Goal: Information Seeking & Learning: Find specific page/section

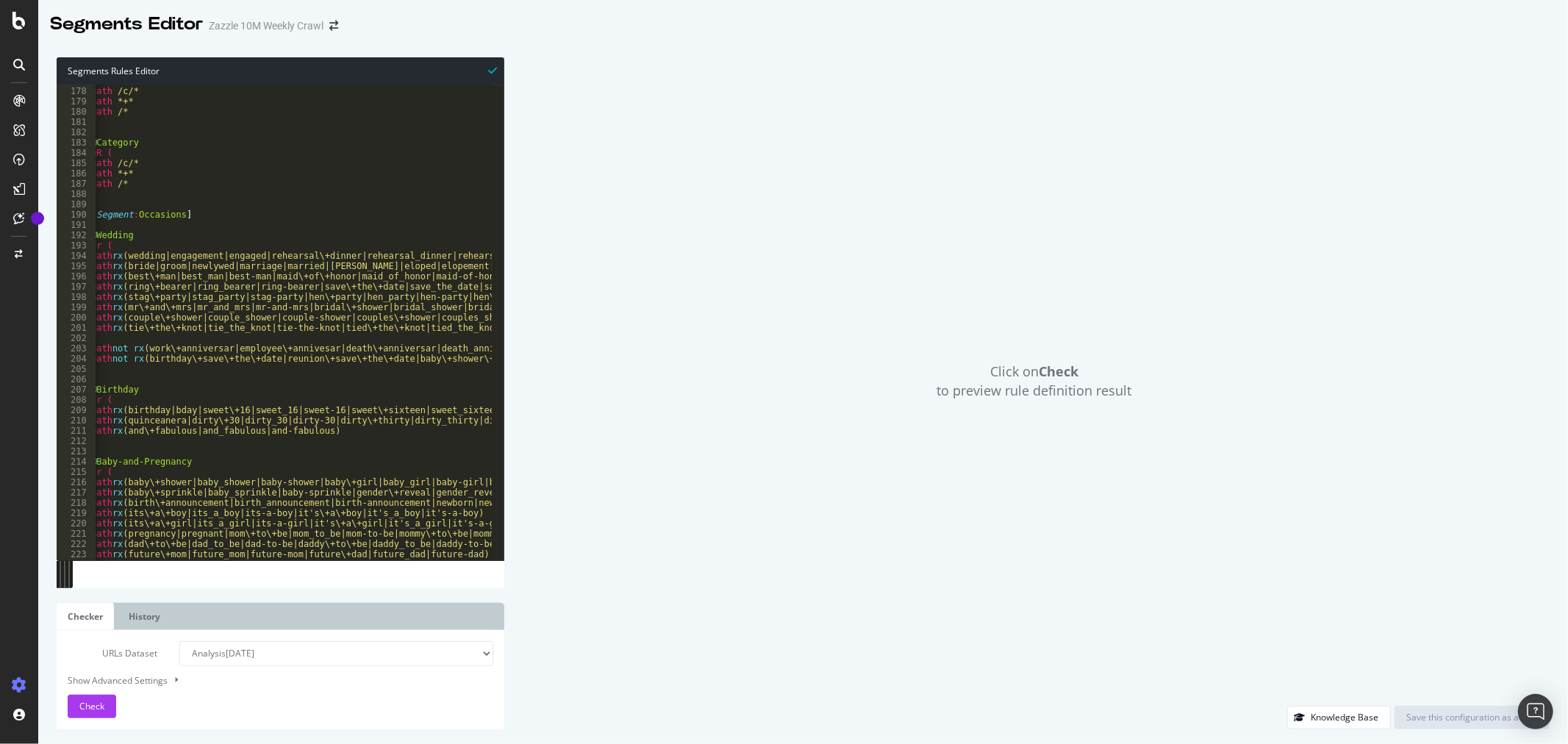
scroll to position [0, 7]
click at [20, 26] on icon at bounding box center [19, 20] width 13 height 18
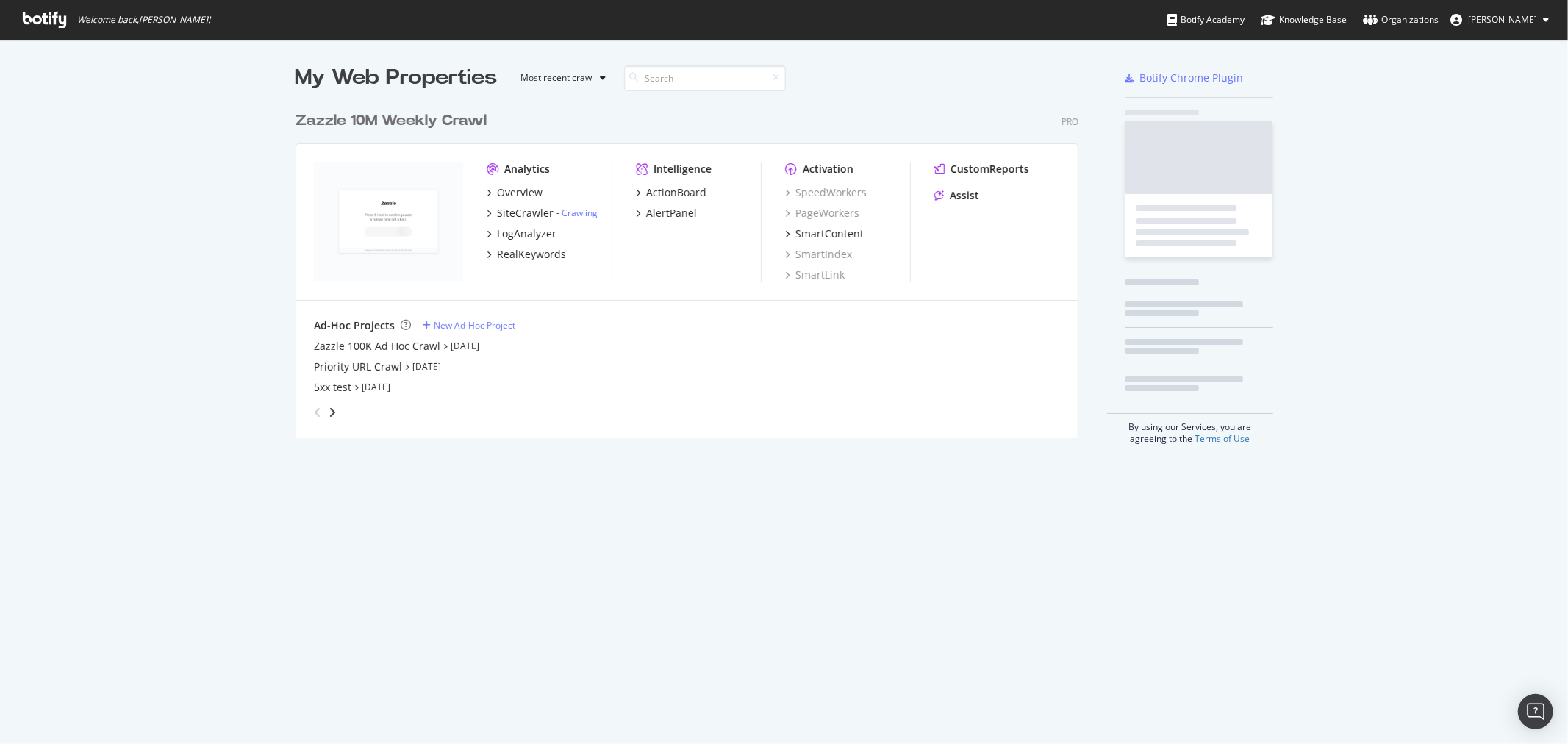
scroll to position [731, 1544]
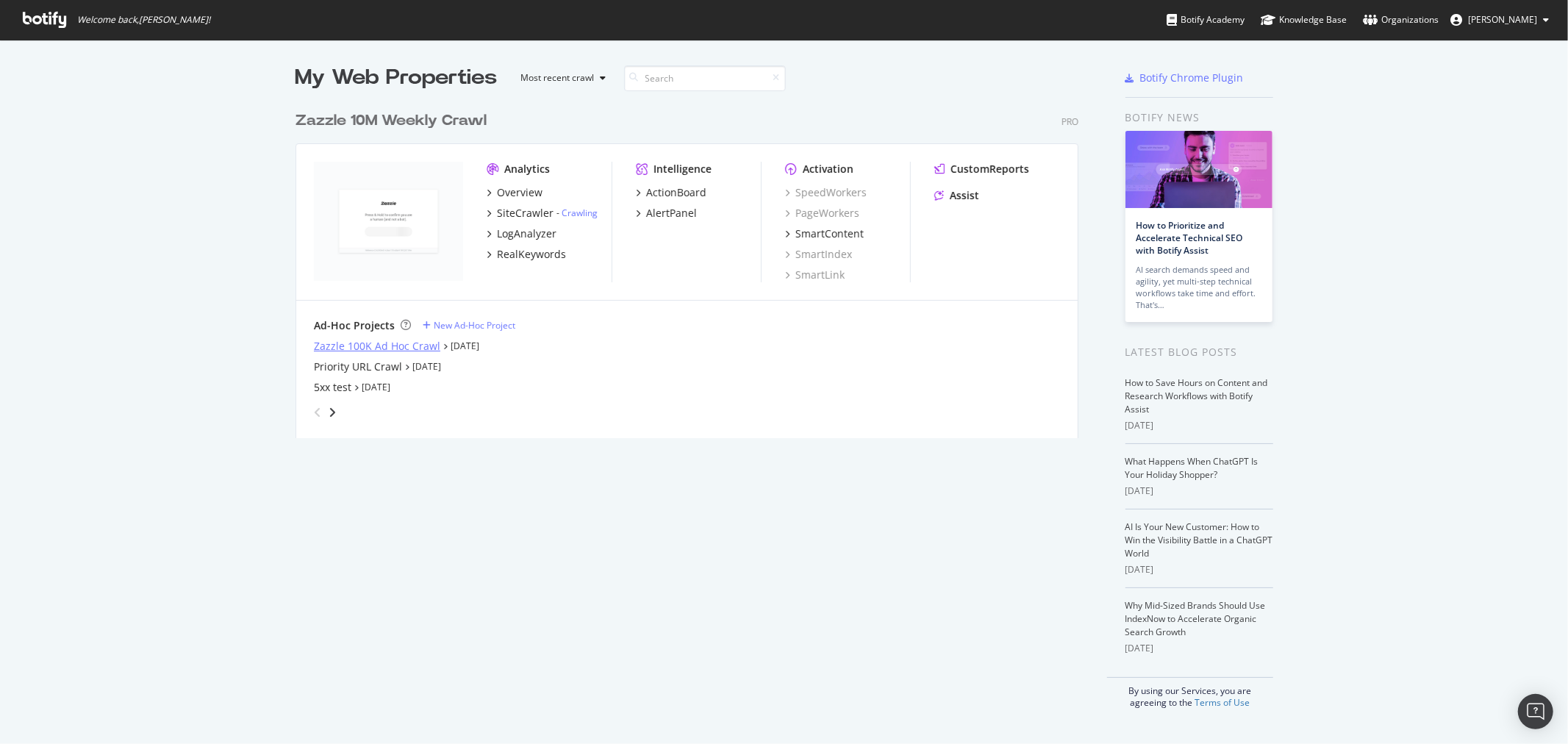
click at [388, 348] on div "Zazzle 100K Ad Hoc Crawl" at bounding box center [377, 346] width 126 height 15
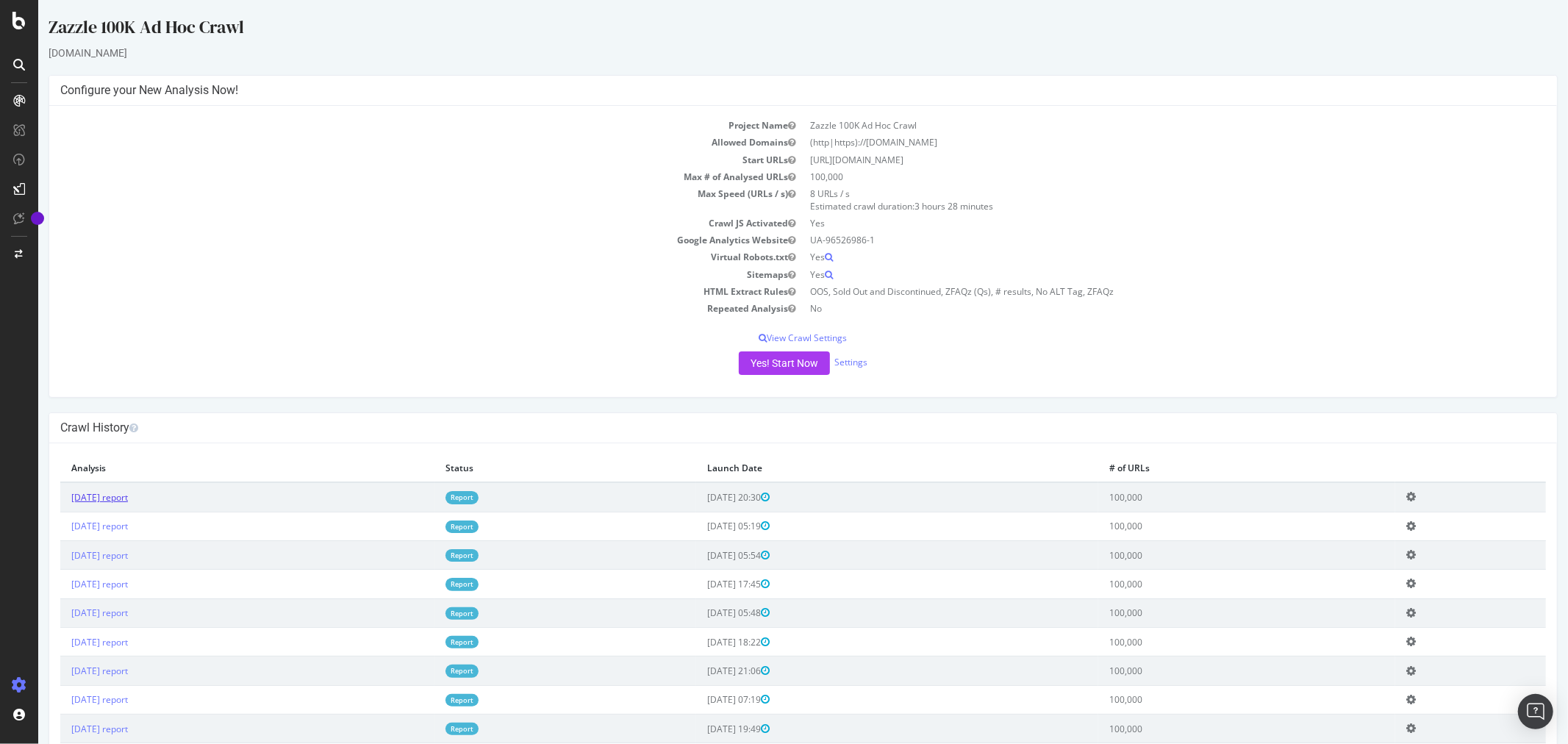
click at [93, 497] on link "[DATE] report" at bounding box center [98, 497] width 57 height 12
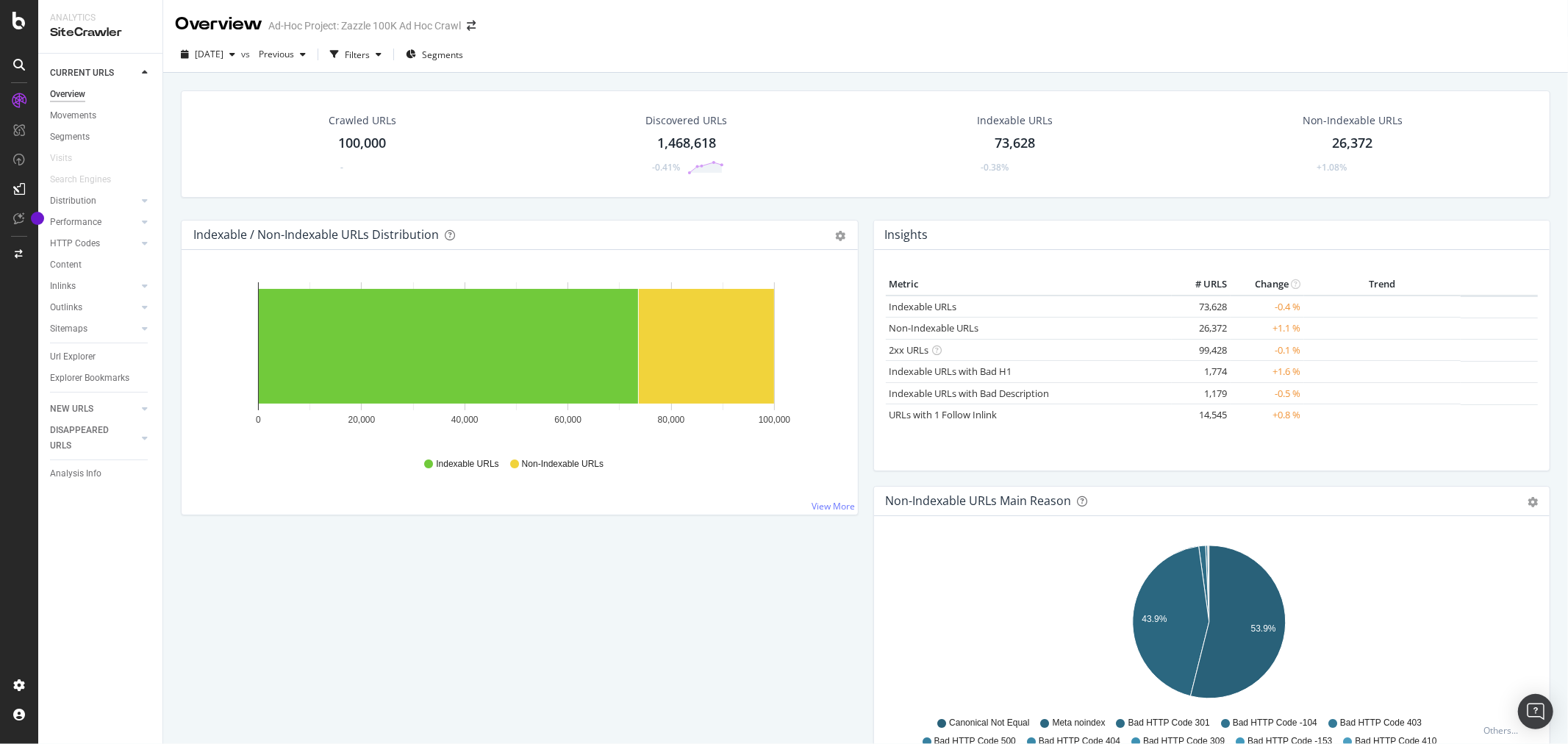
click at [86, 360] on div "Url Explorer" at bounding box center [72, 357] width 46 height 16
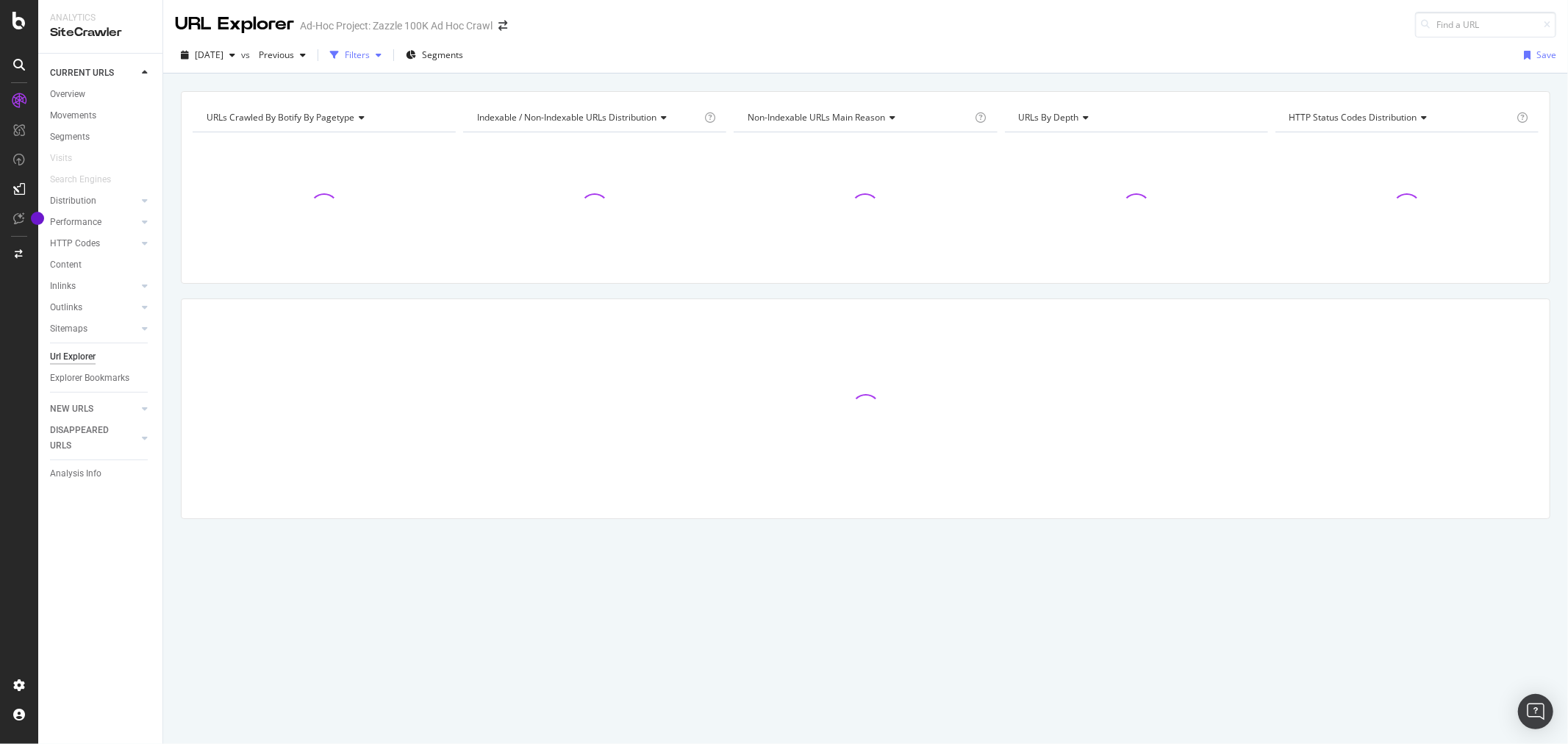
click at [387, 54] on div "button" at bounding box center [378, 55] width 18 height 8
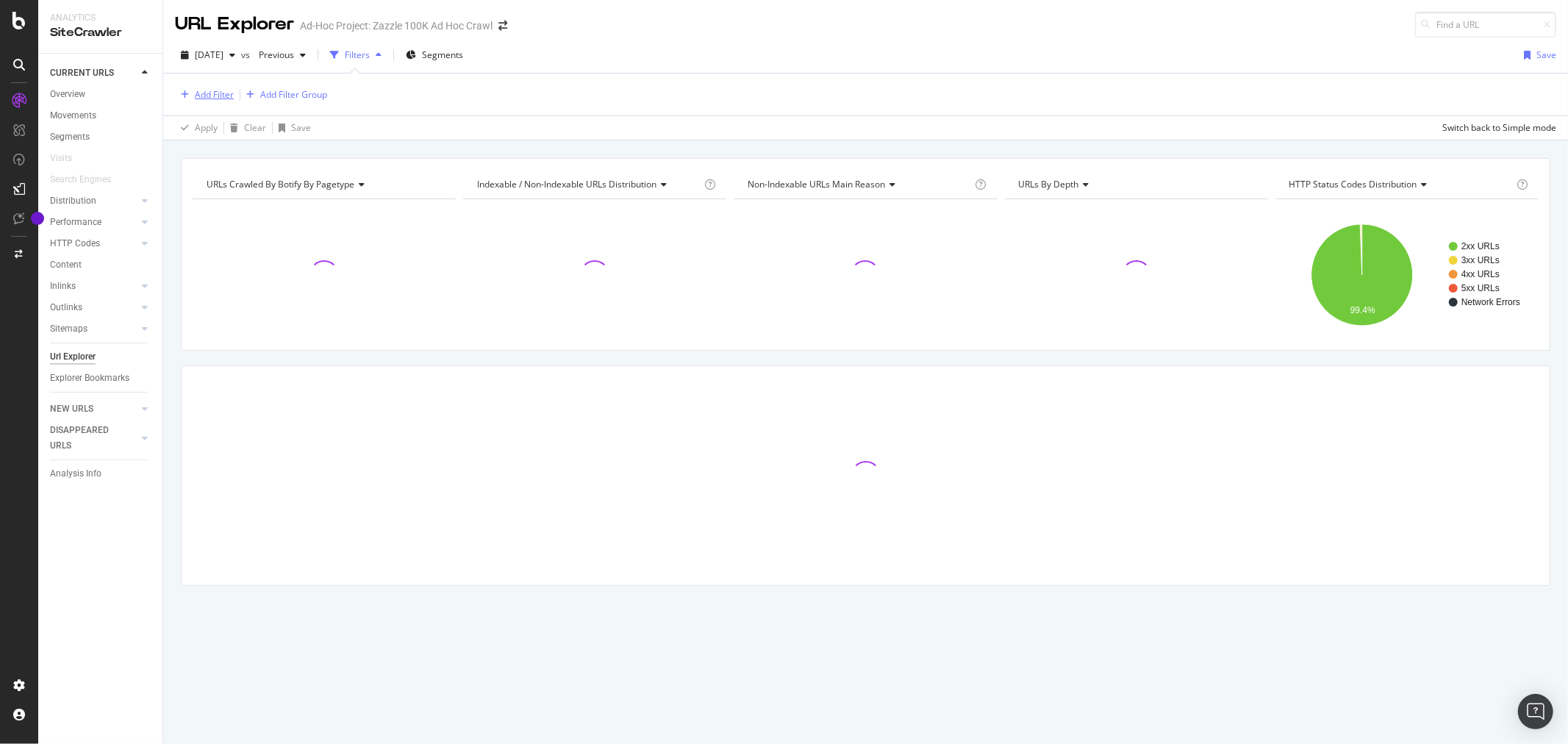
click at [224, 97] on div "Add Filter" at bounding box center [215, 94] width 39 height 12
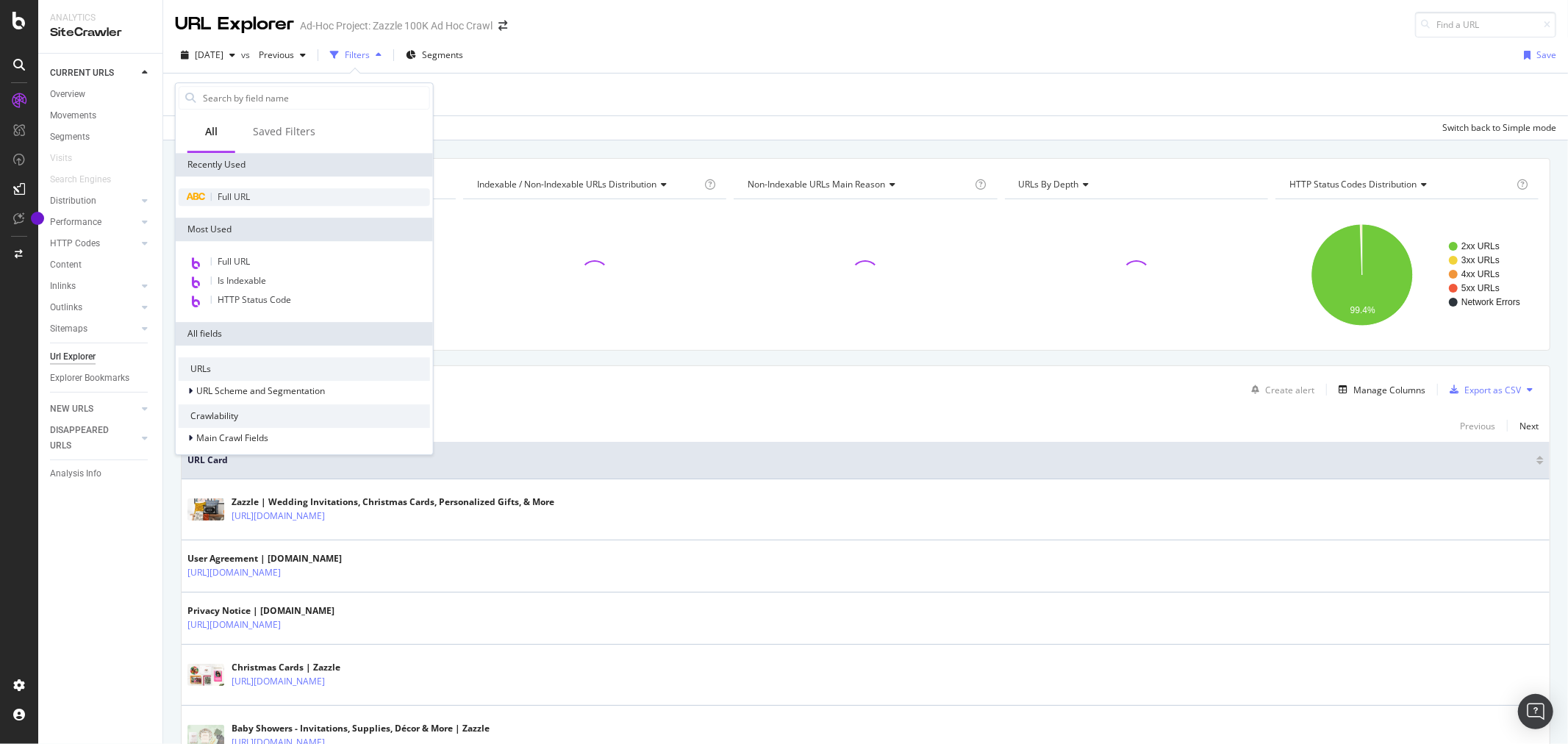
click at [246, 199] on span "Full URL" at bounding box center [233, 196] width 33 height 12
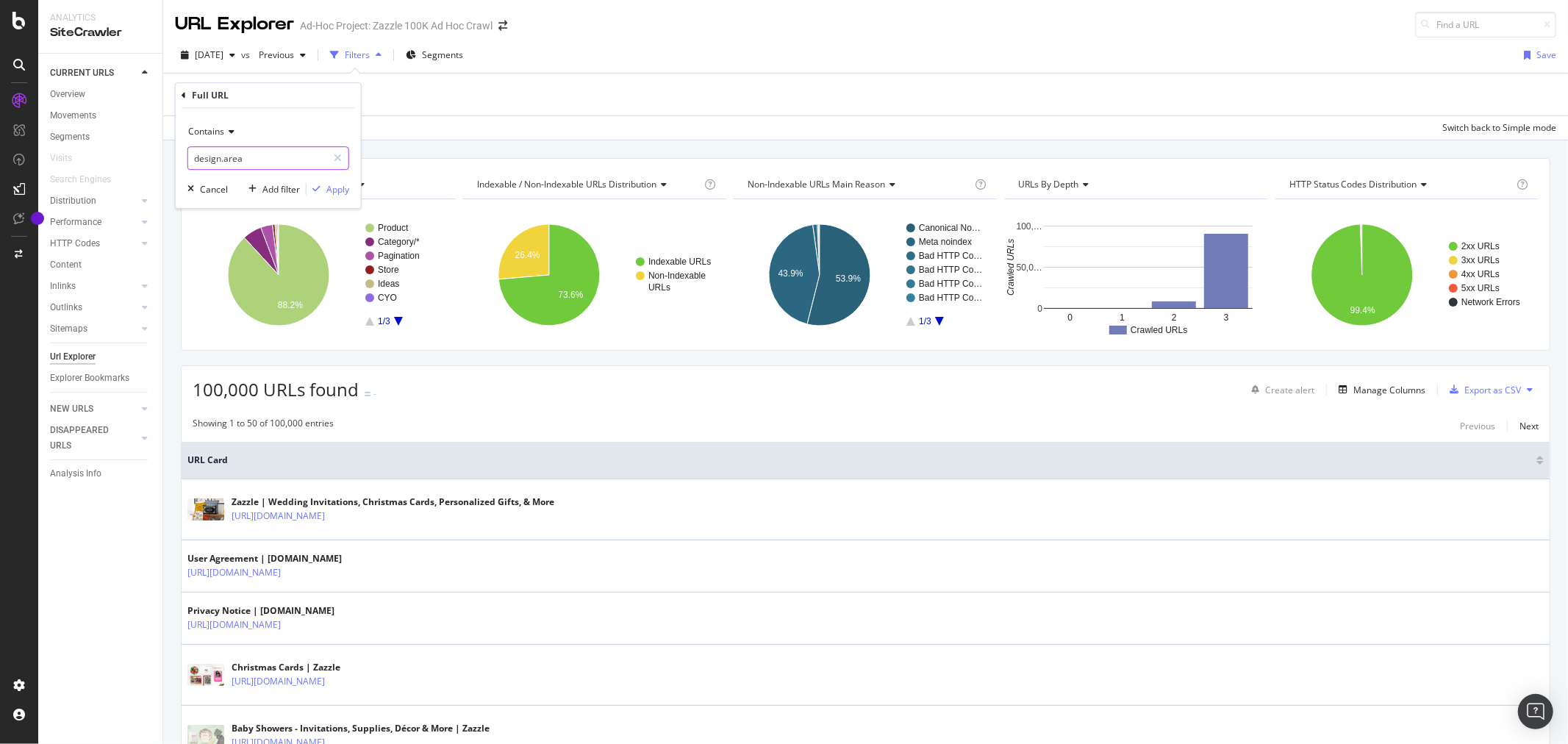
click at [253, 160] on input "design.area" at bounding box center [258, 157] width 139 height 23
type input "pg=2"
click at [329, 187] on div "Apply" at bounding box center [337, 189] width 23 height 12
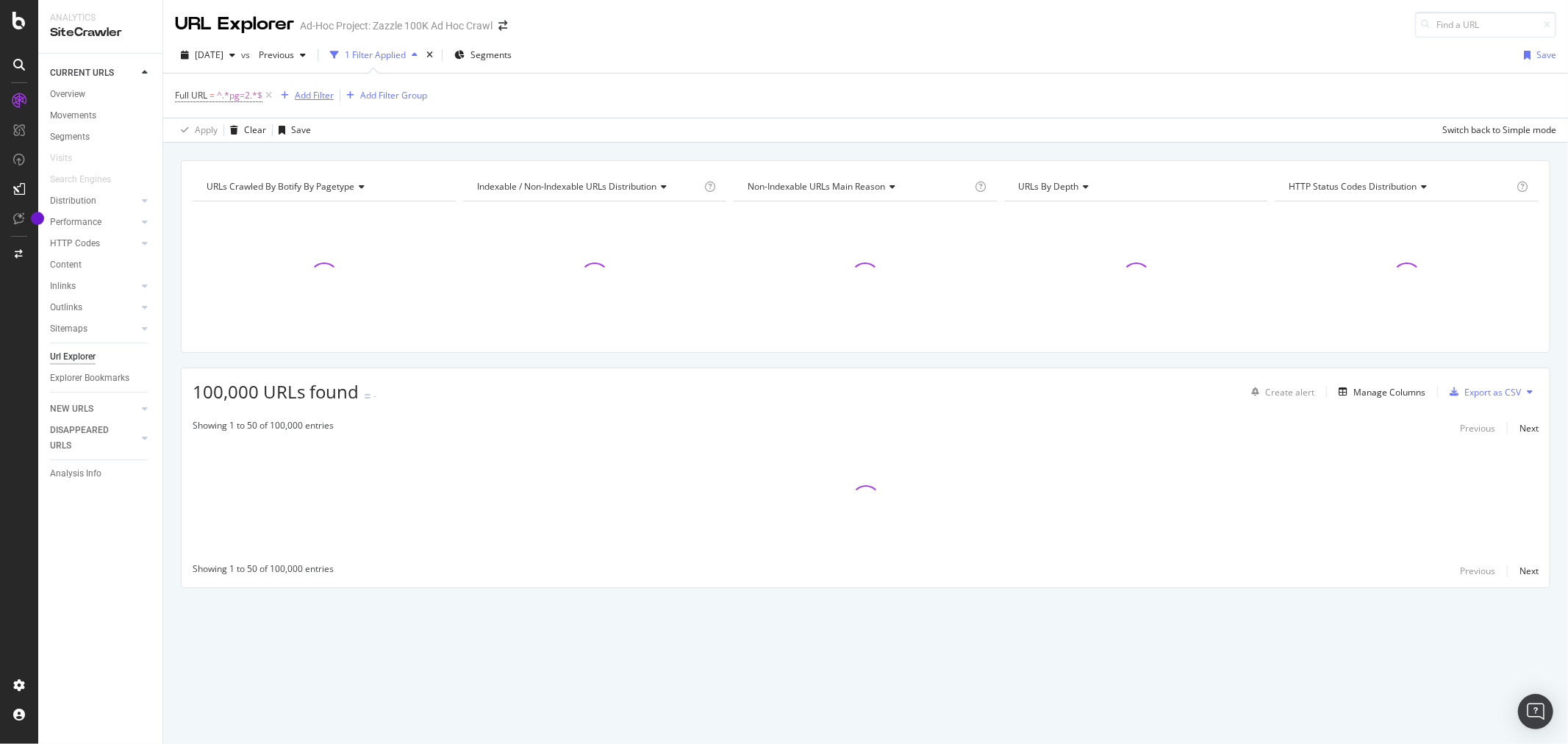
click at [309, 100] on div "Add Filter" at bounding box center [314, 95] width 39 height 12
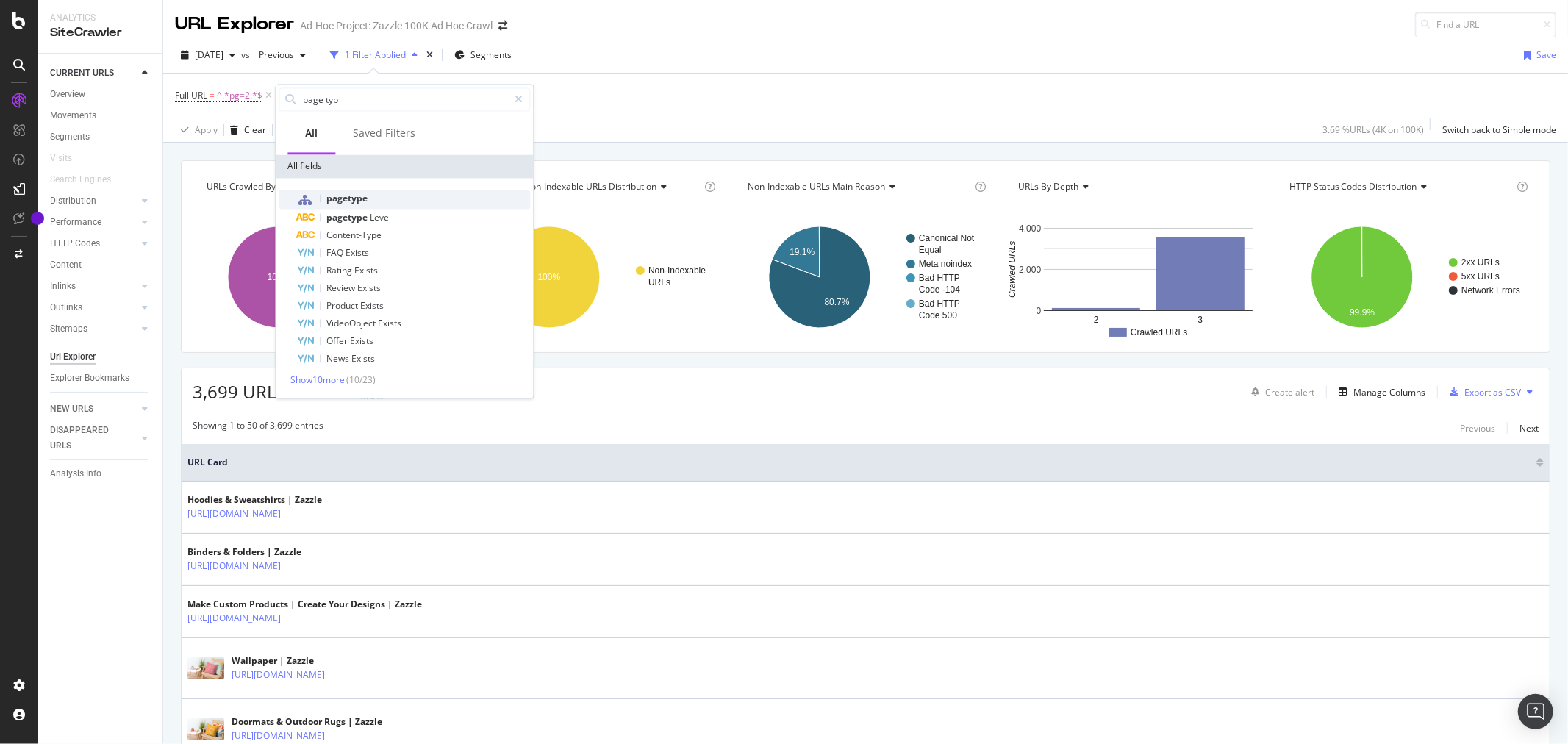
type input "page typ"
click at [354, 200] on span "pagetype" at bounding box center [346, 198] width 41 height 12
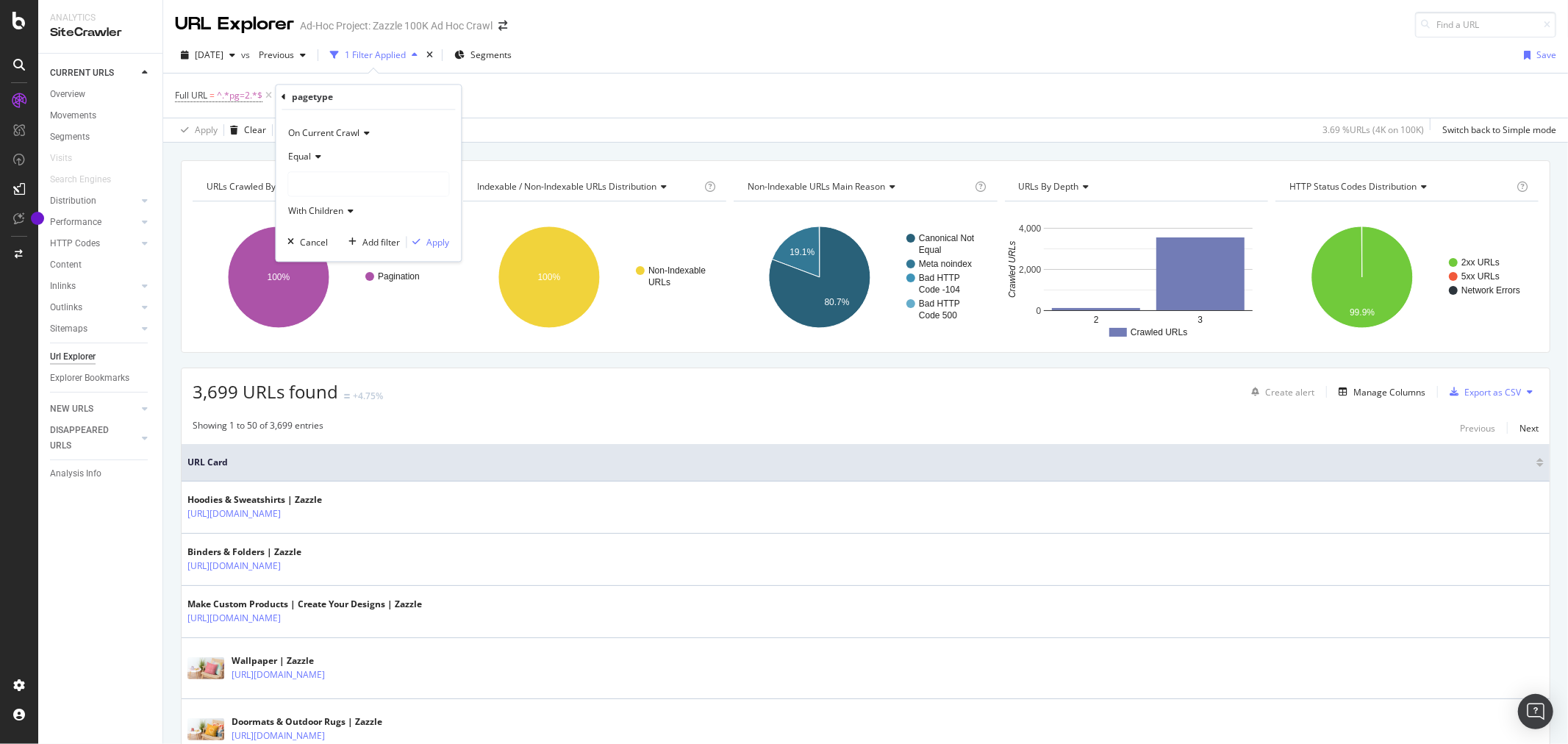
click at [348, 177] on div at bounding box center [368, 184] width 160 height 23
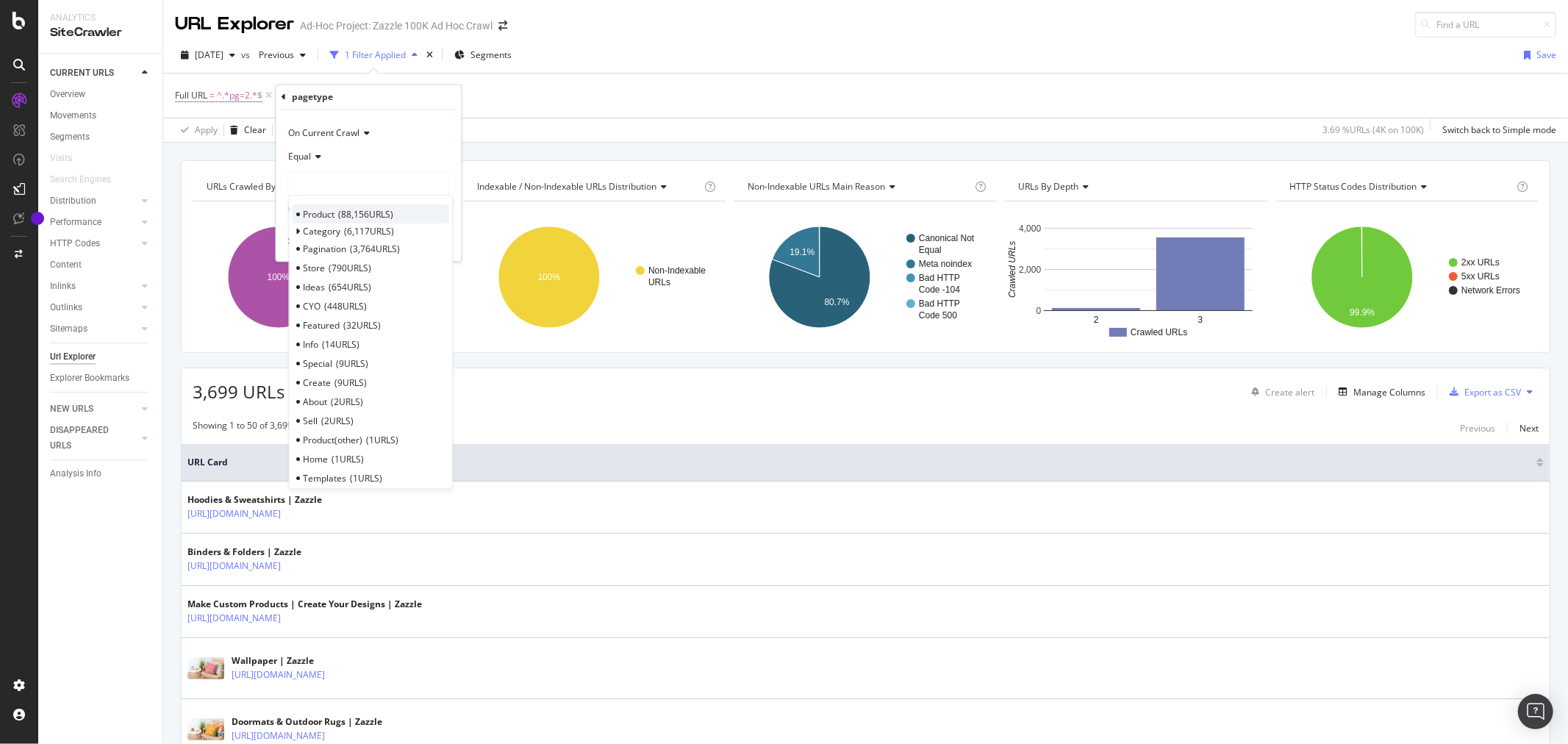
click at [412, 219] on div "Product 88,156 URLS" at bounding box center [370, 215] width 157 height 20
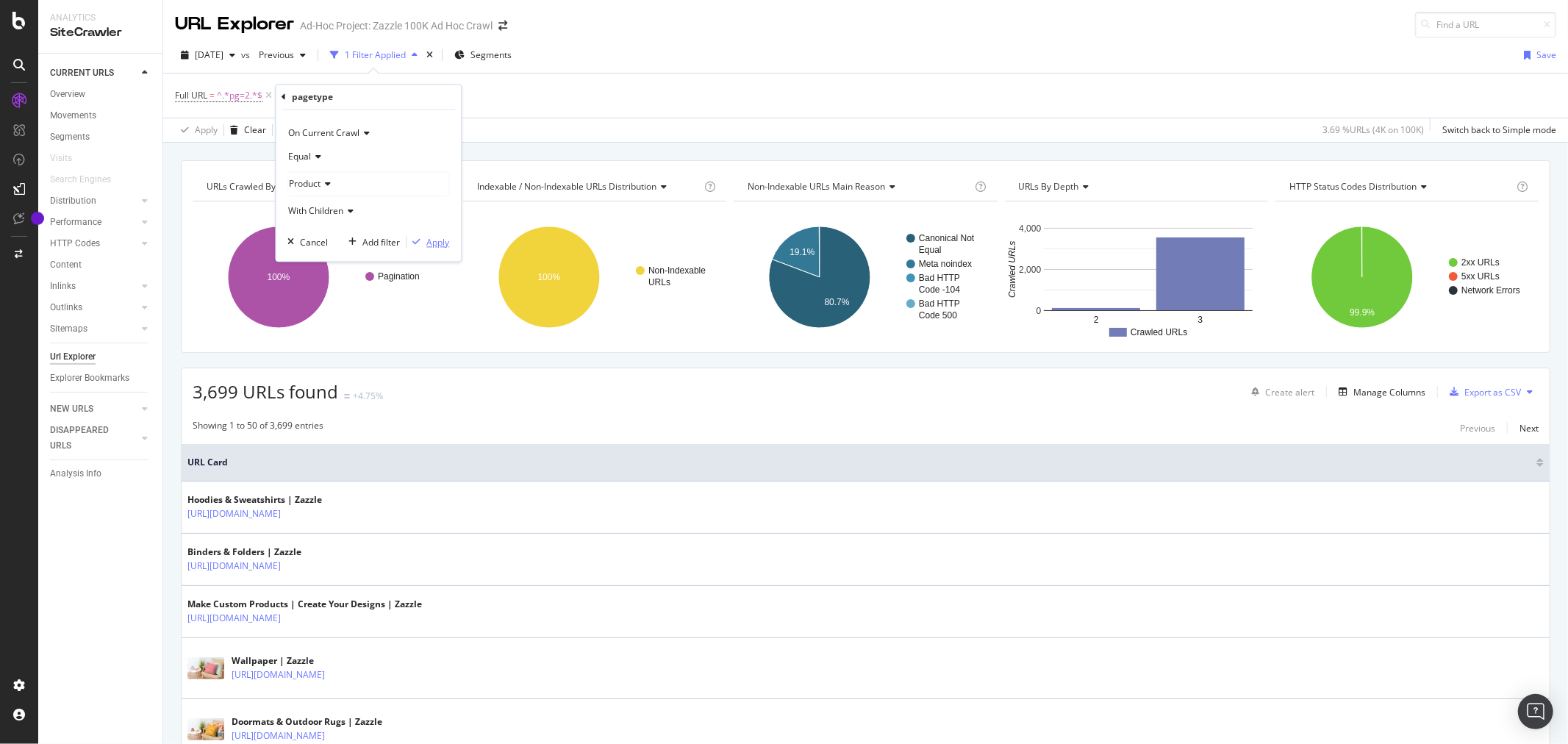
click at [436, 243] on div "Apply" at bounding box center [438, 241] width 23 height 12
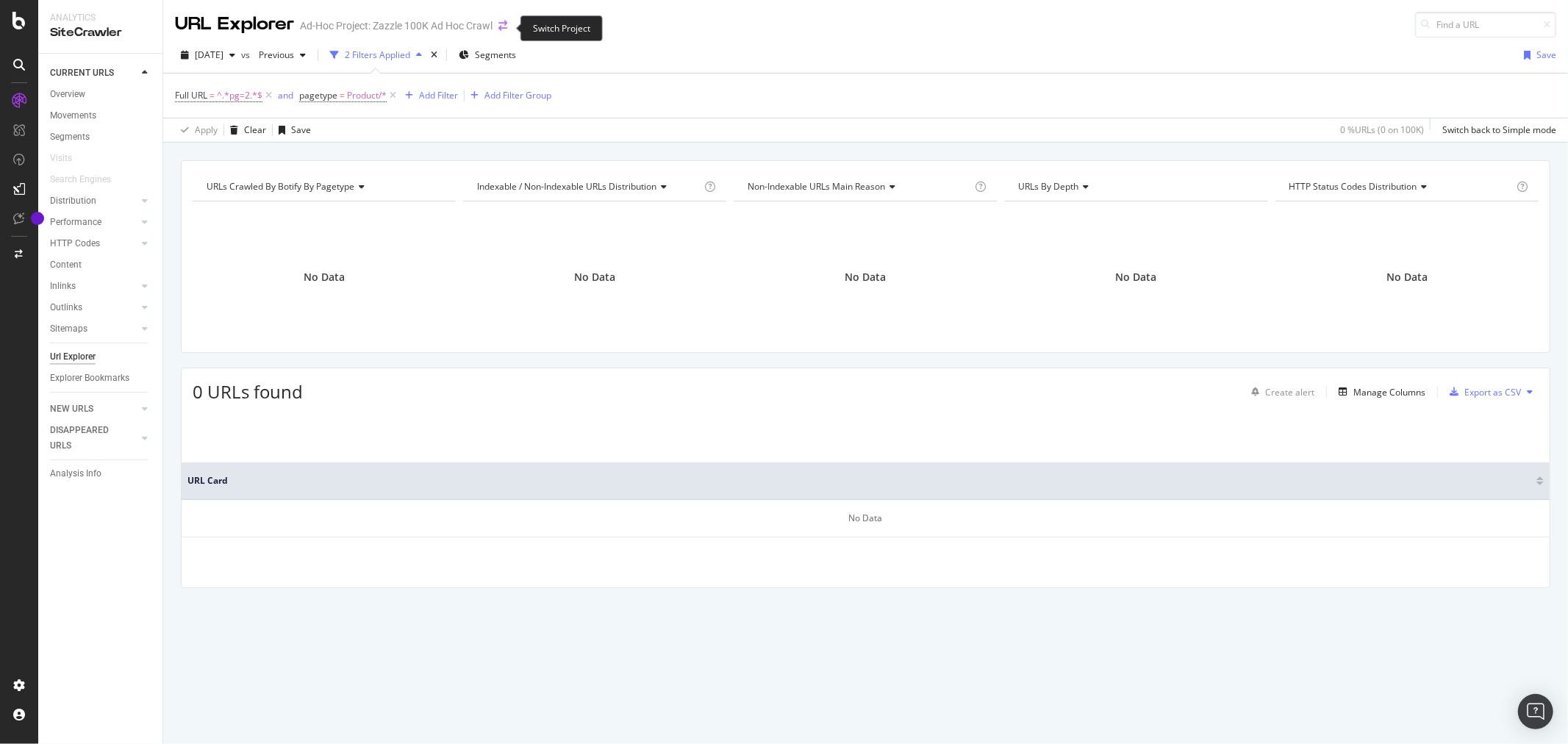
click at [500, 24] on icon "arrow-right-arrow-left" at bounding box center [502, 25] width 8 height 10
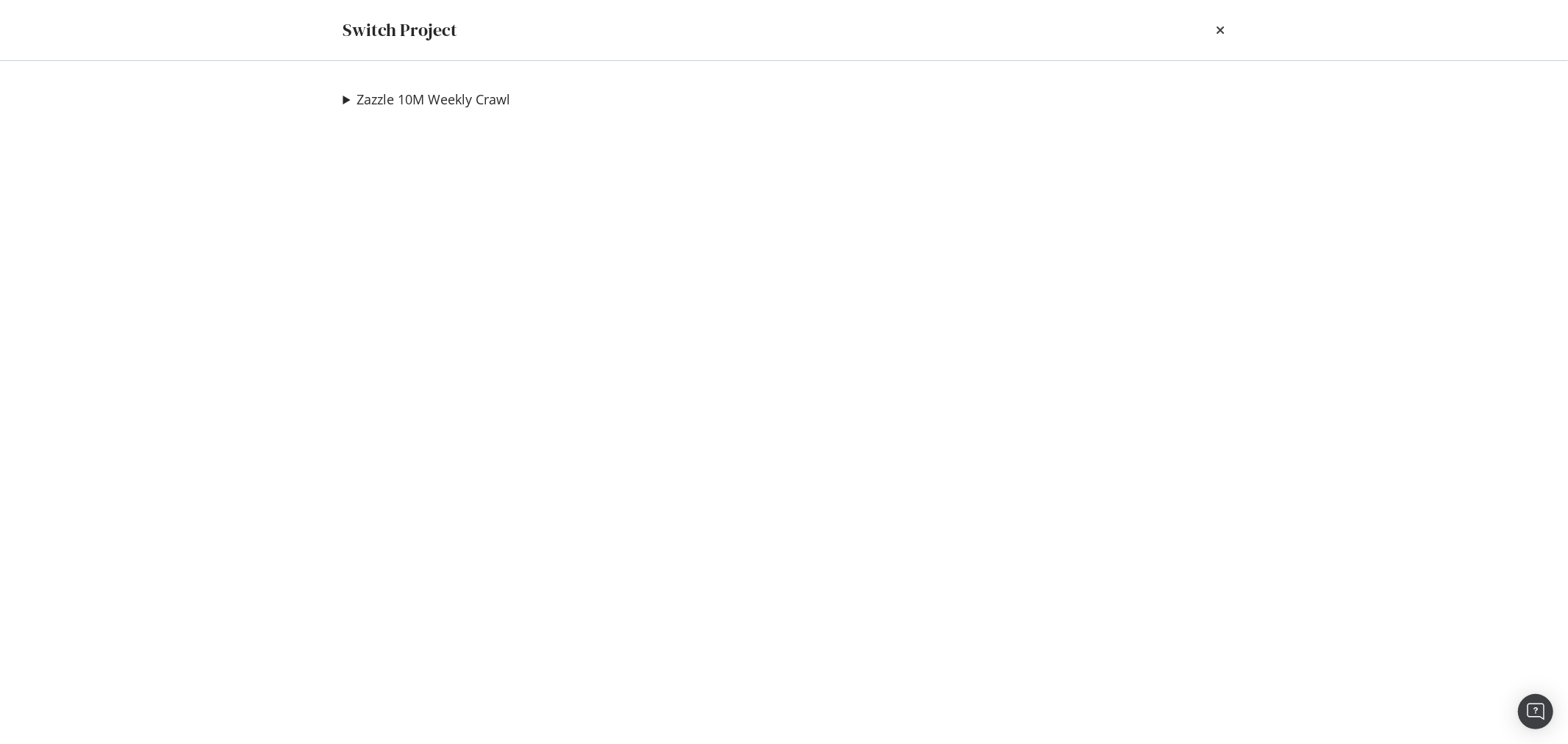
click at [426, 83] on div "Zazzle 10M Weekly Crawl Zazzle 100K Ad Hoc Crawl Ad-Hoc Project Priority URL Cr…" at bounding box center [784, 402] width 941 height 683
click at [413, 104] on link "Zazzle 10M Weekly Crawl" at bounding box center [434, 99] width 153 height 16
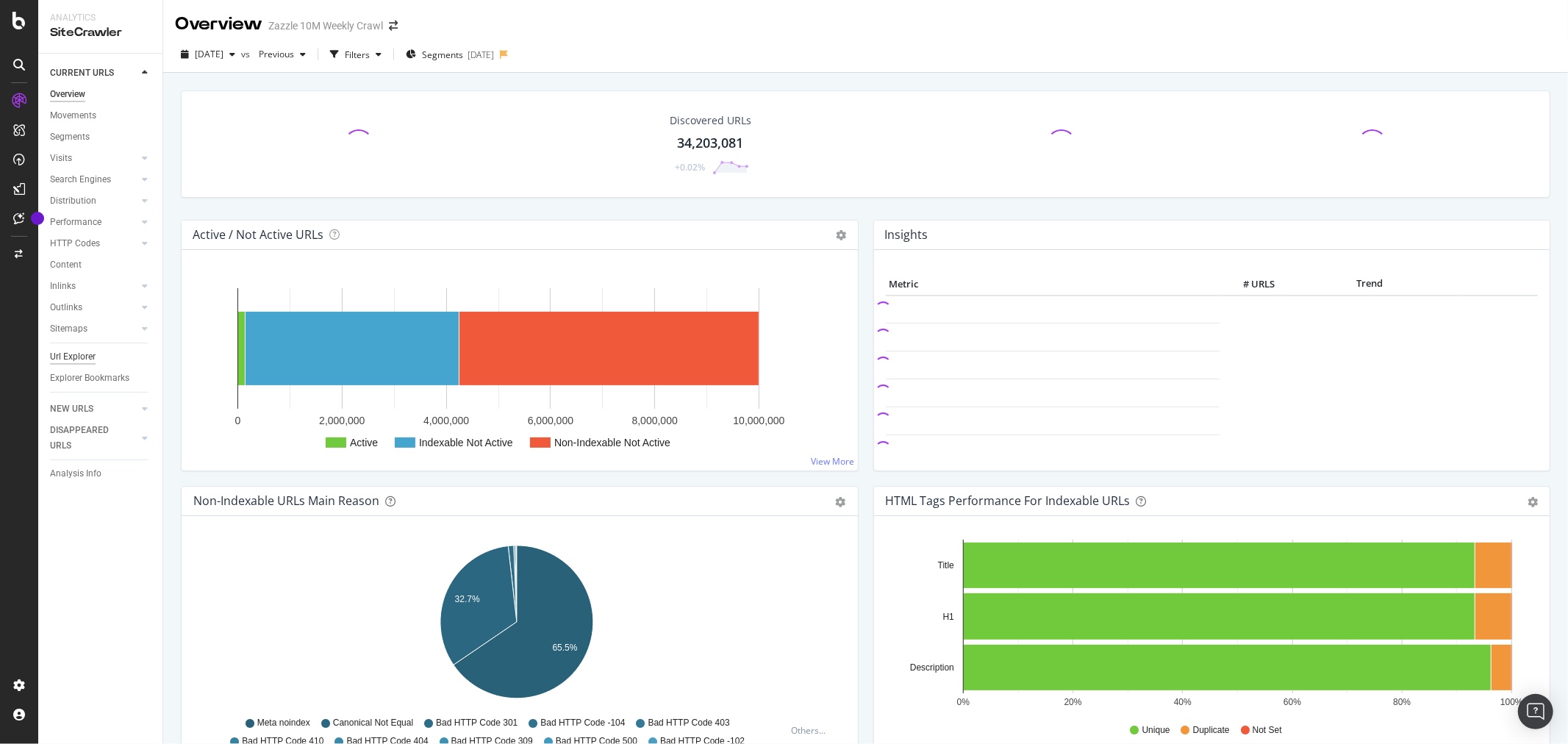
click at [96, 354] on link "Url Explorer" at bounding box center [101, 357] width 102 height 16
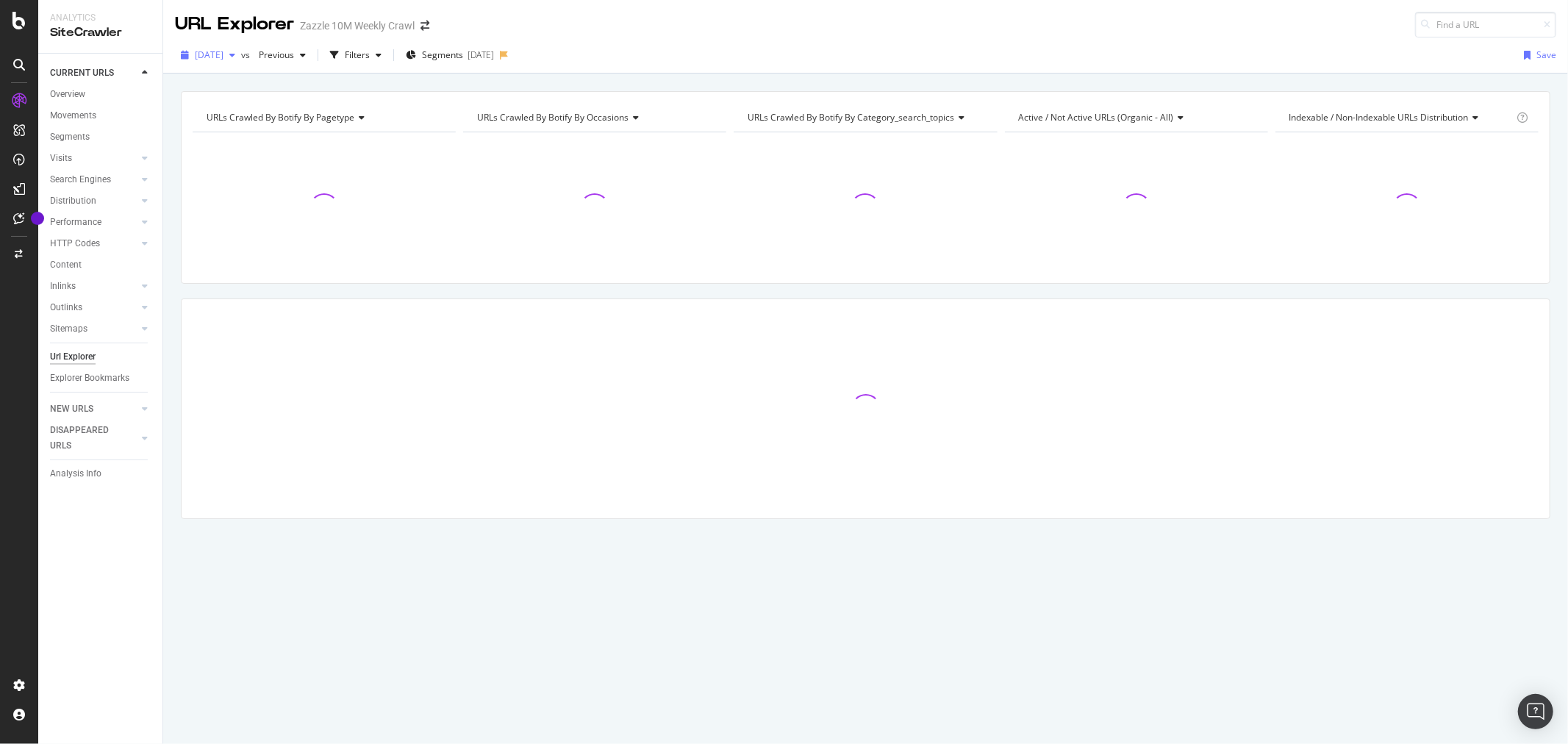
click at [242, 61] on div "[DATE]" at bounding box center [207, 55] width 66 height 22
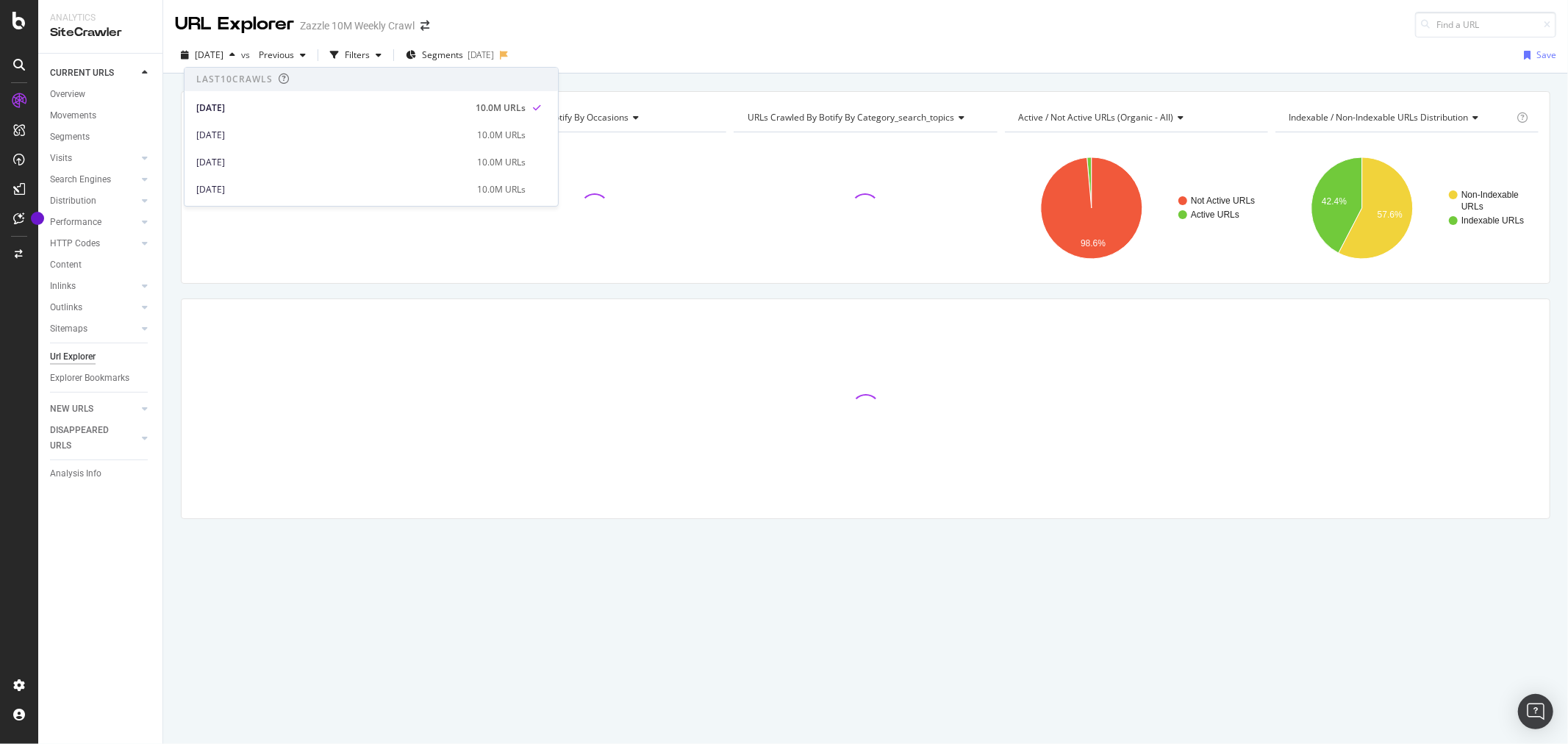
click at [656, 53] on div "[DATE] vs Previous Filters Segments [DATE] Save" at bounding box center [866, 59] width 1405 height 30
click at [371, 70] on div "[DATE] vs Previous Filters Segments [DATE] Save" at bounding box center [866, 59] width 1405 height 30
click at [379, 61] on div "Filters" at bounding box center [356, 55] width 63 height 22
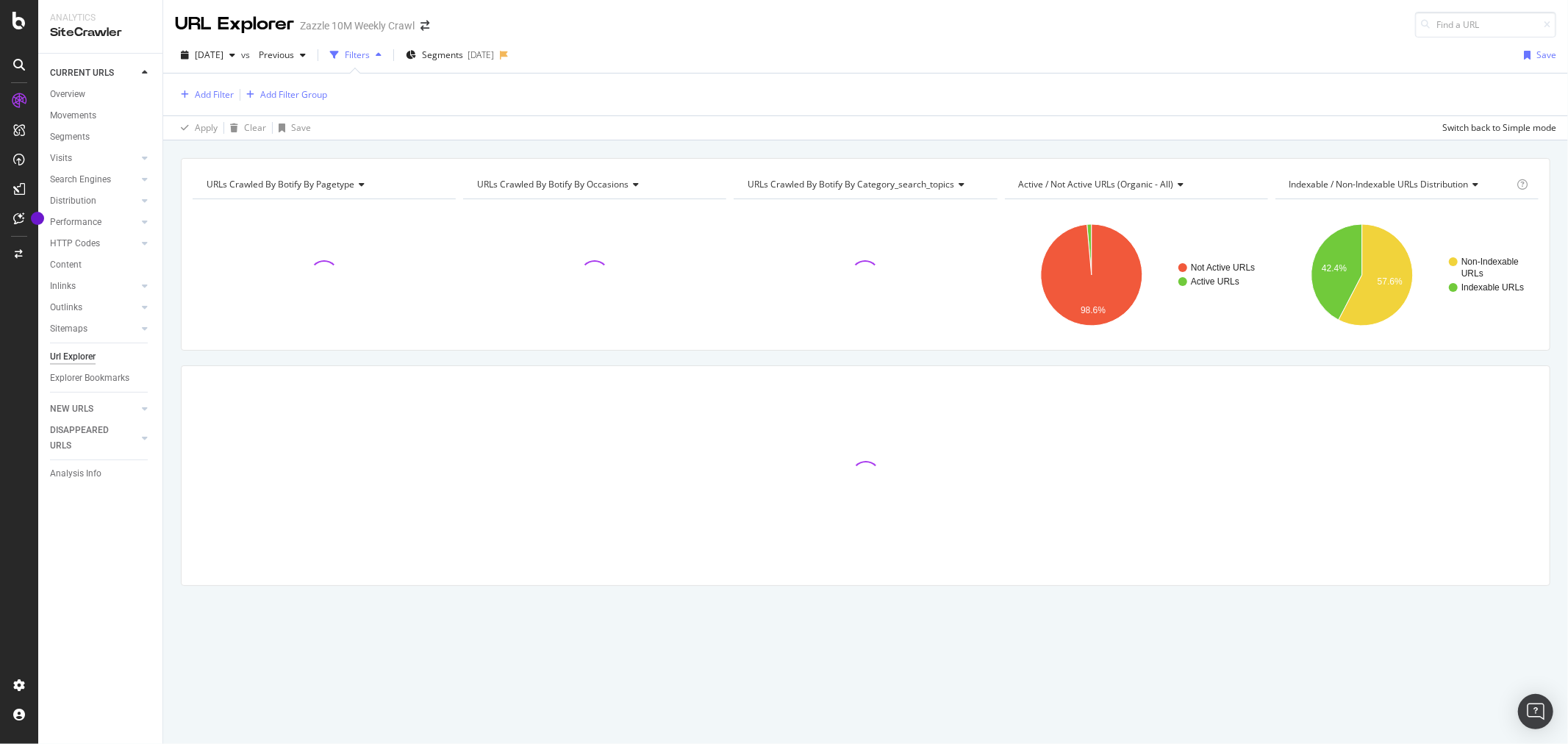
click at [220, 104] on div "Add Filter Add Filter Group" at bounding box center [251, 95] width 152 height 19
click at [219, 98] on div "Add Filter" at bounding box center [215, 94] width 39 height 12
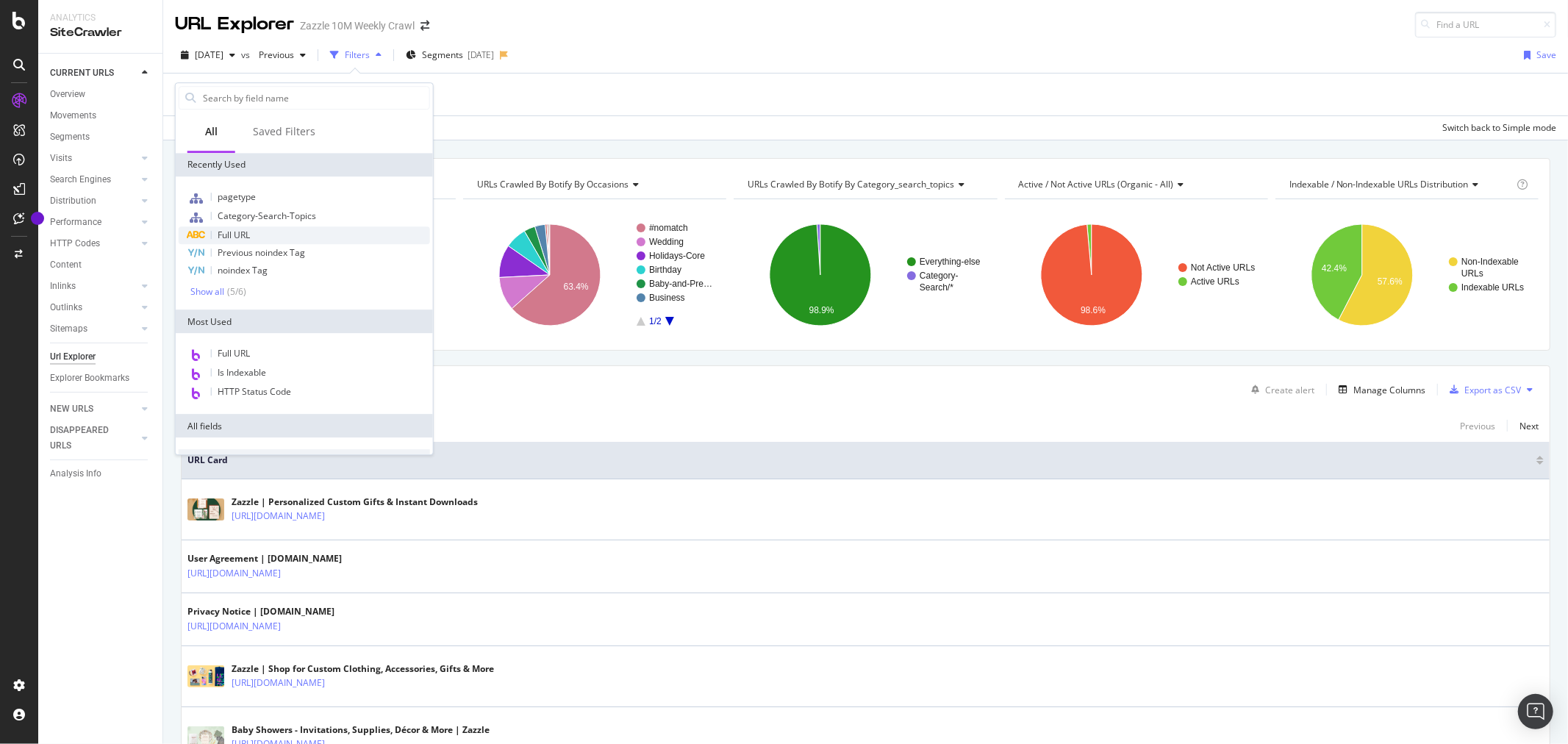
click at [235, 229] on span "Full URL" at bounding box center [233, 234] width 33 height 12
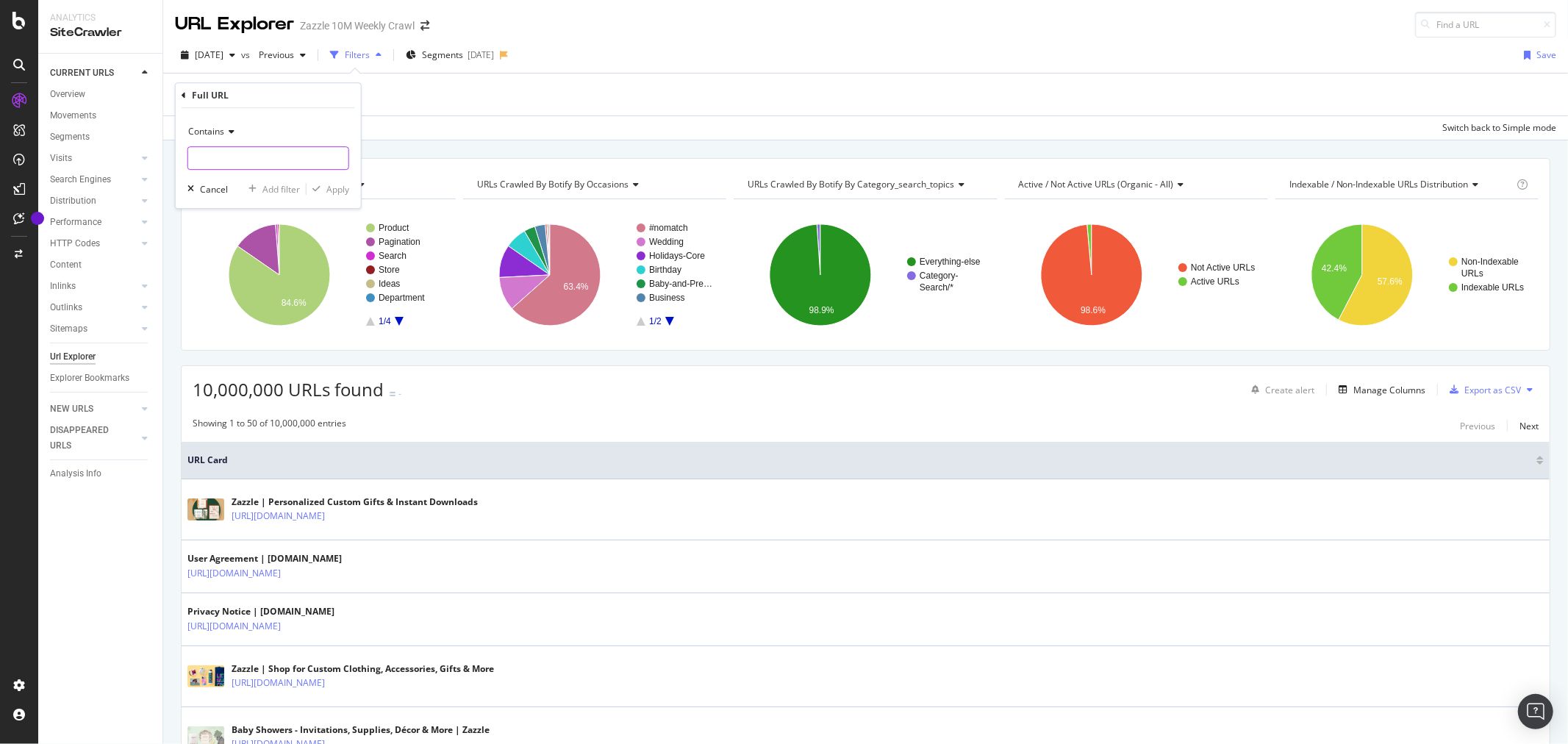
click at [242, 157] on input "text" at bounding box center [268, 157] width 160 height 23
type input "pg=2"
click at [317, 189] on icon "button" at bounding box center [316, 189] width 8 height 8
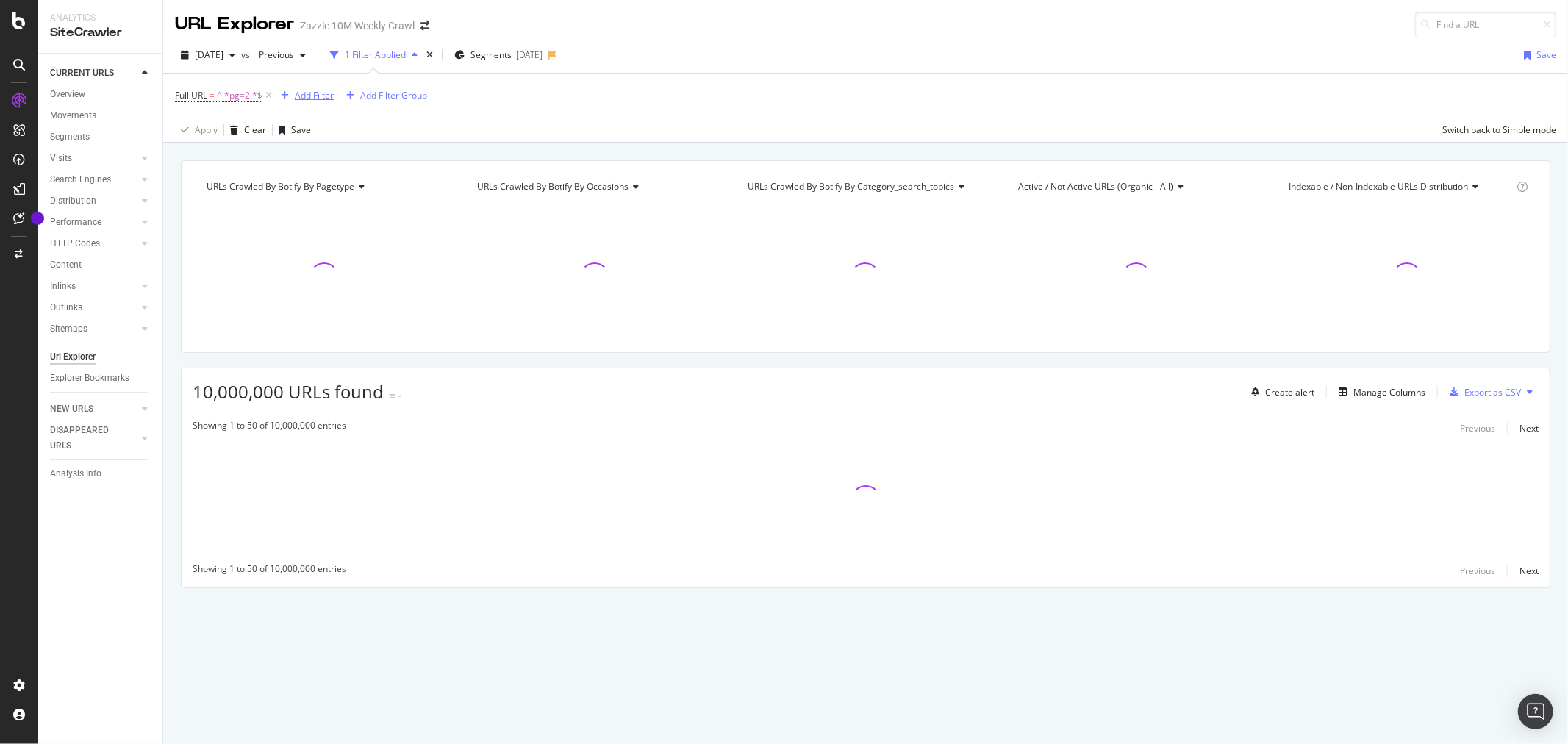
click at [314, 90] on div "Add Filter" at bounding box center [314, 95] width 39 height 12
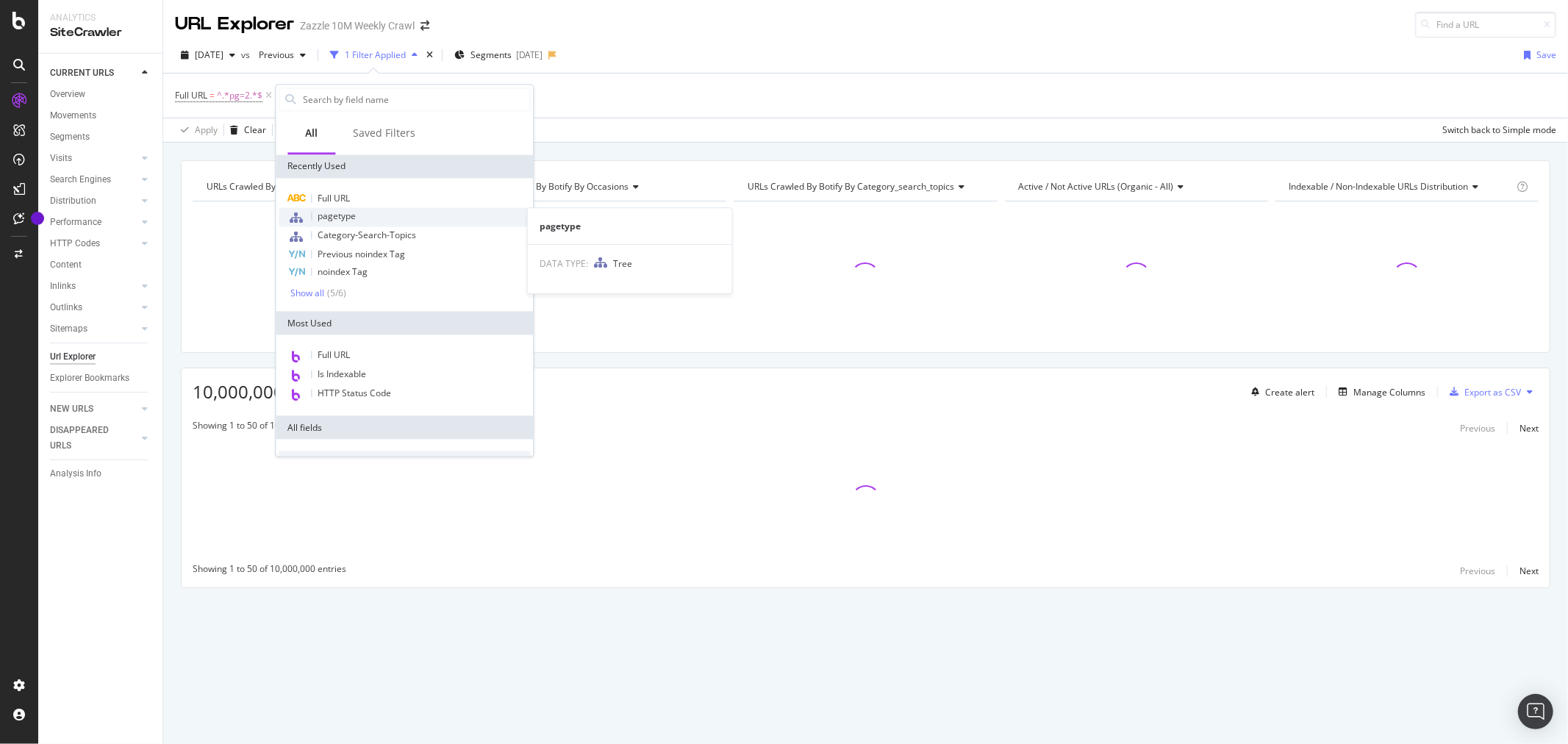
click at [333, 210] on span "pagetype" at bounding box center [336, 215] width 38 height 12
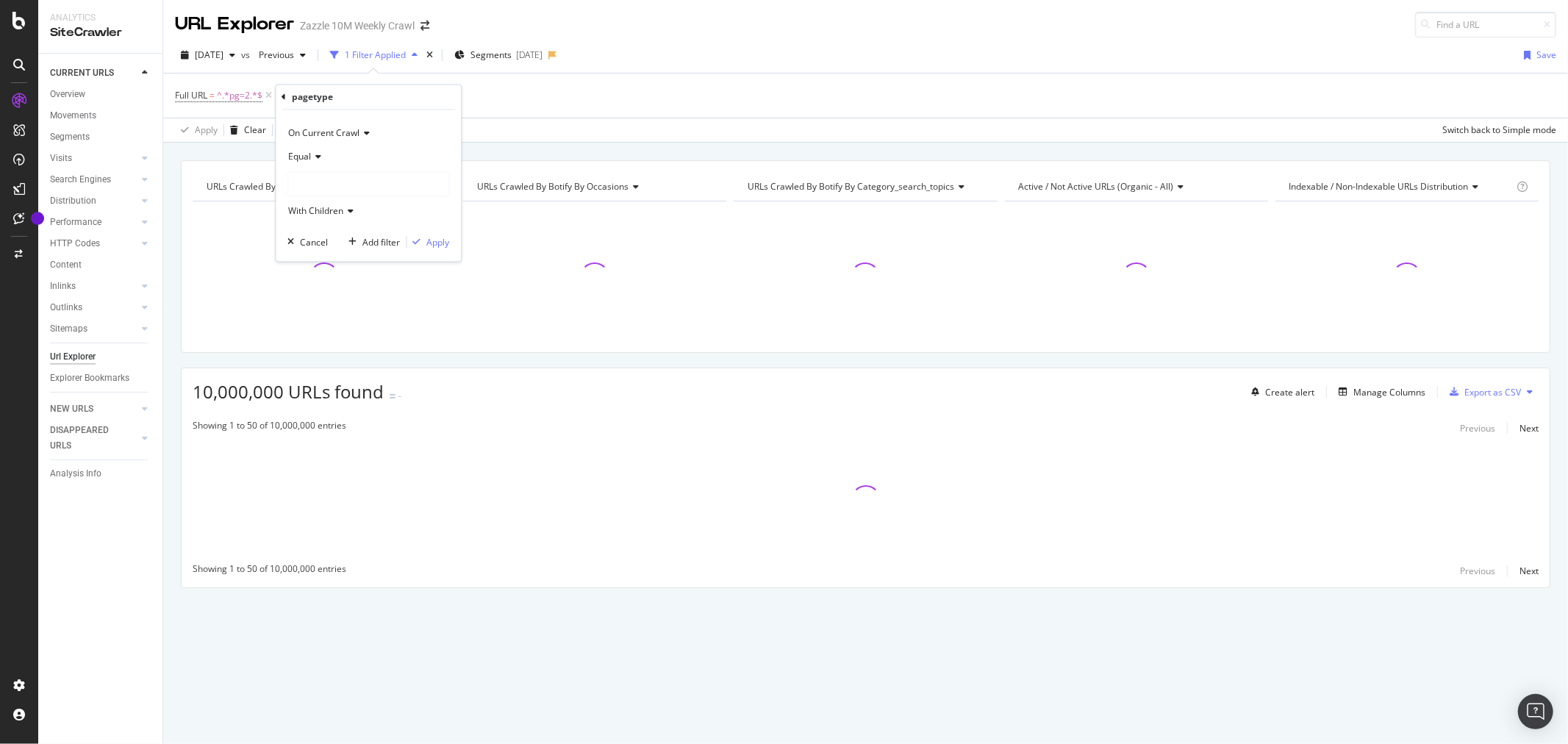
click at [378, 185] on div at bounding box center [368, 184] width 160 height 23
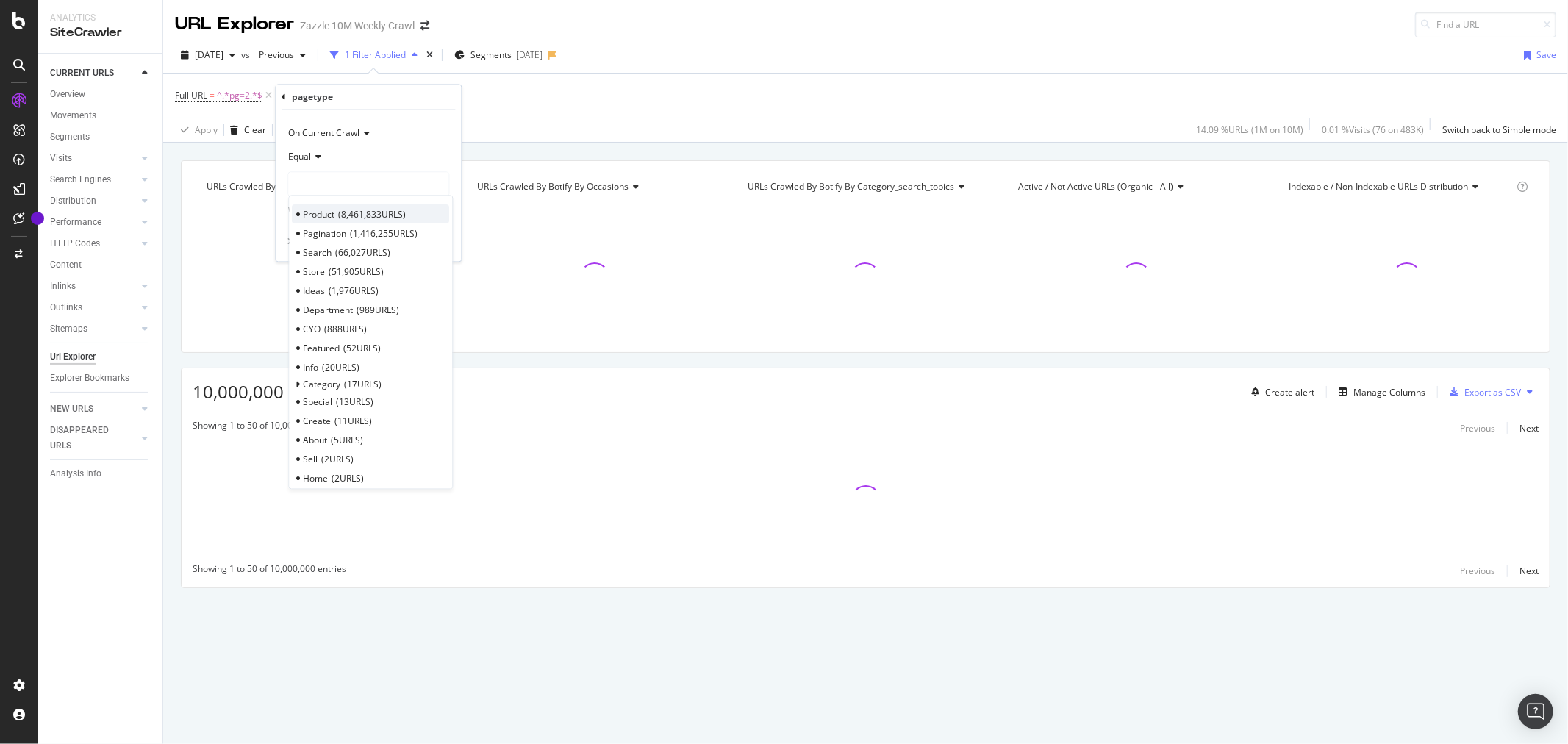
click at [412, 214] on div "Product 8,461,833 URLS" at bounding box center [370, 215] width 157 height 20
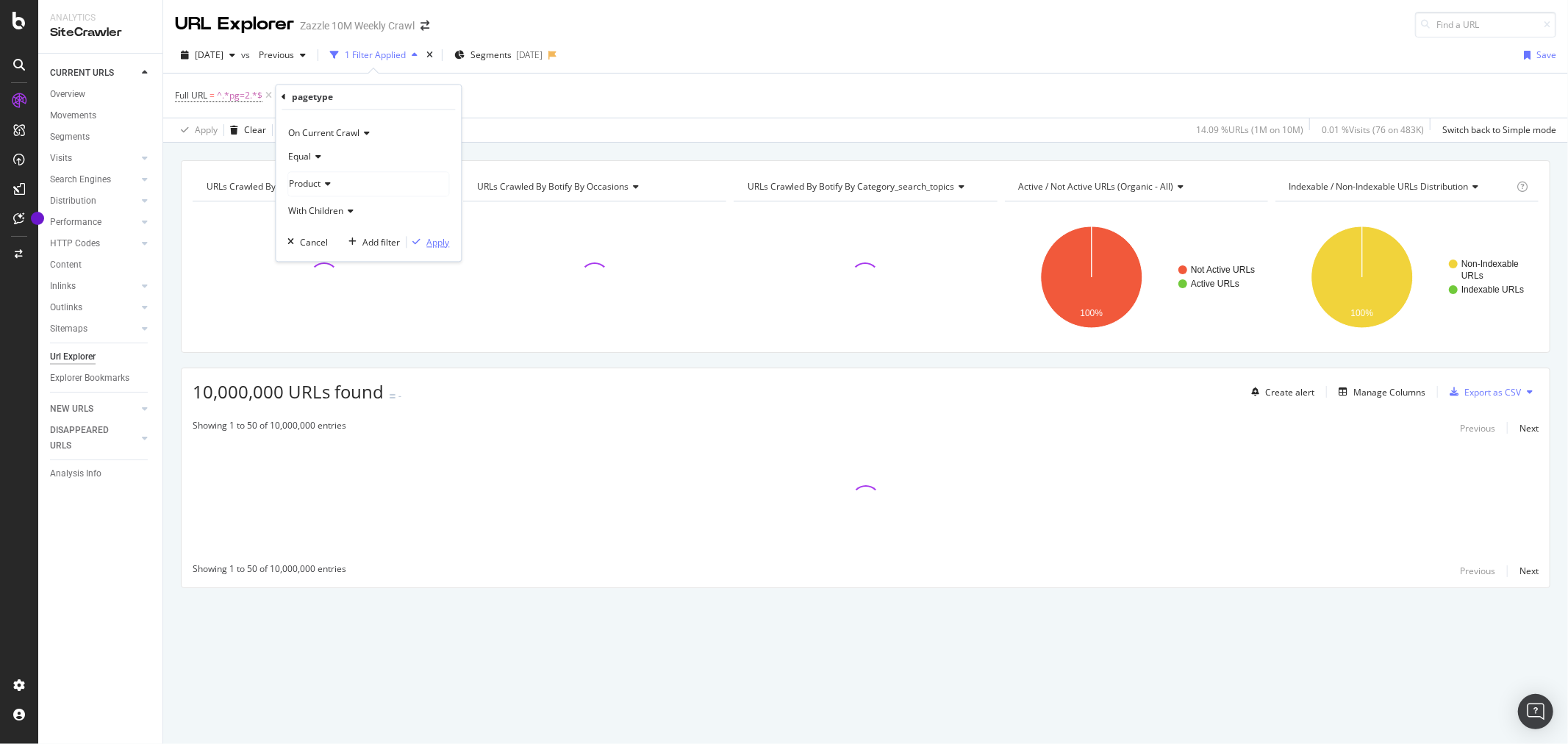
click at [434, 242] on div "Apply" at bounding box center [438, 241] width 23 height 12
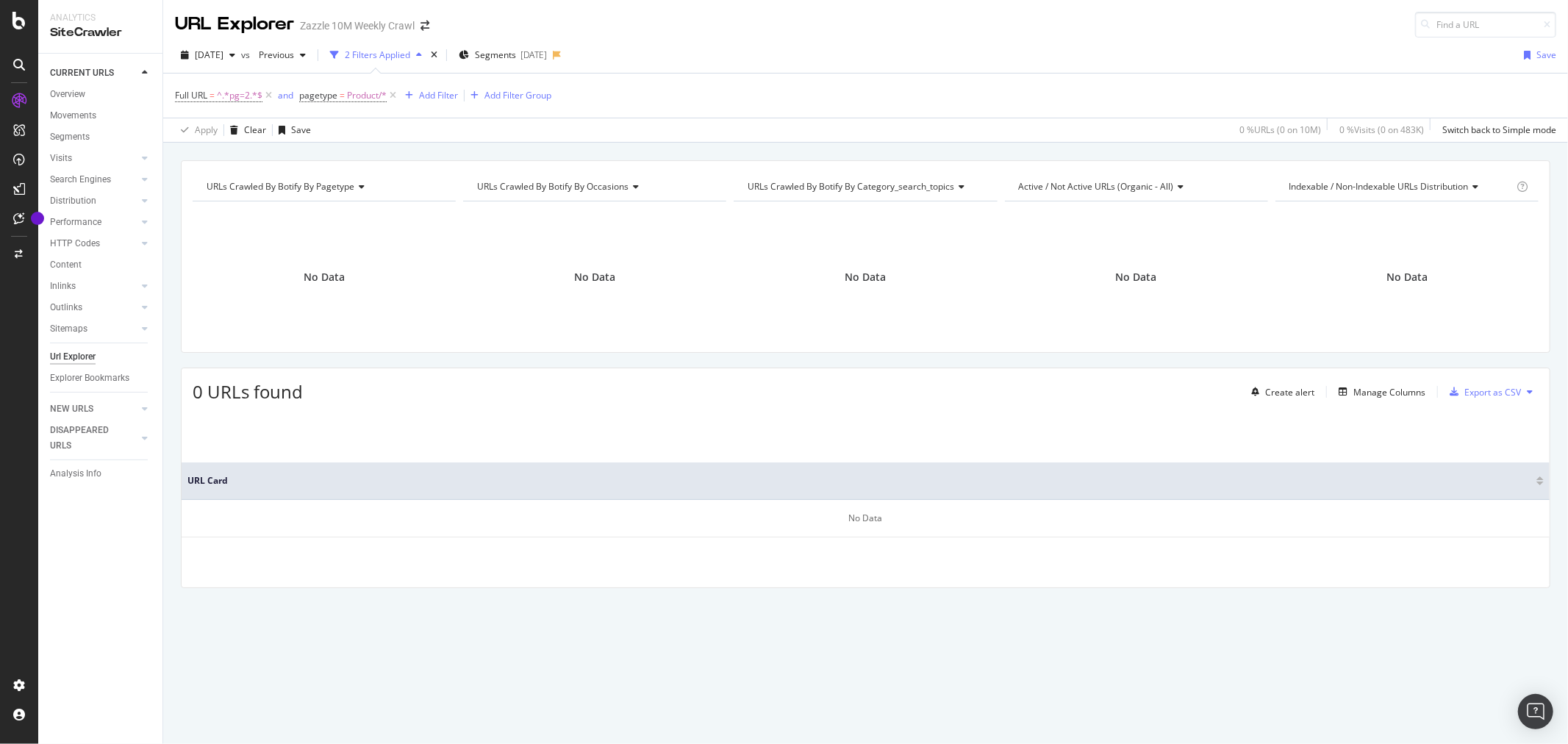
click at [23, 35] on div at bounding box center [19, 372] width 38 height 744
click at [19, 22] on icon at bounding box center [19, 20] width 13 height 18
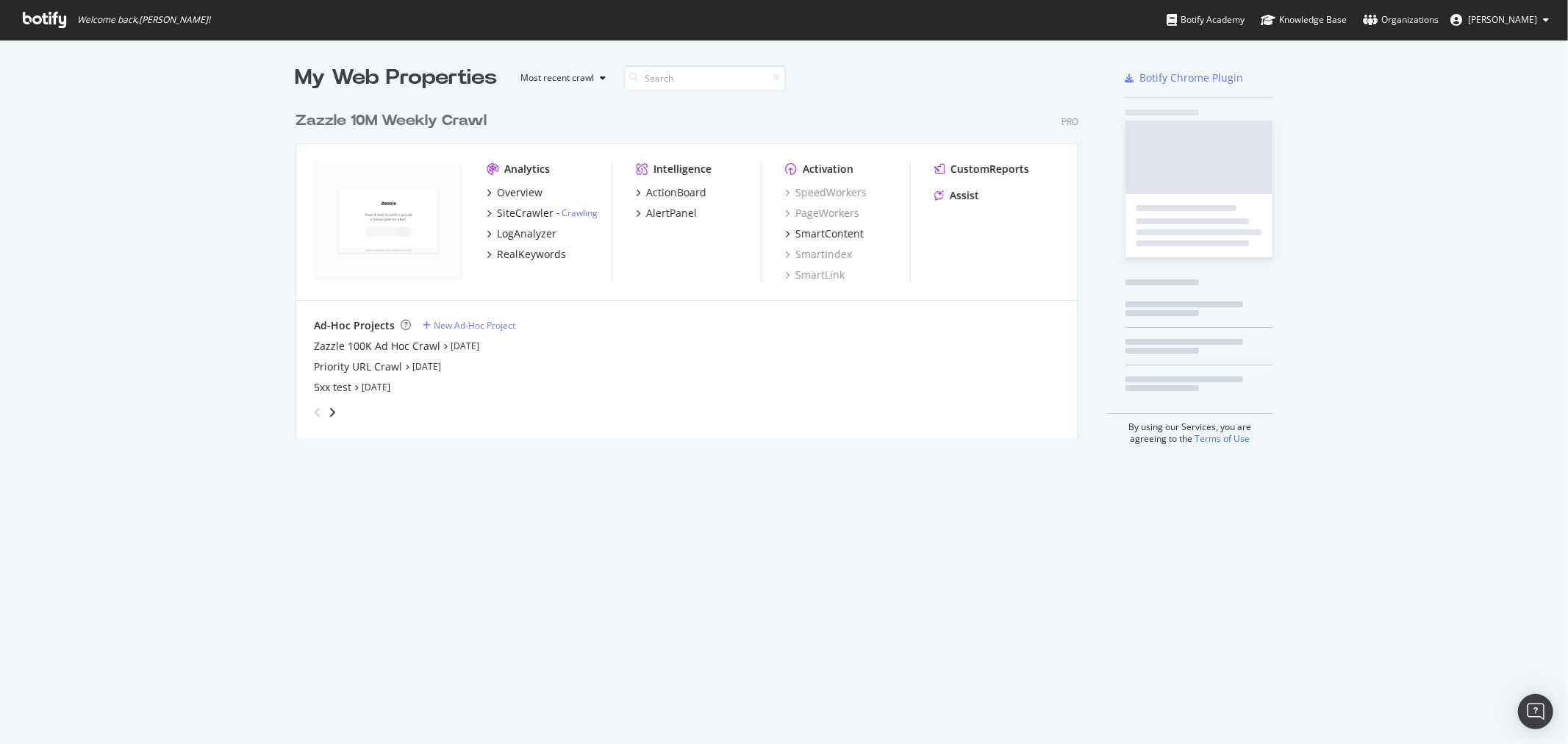
scroll to position [731, 1544]
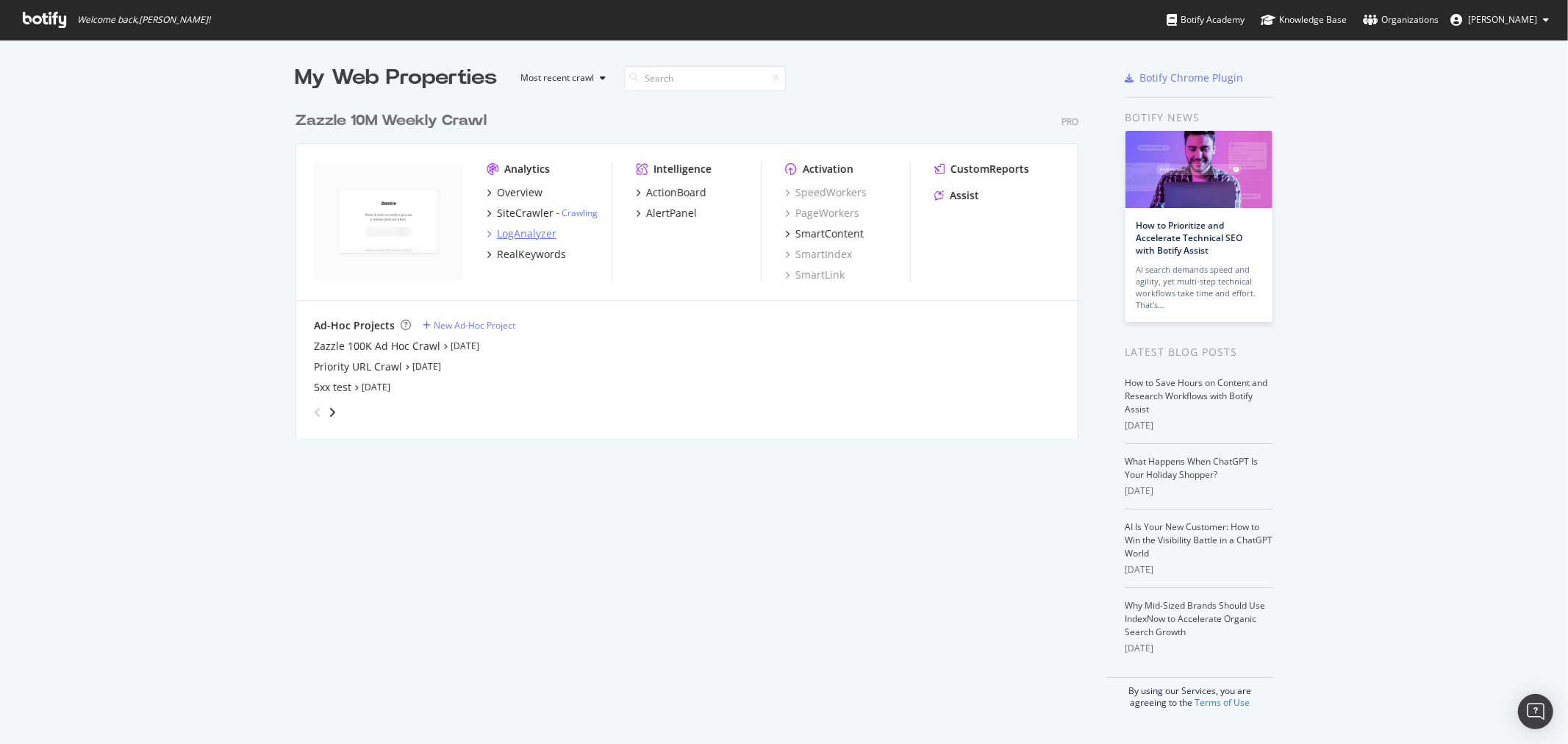
click at [516, 230] on div "LogAnalyzer" at bounding box center [527, 234] width 59 height 15
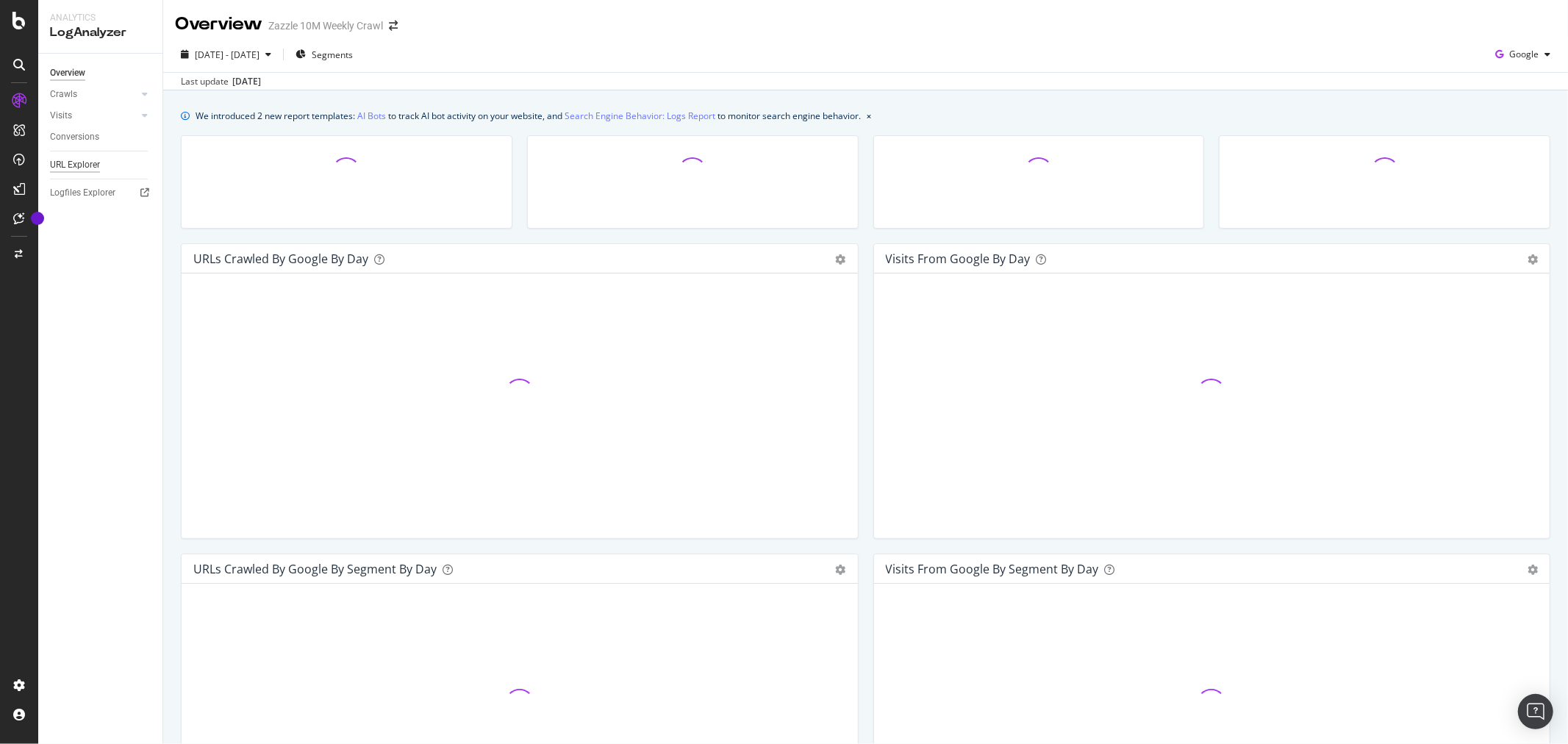
click at [88, 164] on div "URL Explorer" at bounding box center [75, 164] width 50 height 16
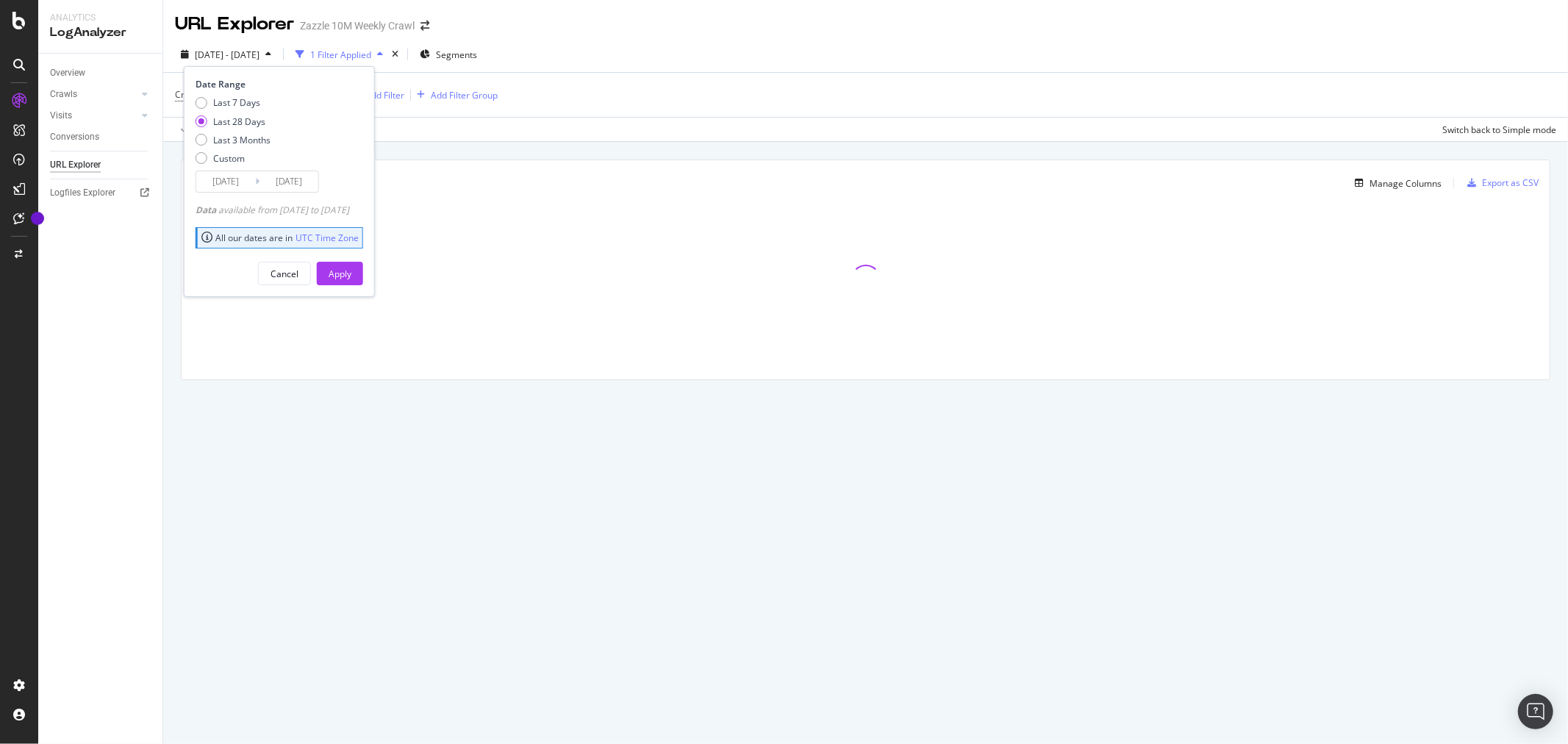
type input "[DATE]"
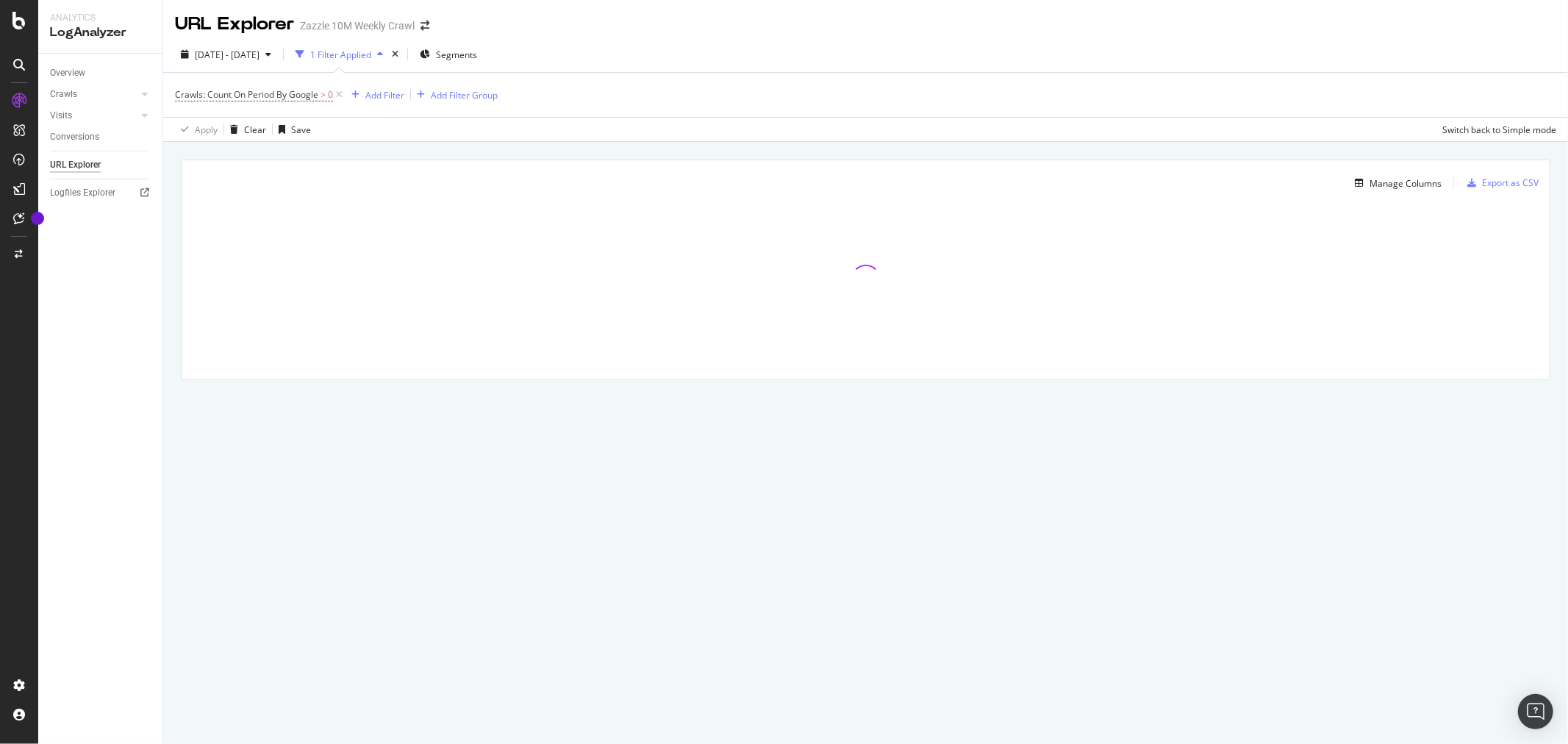
click at [603, 51] on div "[DATE] - [DATE] 1 Filter Applied Segments" at bounding box center [866, 58] width 1405 height 30
click at [365, 92] on div "Add Filter" at bounding box center [385, 95] width 39 height 12
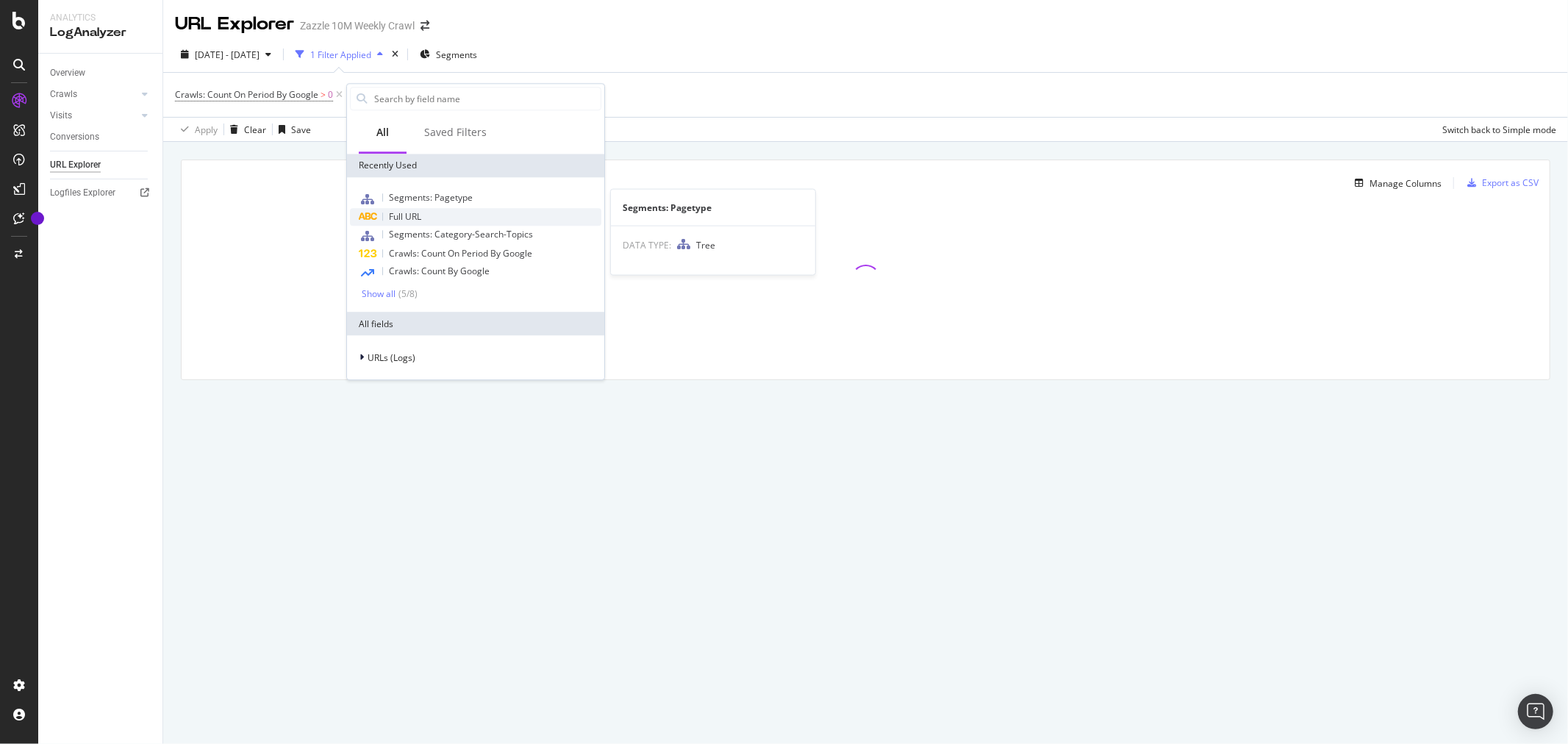
click at [414, 219] on span "Full URL" at bounding box center [405, 215] width 33 height 12
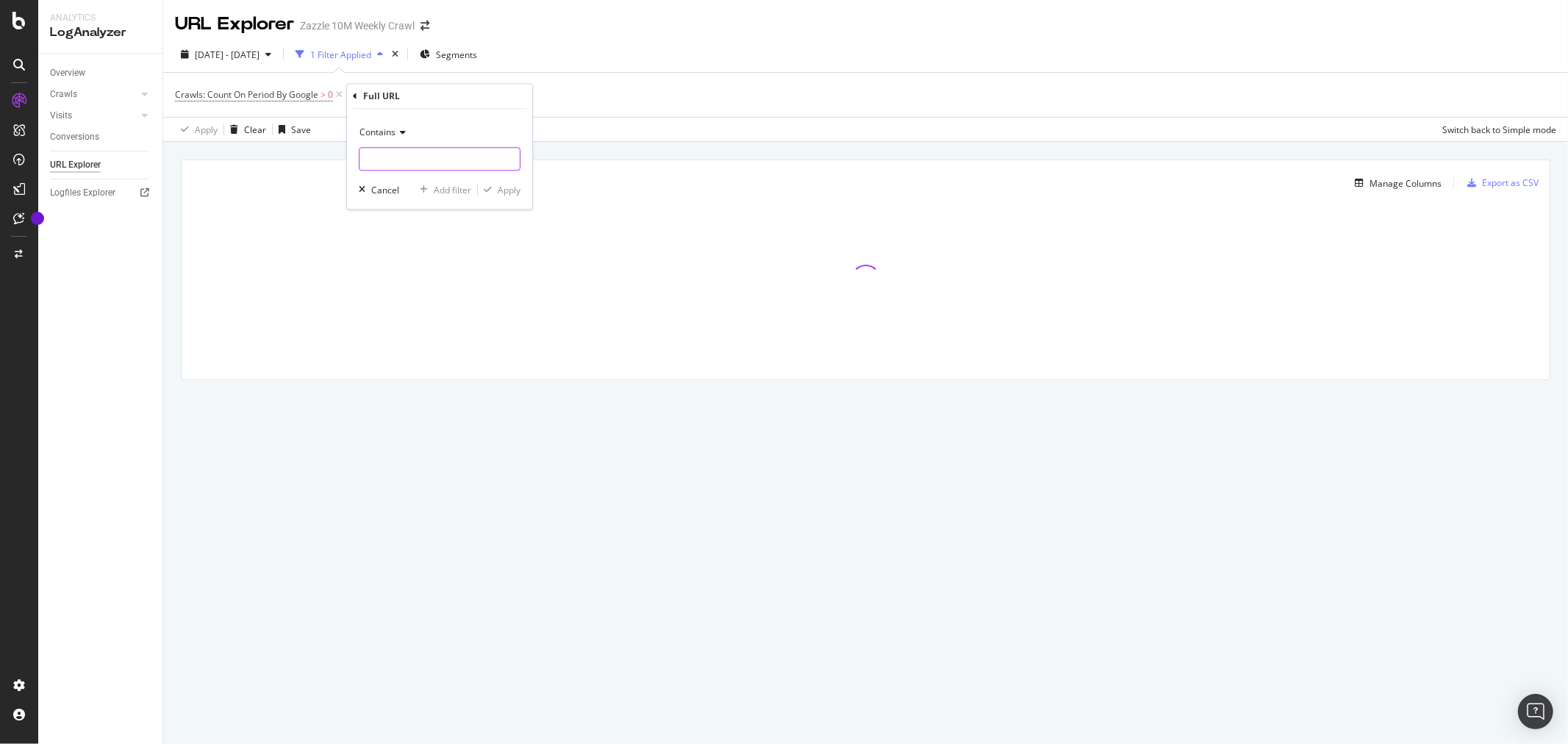
click at [415, 159] on input "text" at bounding box center [439, 158] width 160 height 23
type input "pg=2"
click at [495, 186] on div "button" at bounding box center [487, 189] width 20 height 8
click at [517, 96] on div "Add Filter" at bounding box center [509, 95] width 39 height 12
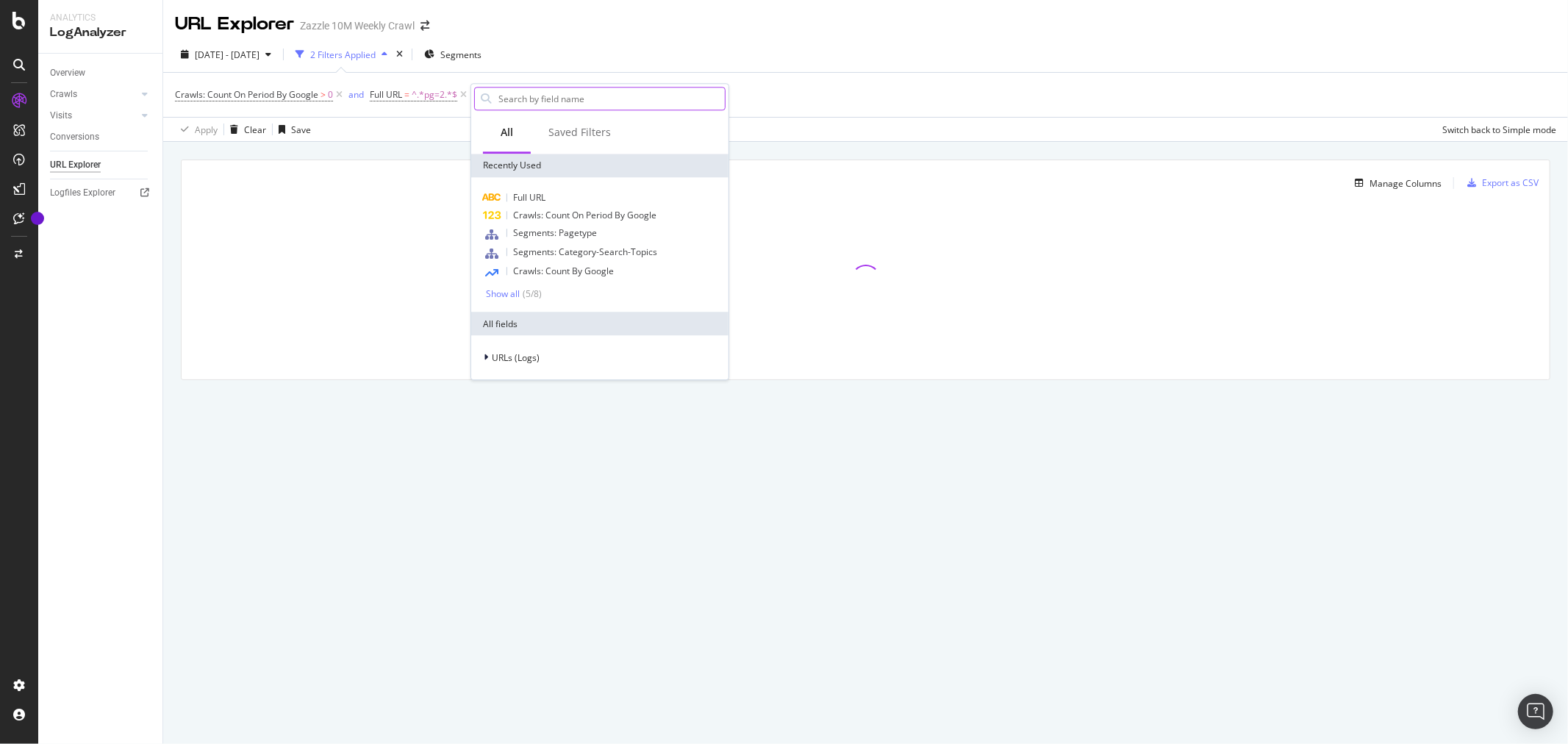
click at [554, 105] on input "text" at bounding box center [610, 98] width 228 height 22
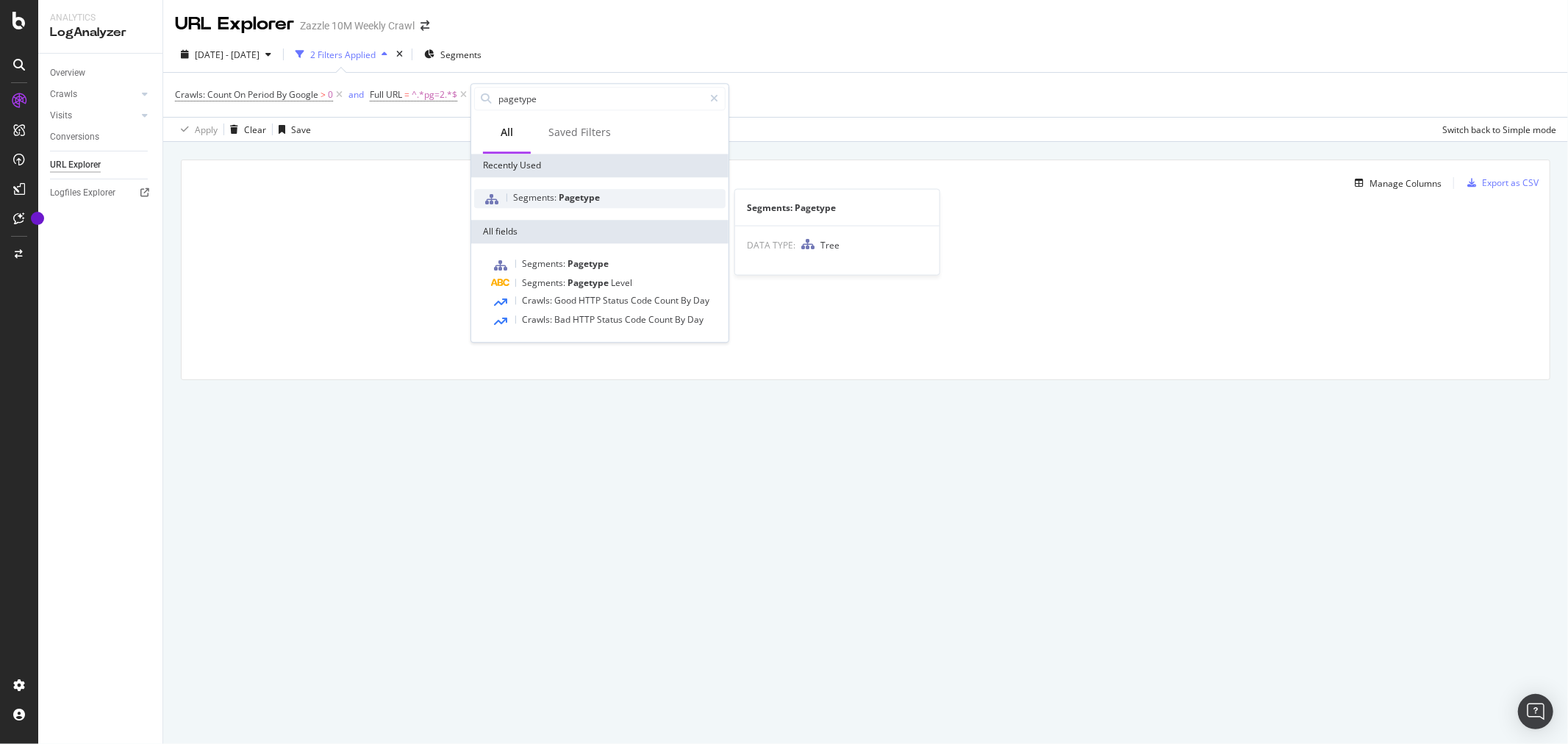
type input "pagetype"
click at [544, 201] on span "Segments:" at bounding box center [535, 197] width 46 height 12
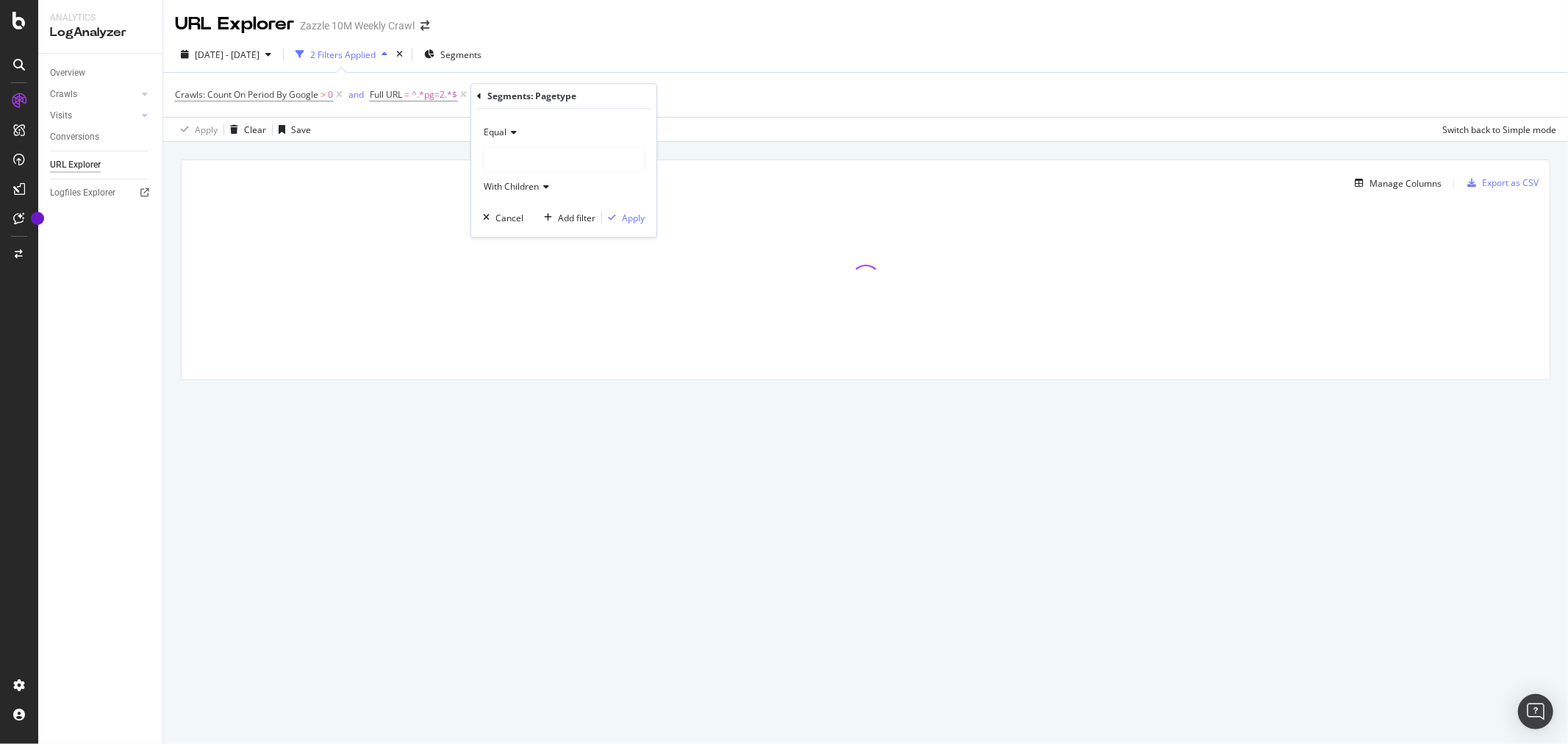
click at [557, 158] on div at bounding box center [564, 159] width 160 height 23
click at [699, 59] on div "[DATE] - [DATE] 2 Filters Applied Segments" at bounding box center [866, 58] width 1405 height 30
click at [555, 97] on span "Segments: Pagetype" at bounding box center [536, 94] width 84 height 12
click at [554, 154] on div at bounding box center [588, 157] width 160 height 23
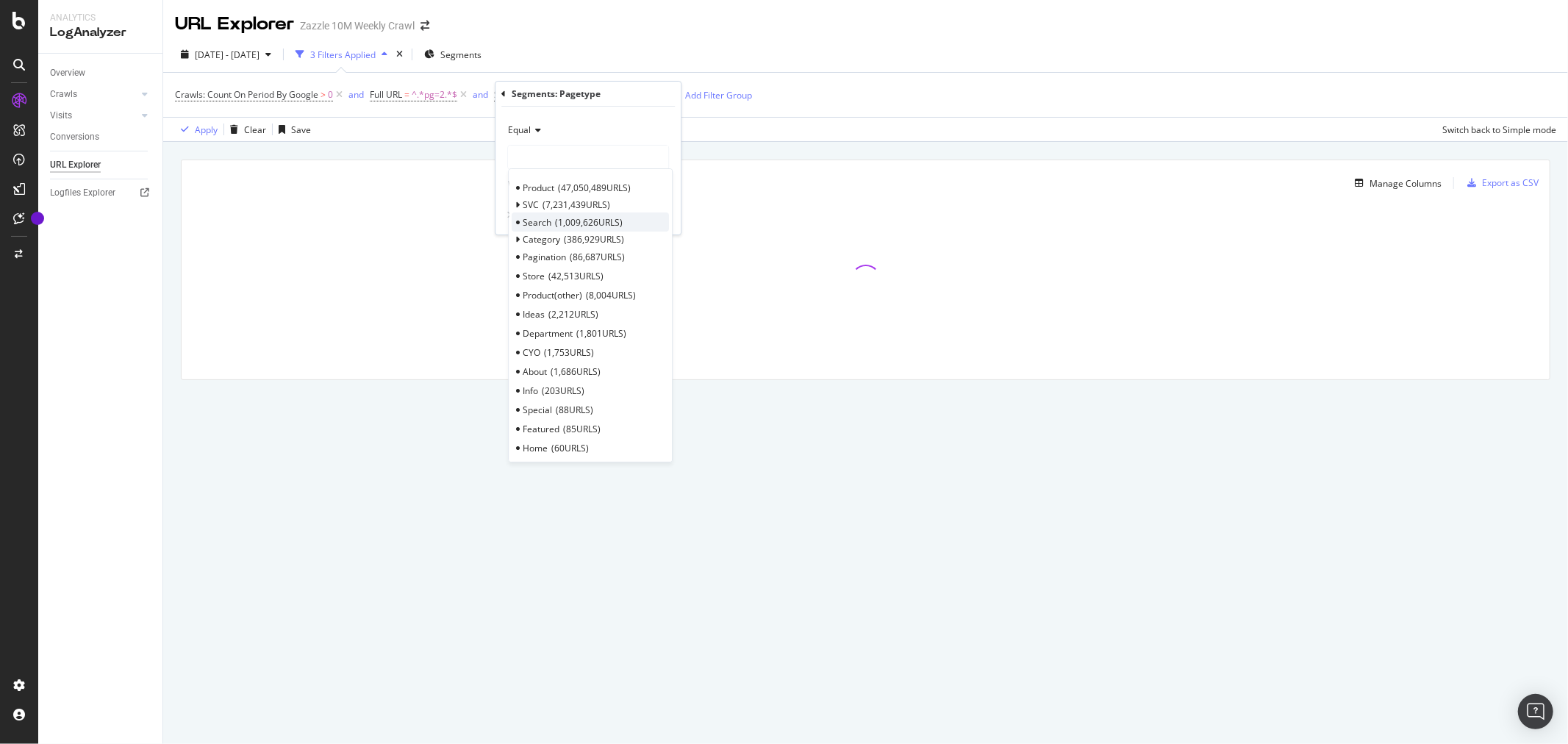
click at [637, 214] on div "Search 1,009,626 URLS" at bounding box center [590, 222] width 157 height 20
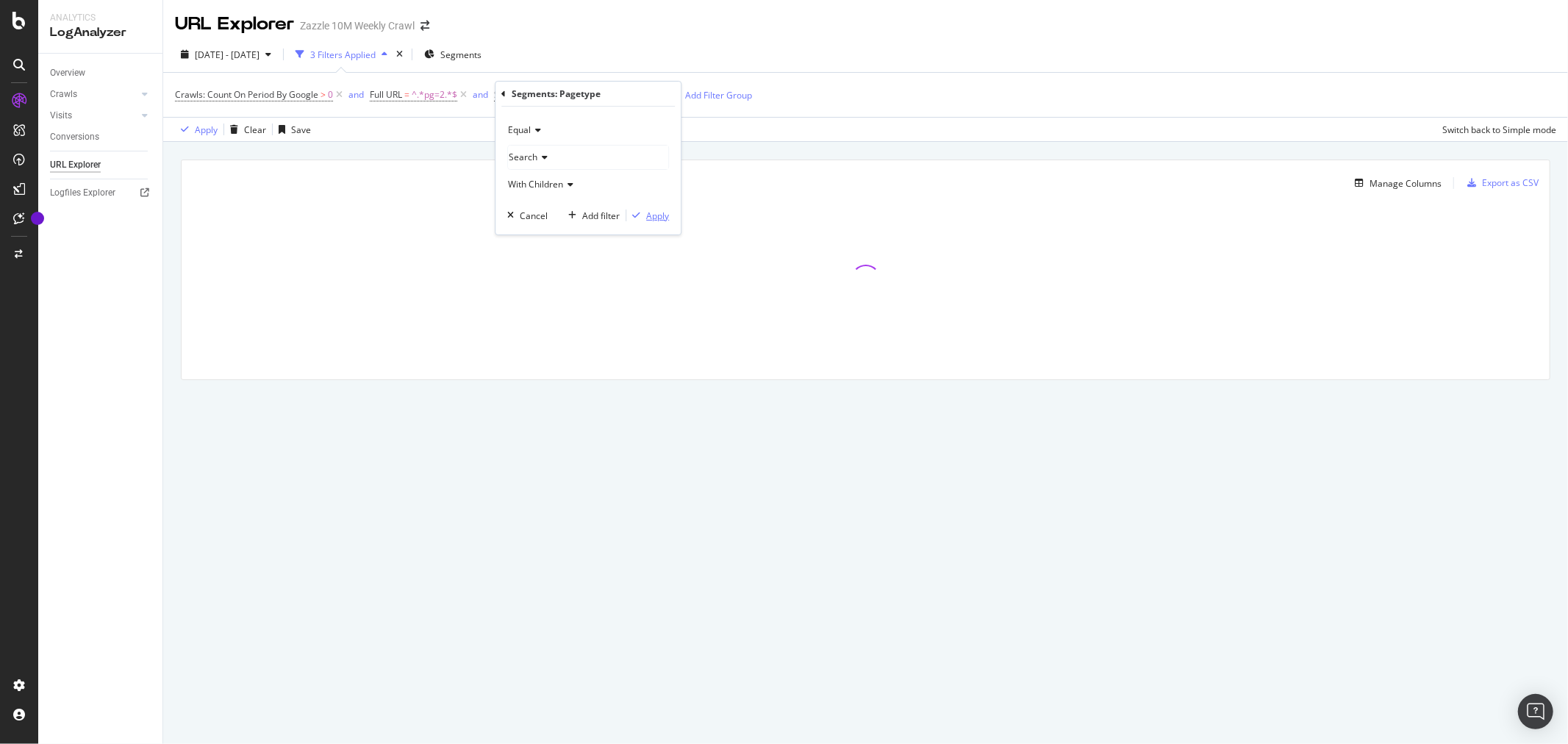
click at [647, 213] on div "Apply" at bounding box center [658, 215] width 23 height 12
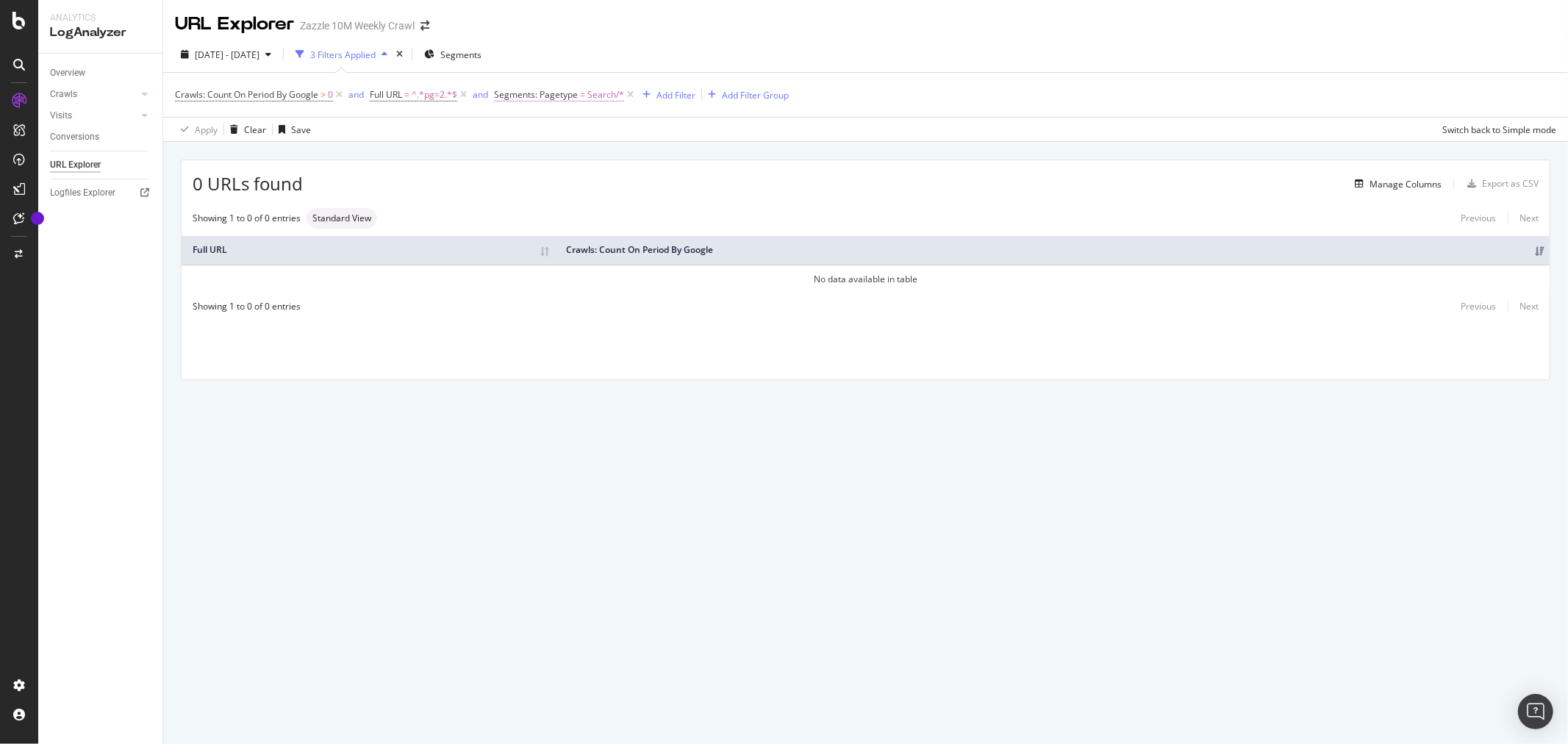
click at [554, 94] on span "Segments: Pagetype" at bounding box center [536, 94] width 84 height 12
click at [551, 156] on div "Search" at bounding box center [588, 157] width 160 height 23
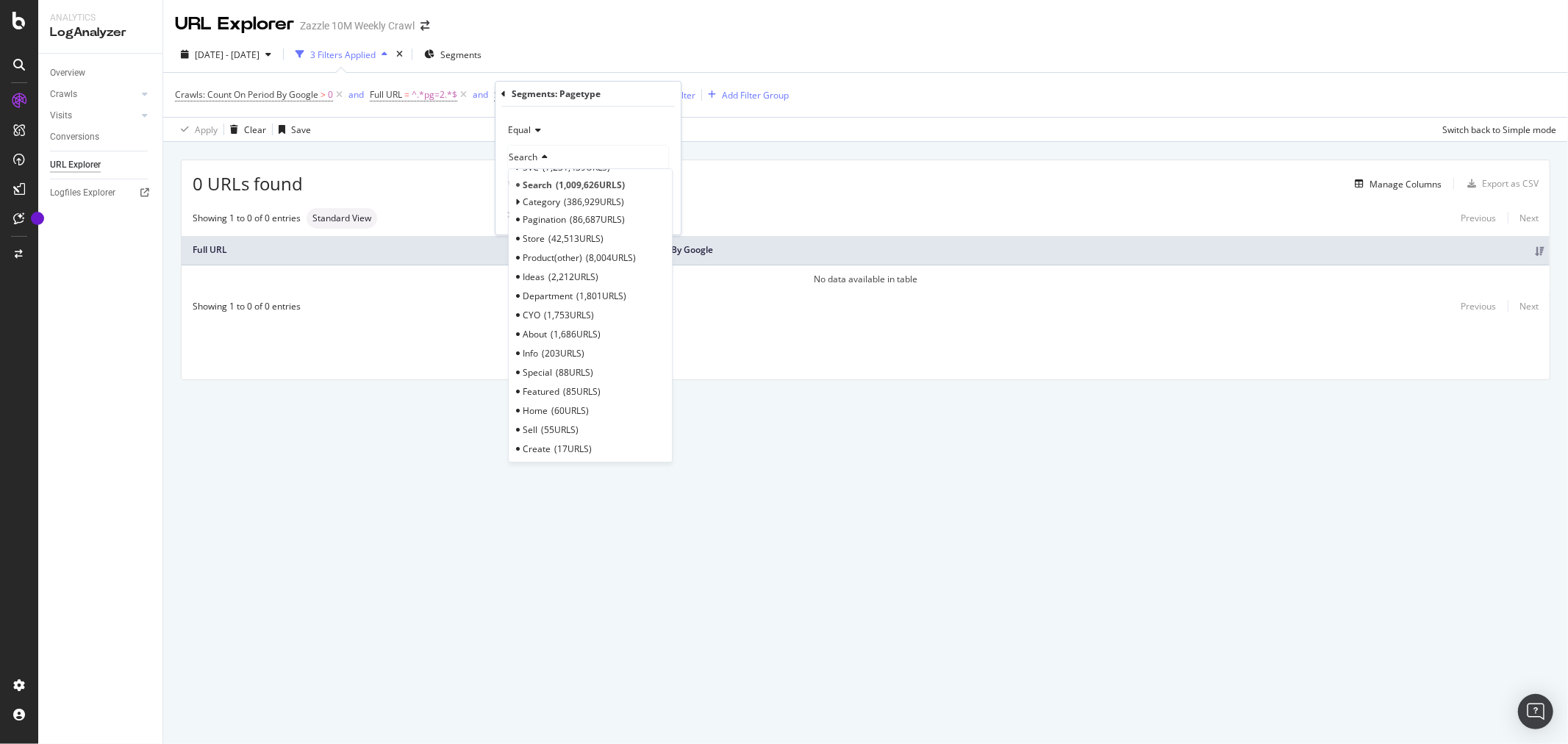
scroll to position [38, 0]
click at [531, 216] on span "Pagination" at bounding box center [544, 218] width 44 height 12
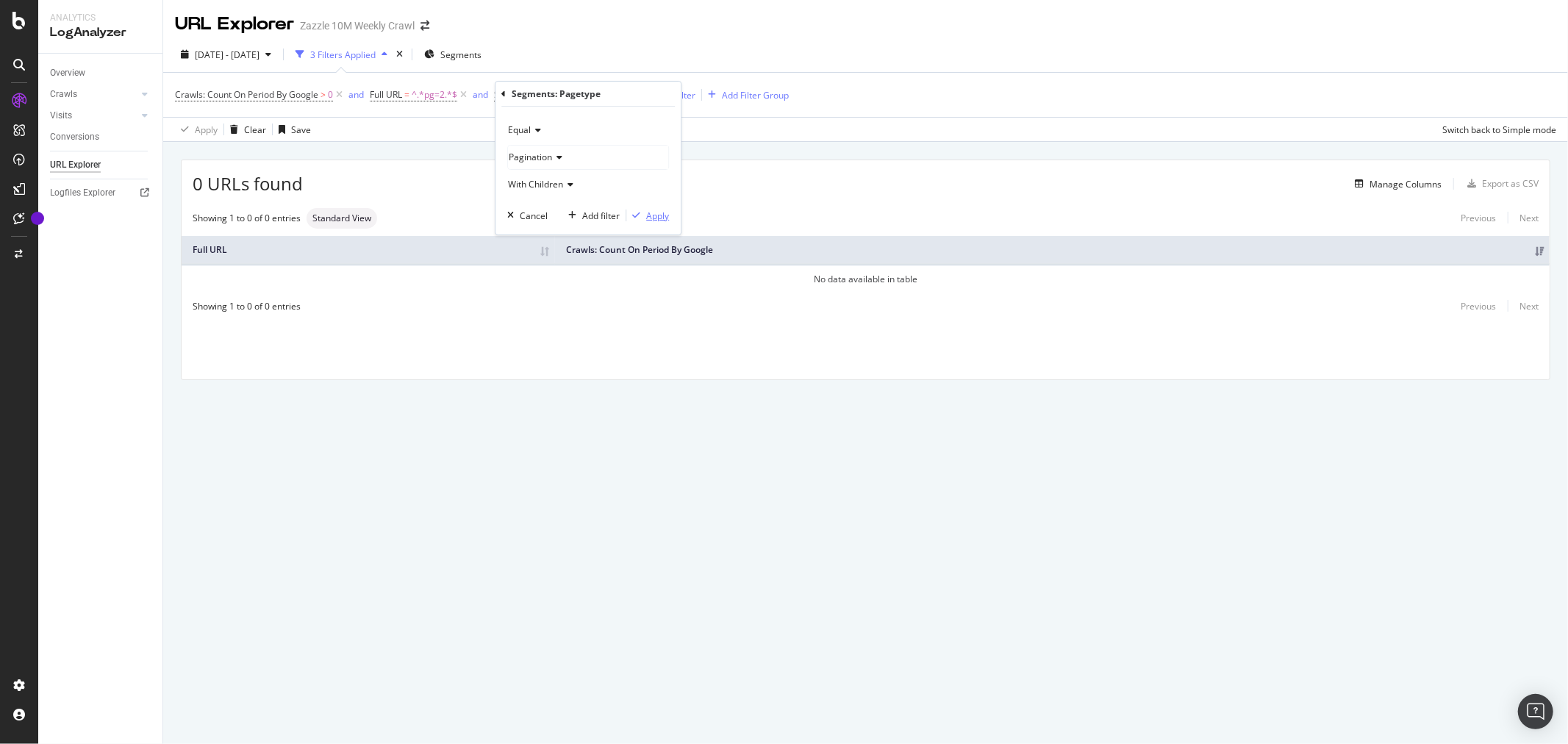
click at [637, 208] on button "Apply" at bounding box center [647, 215] width 43 height 15
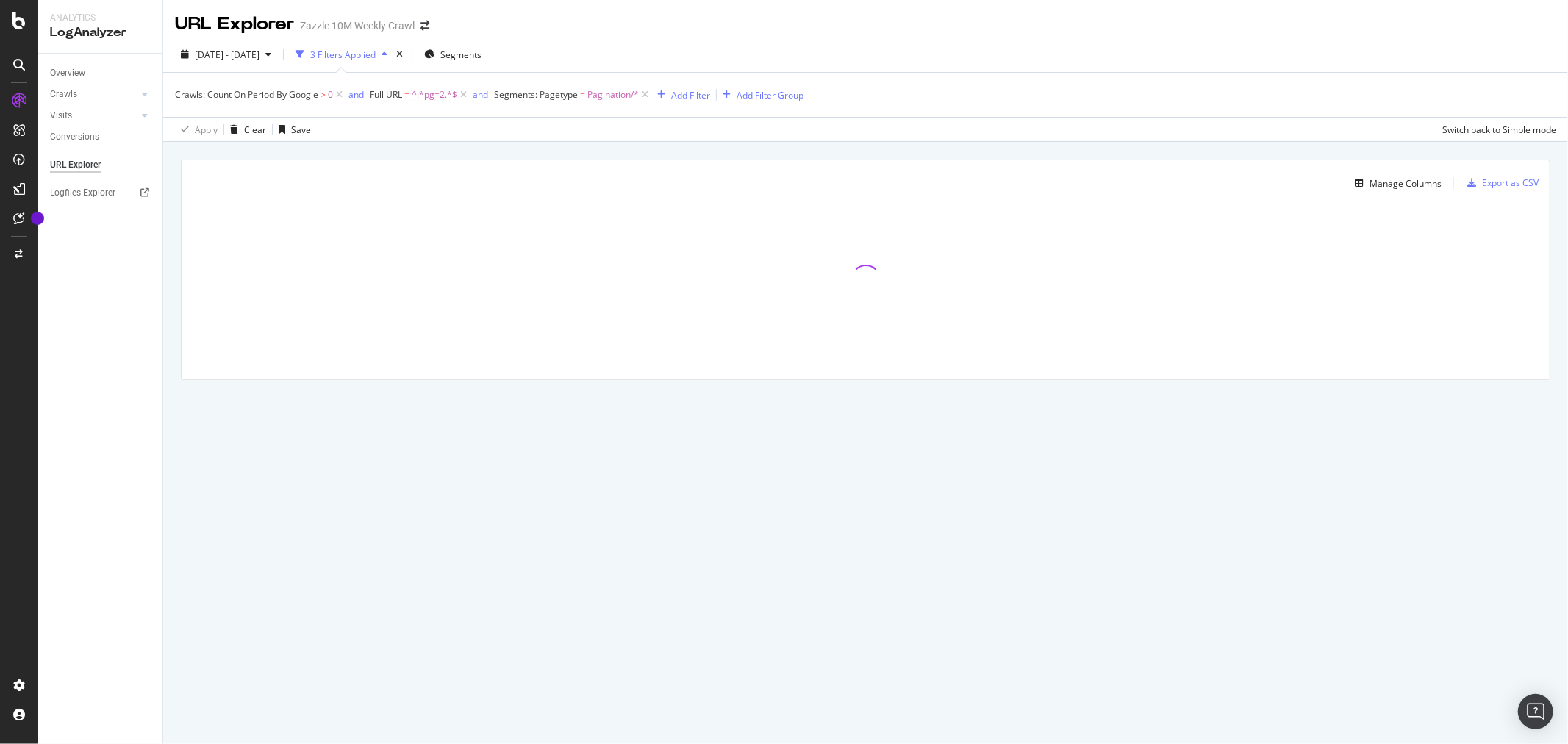
click at [586, 98] on span "Segments: Pagetype = Pagination/*" at bounding box center [567, 95] width 145 height 13
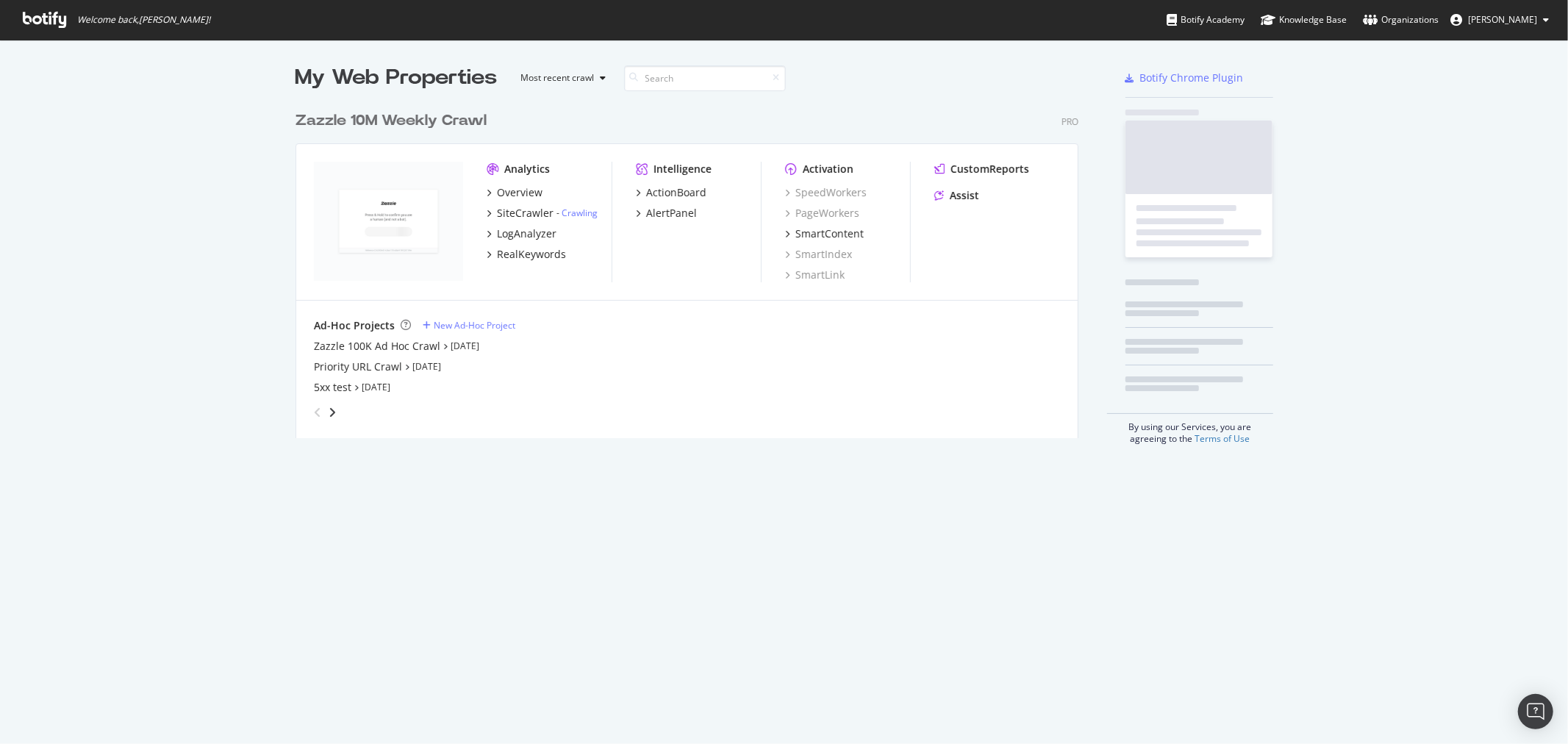
scroll to position [731, 1544]
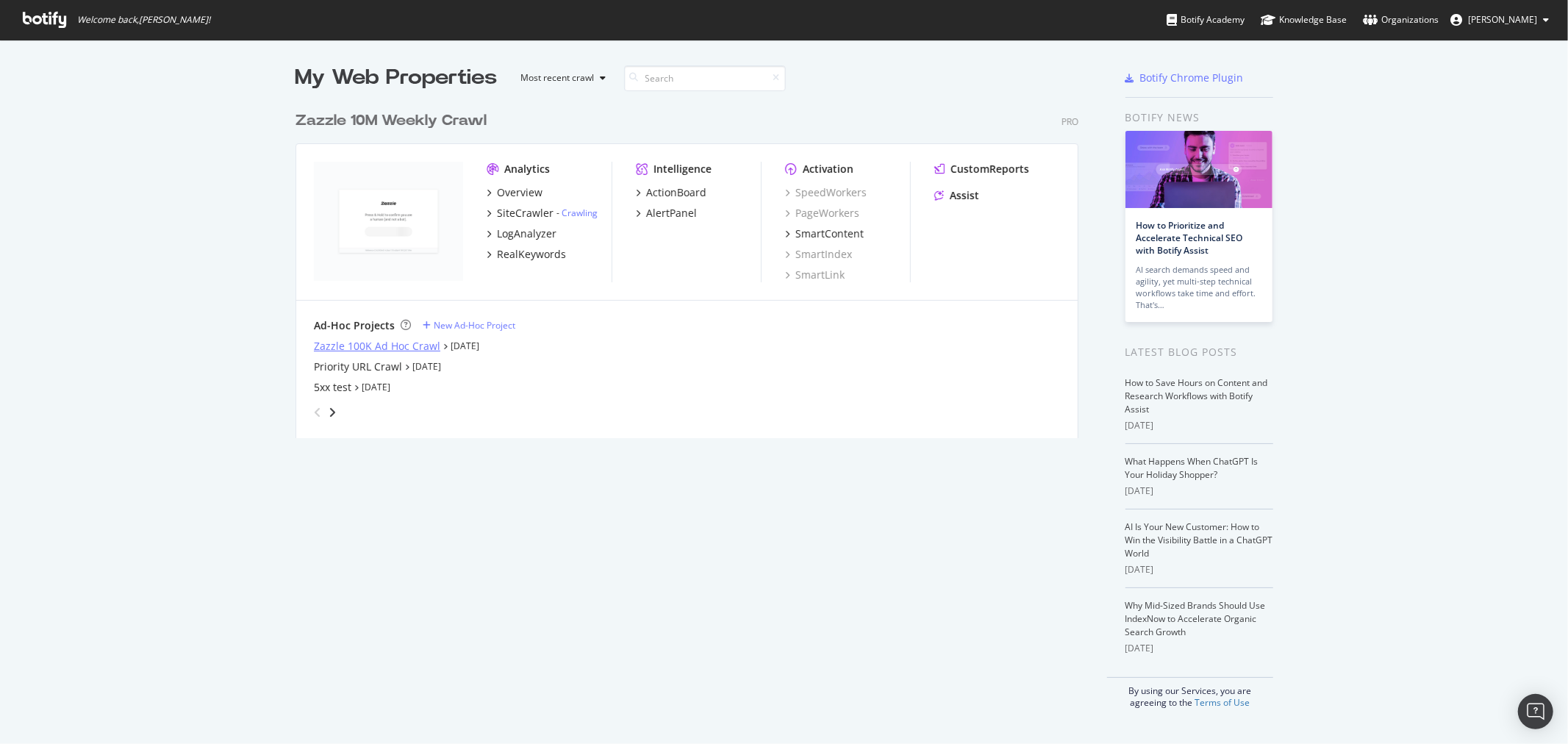
click at [324, 340] on div "Zazzle 100K Ad Hoc Crawl" at bounding box center [377, 346] width 126 height 15
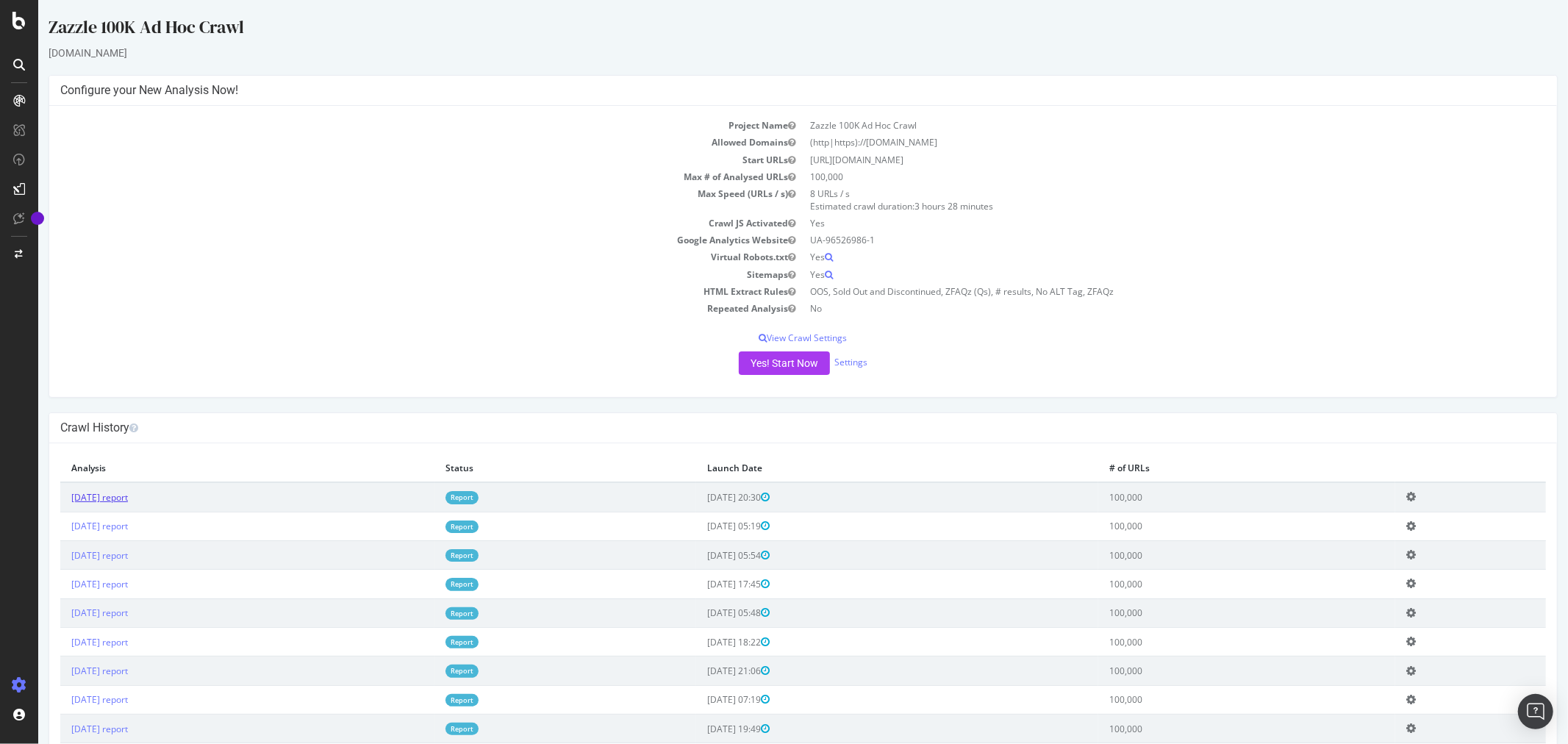
click at [127, 501] on link "[DATE] report" at bounding box center [98, 497] width 57 height 12
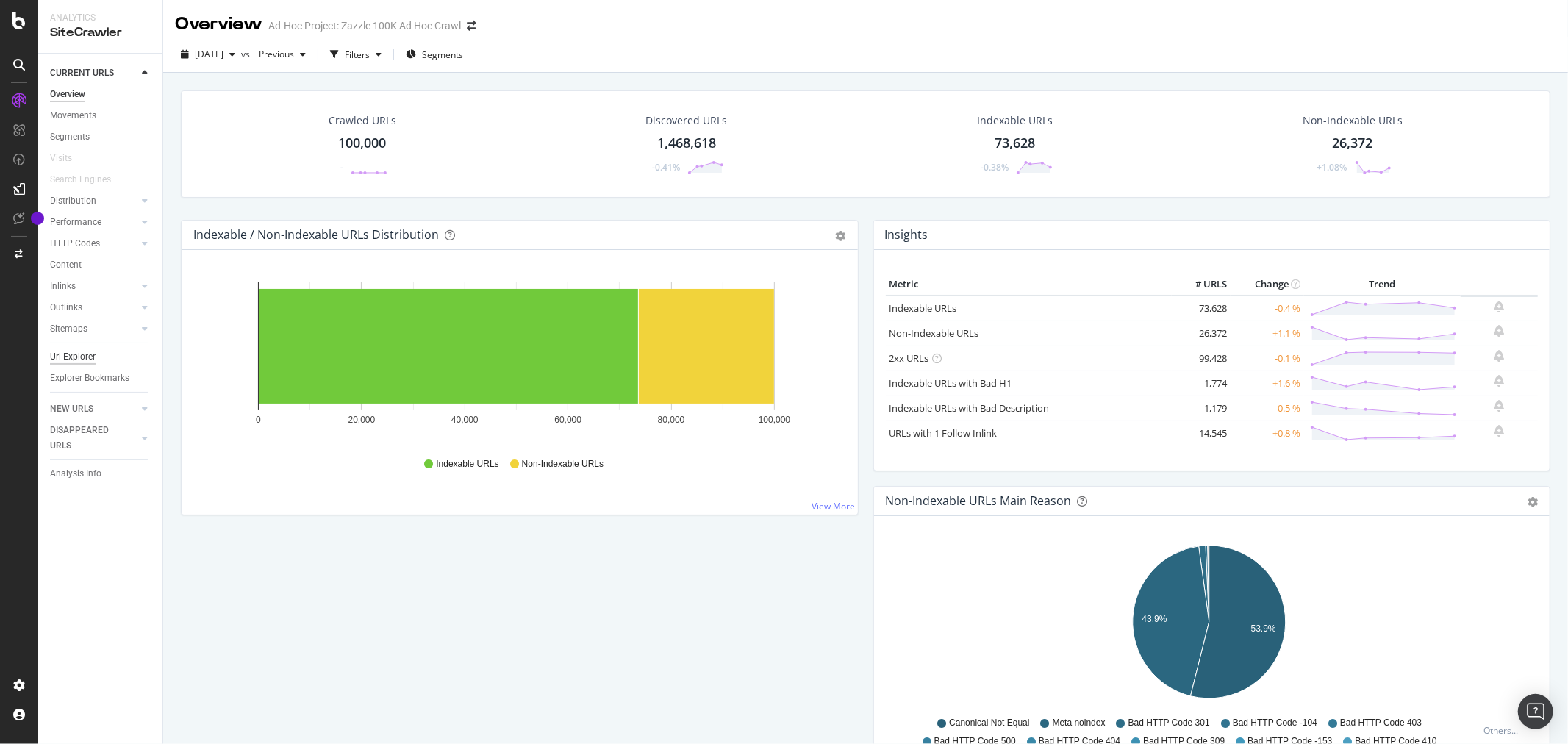
click at [92, 356] on div "Url Explorer" at bounding box center [72, 357] width 46 height 16
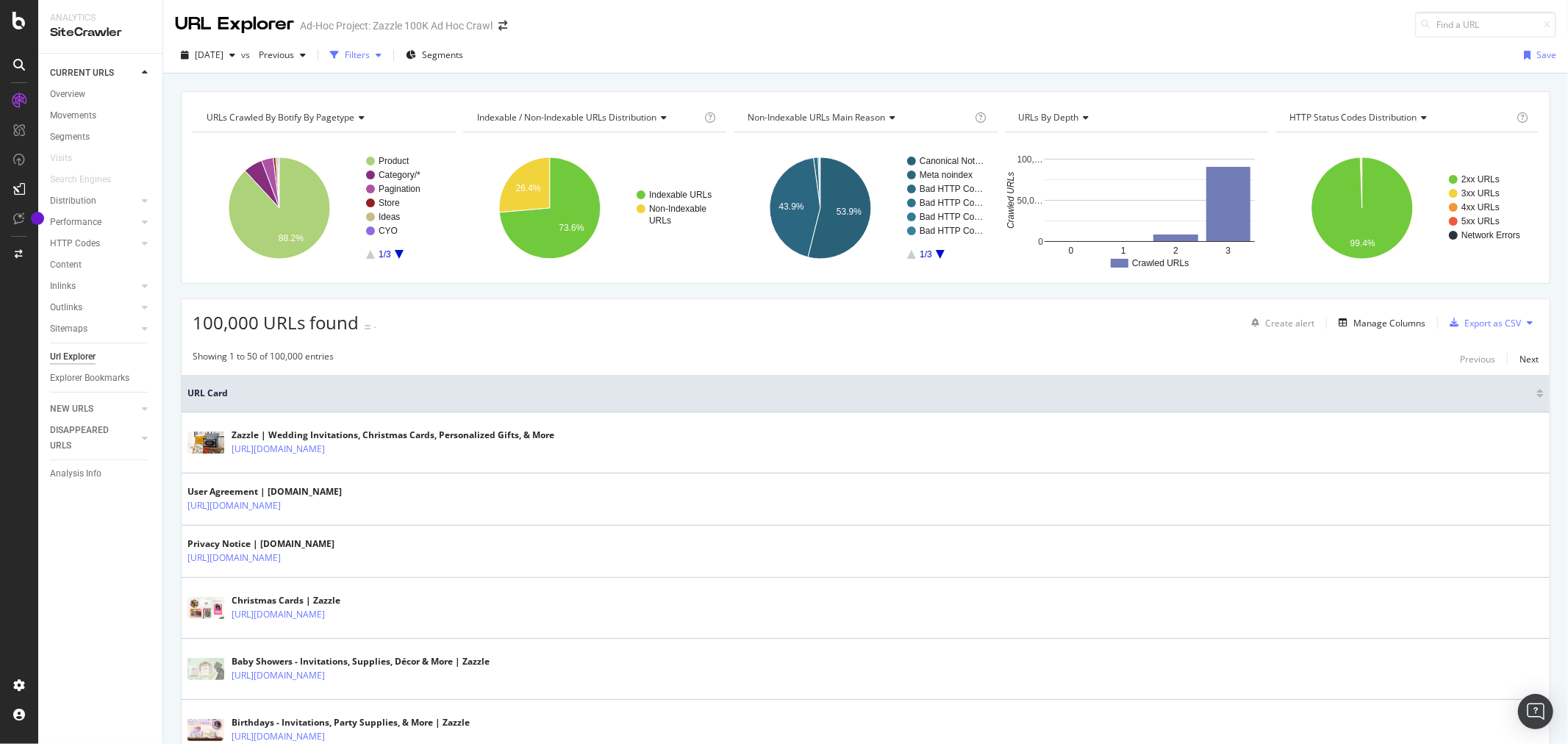
click at [370, 55] on div "Filters" at bounding box center [357, 54] width 25 height 12
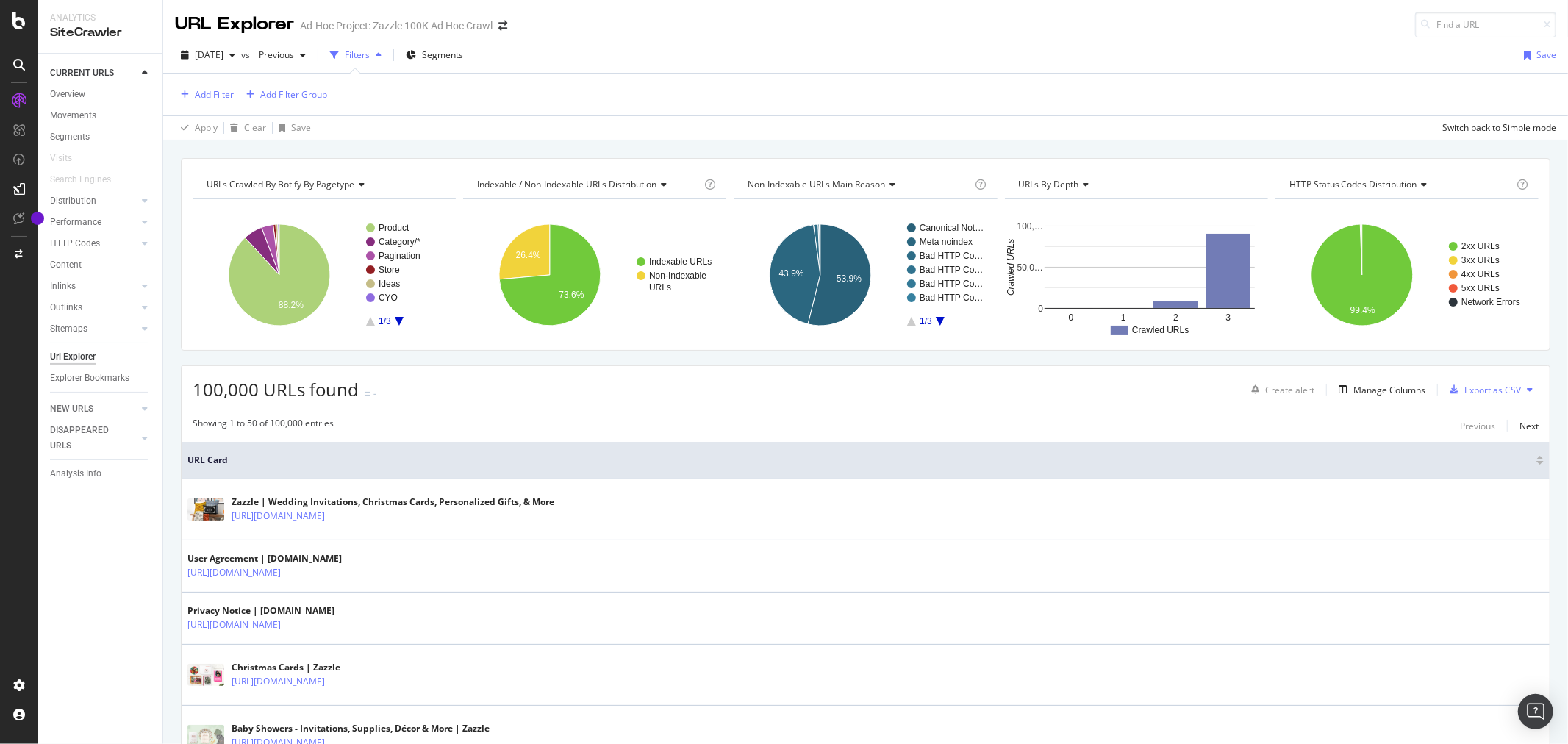
click at [229, 104] on div "Add Filter Add Filter Group" at bounding box center [865, 94] width 1381 height 42
click at [224, 94] on div "Add Filter" at bounding box center [215, 94] width 39 height 12
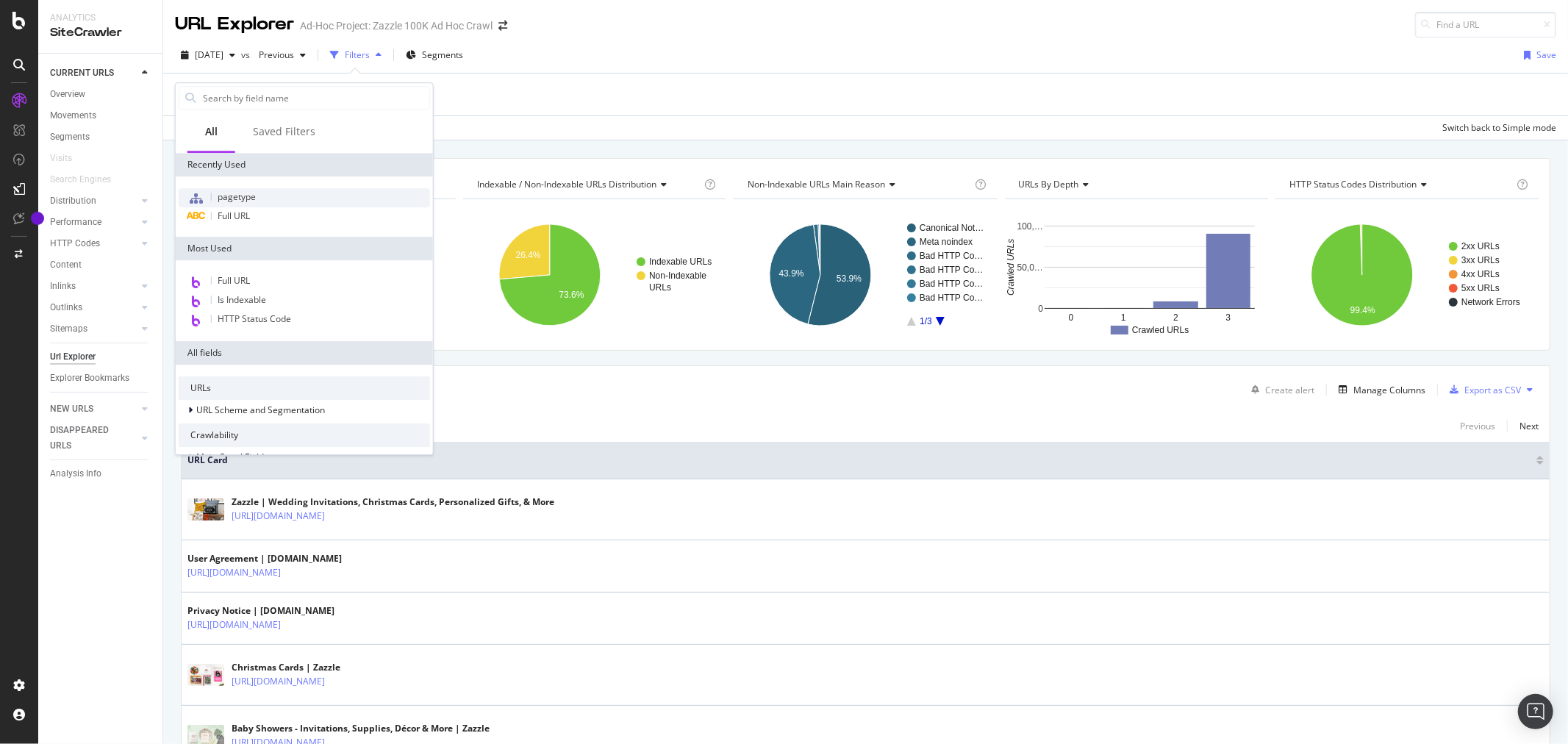
click at [251, 196] on span "pagetype" at bounding box center [236, 196] width 38 height 12
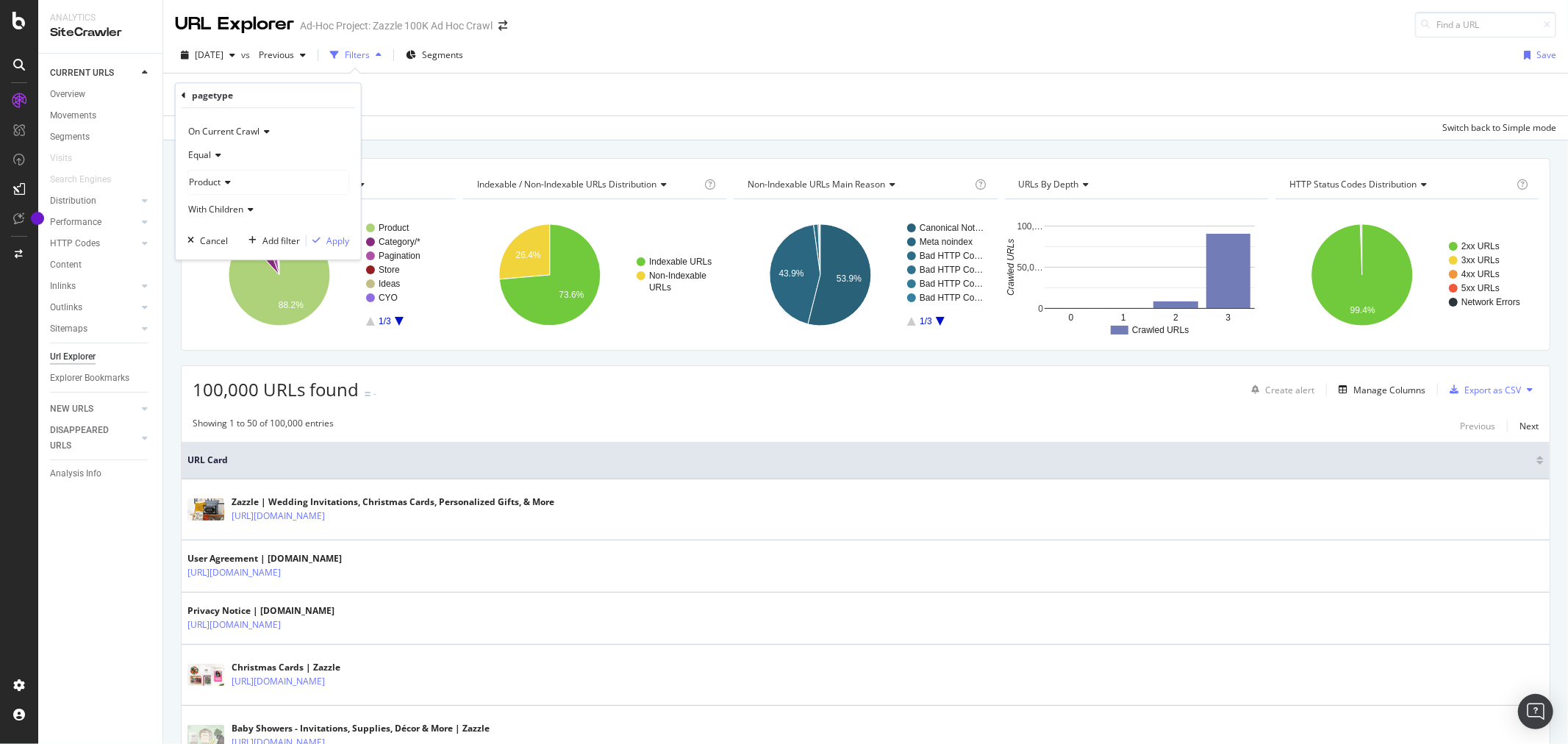
click at [225, 186] on icon at bounding box center [225, 181] width 10 height 8
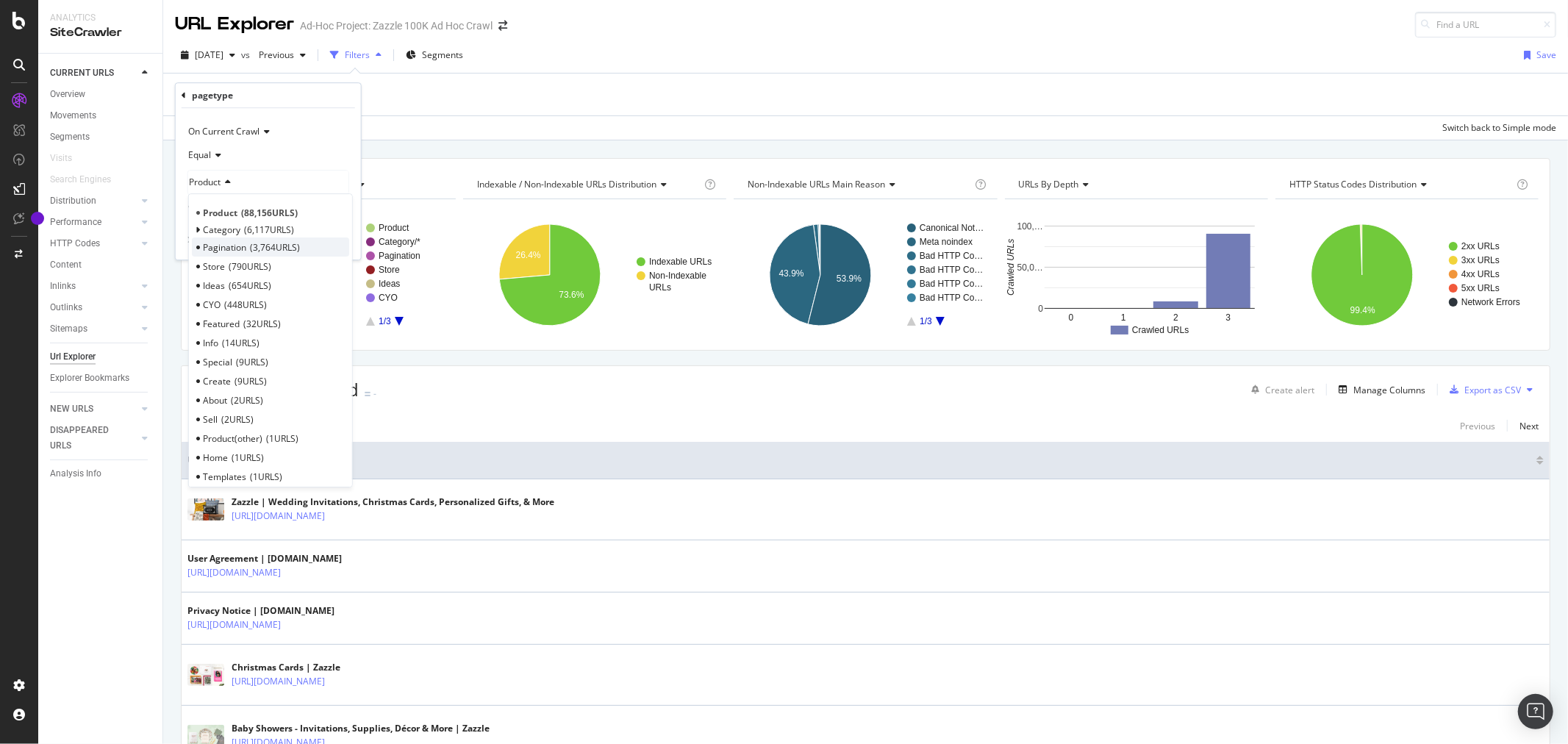
click at [269, 243] on span "3,764 URLS" at bounding box center [275, 247] width 50 height 12
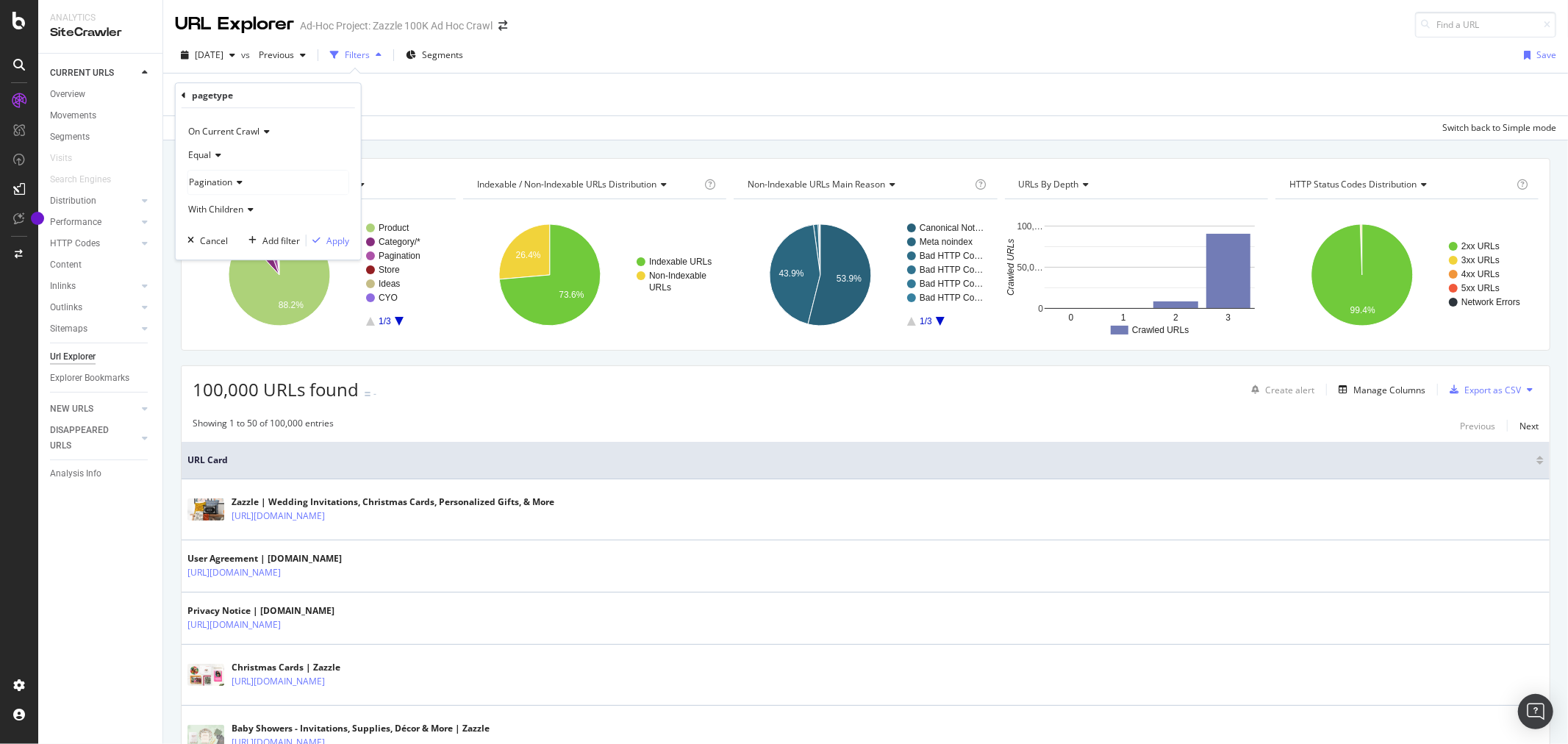
click at [221, 192] on div "Pagination" at bounding box center [268, 182] width 160 height 23
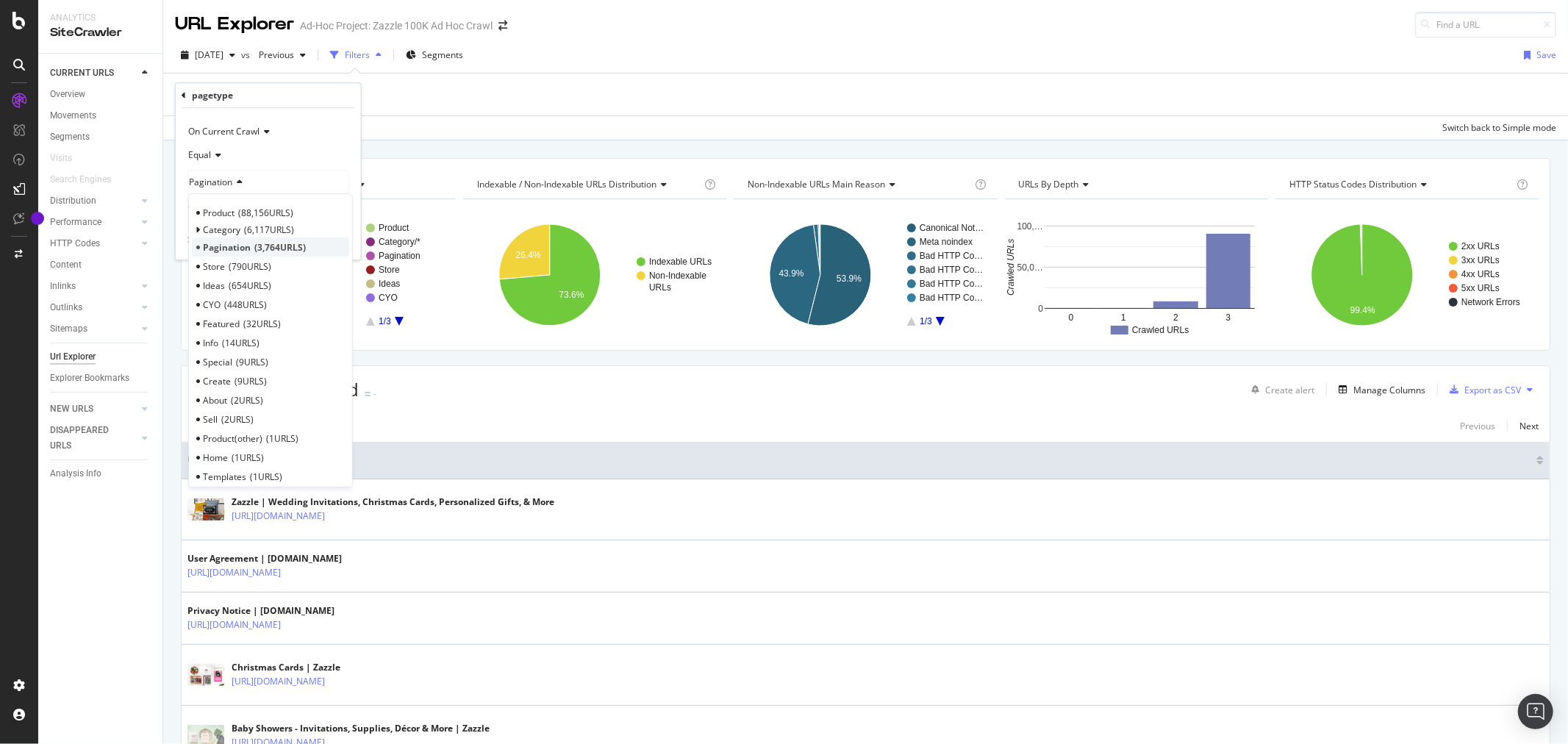
click at [246, 243] on span "Pagination" at bounding box center [226, 247] width 47 height 12
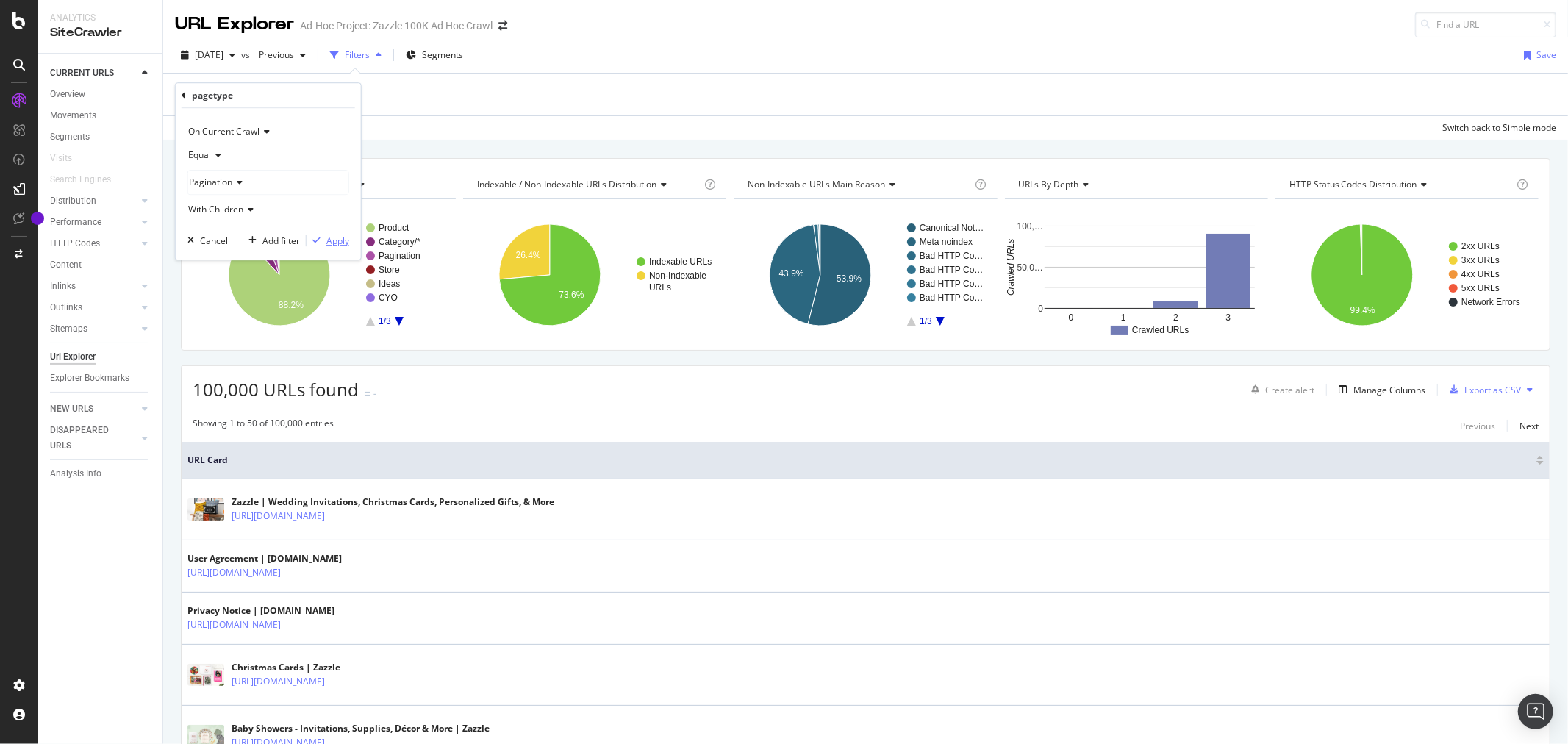
click at [338, 242] on div "Apply" at bounding box center [337, 240] width 23 height 12
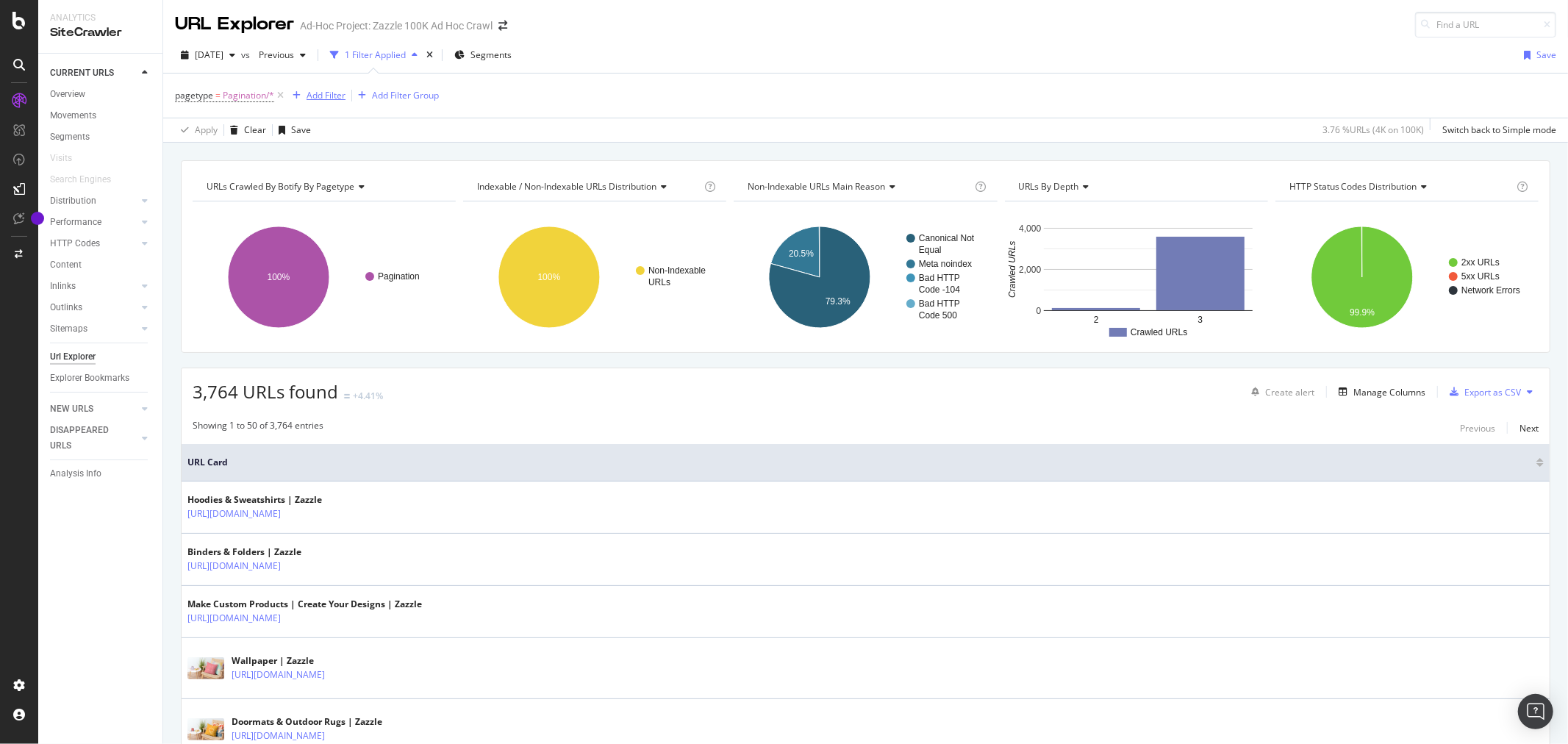
click at [343, 98] on div "Add Filter" at bounding box center [326, 95] width 39 height 12
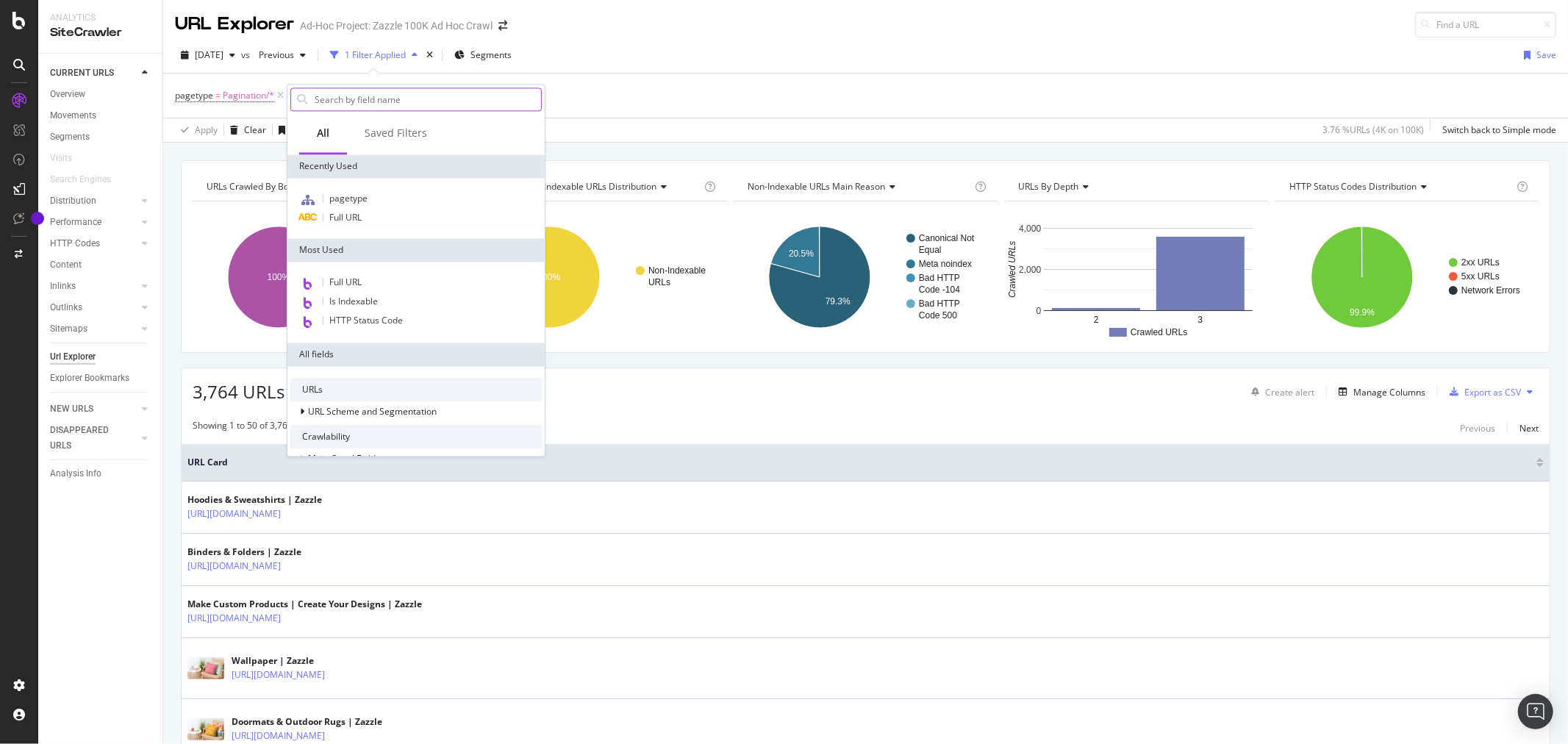
click at [369, 101] on input "text" at bounding box center [426, 99] width 228 height 22
click at [357, 216] on span "Full URL" at bounding box center [345, 216] width 33 height 12
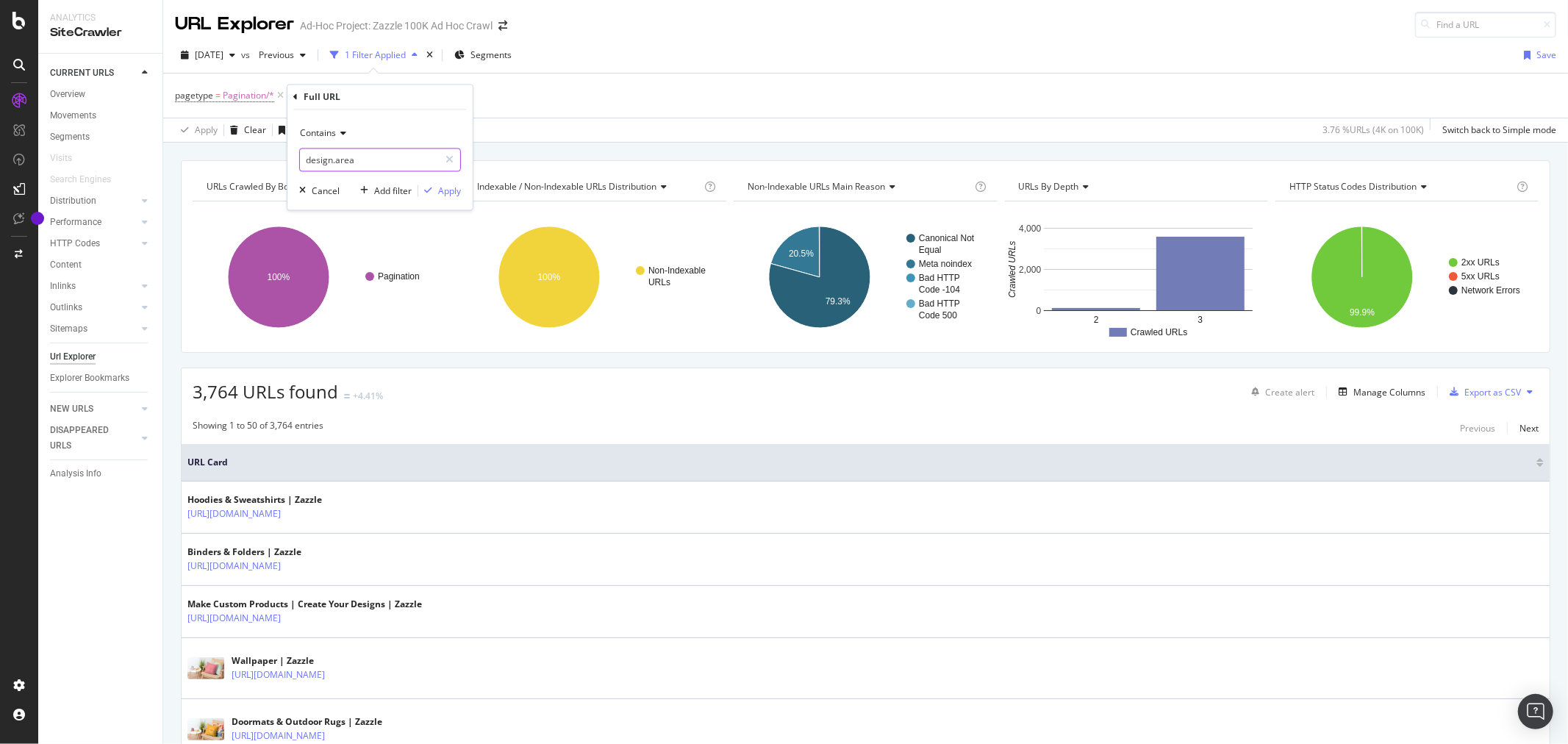
click at [364, 163] on input "design.area" at bounding box center [370, 160] width 139 height 23
type input "_"
click at [452, 195] on div "Apply" at bounding box center [450, 190] width 23 height 12
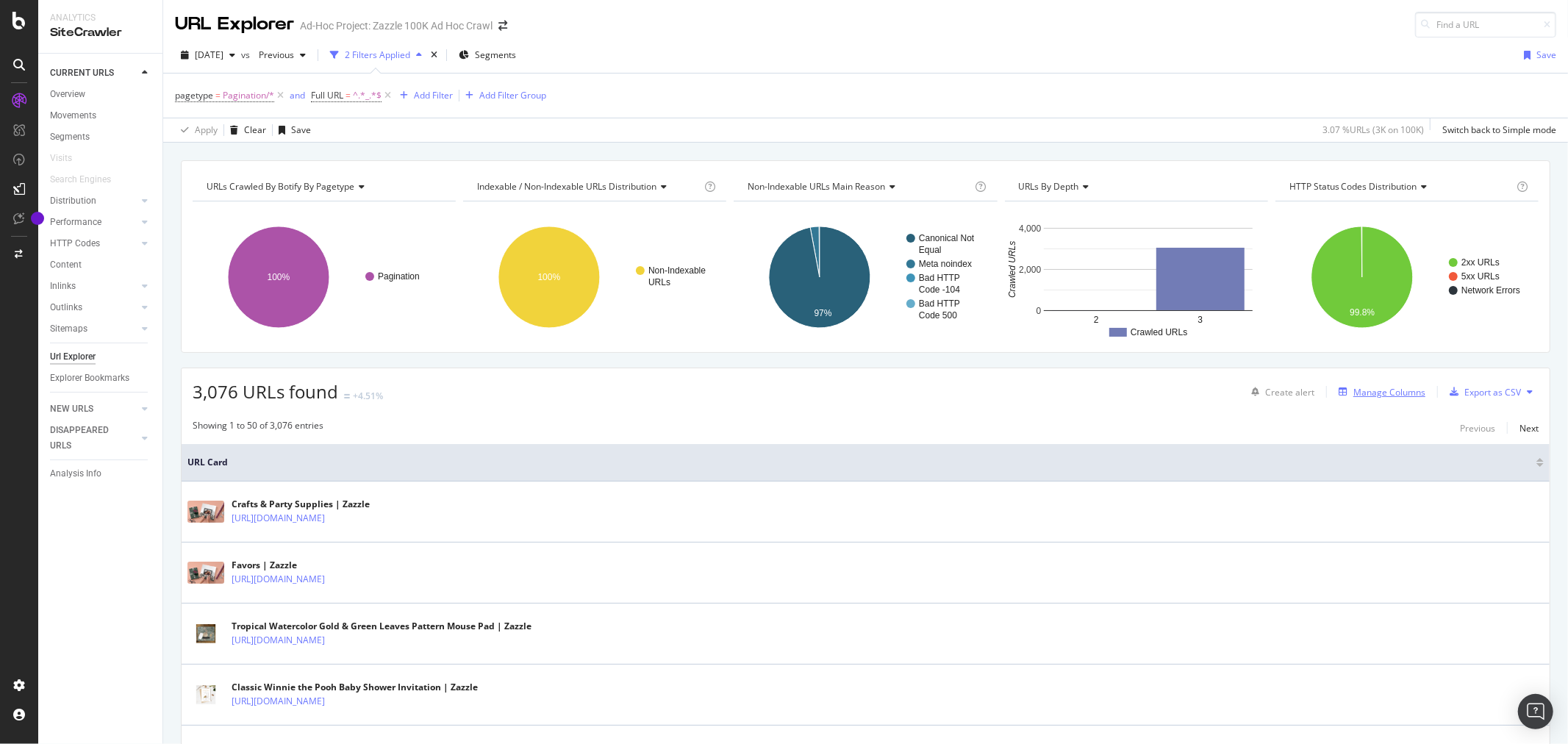
click at [1363, 398] on div "Manage Columns" at bounding box center [1390, 391] width 72 height 12
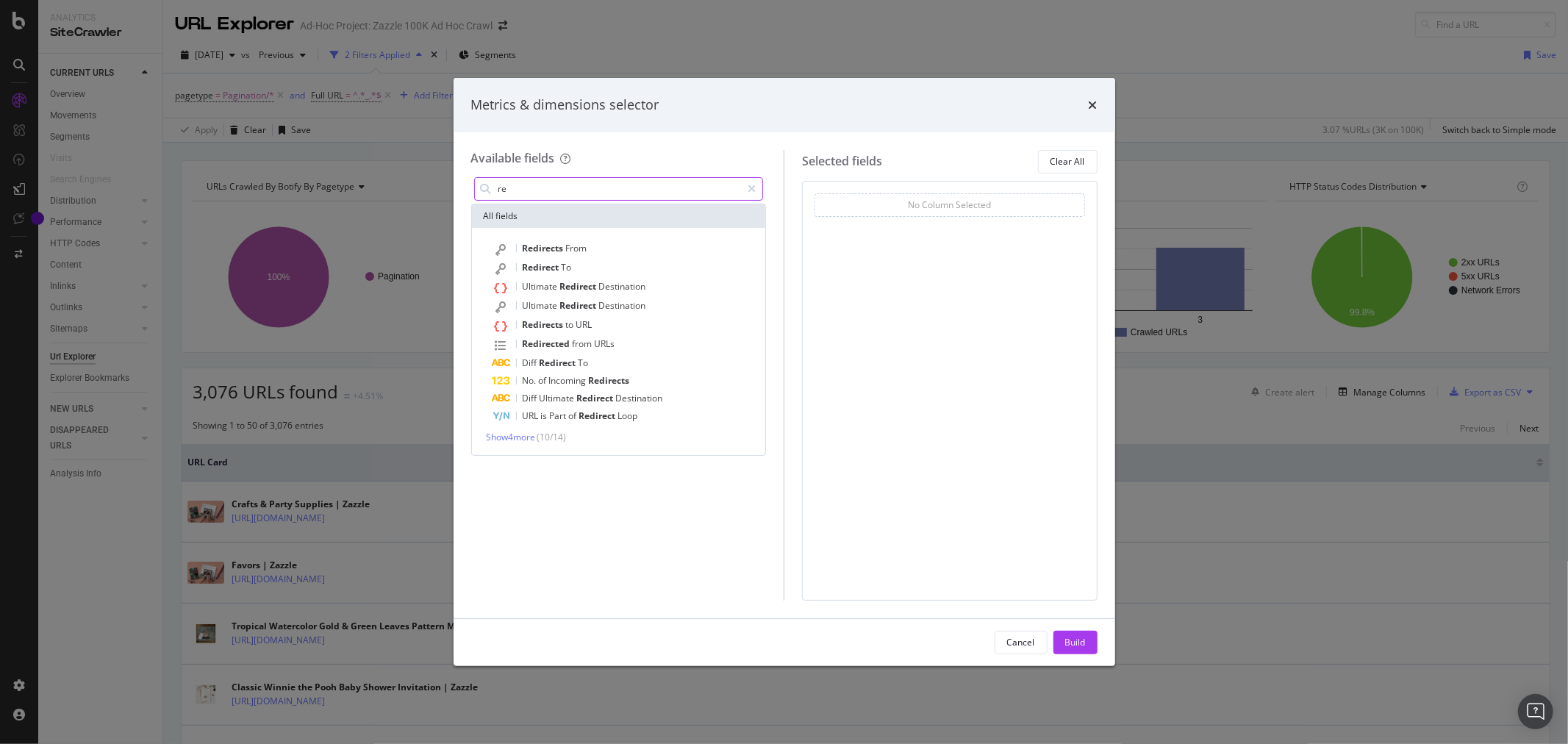
type input "r"
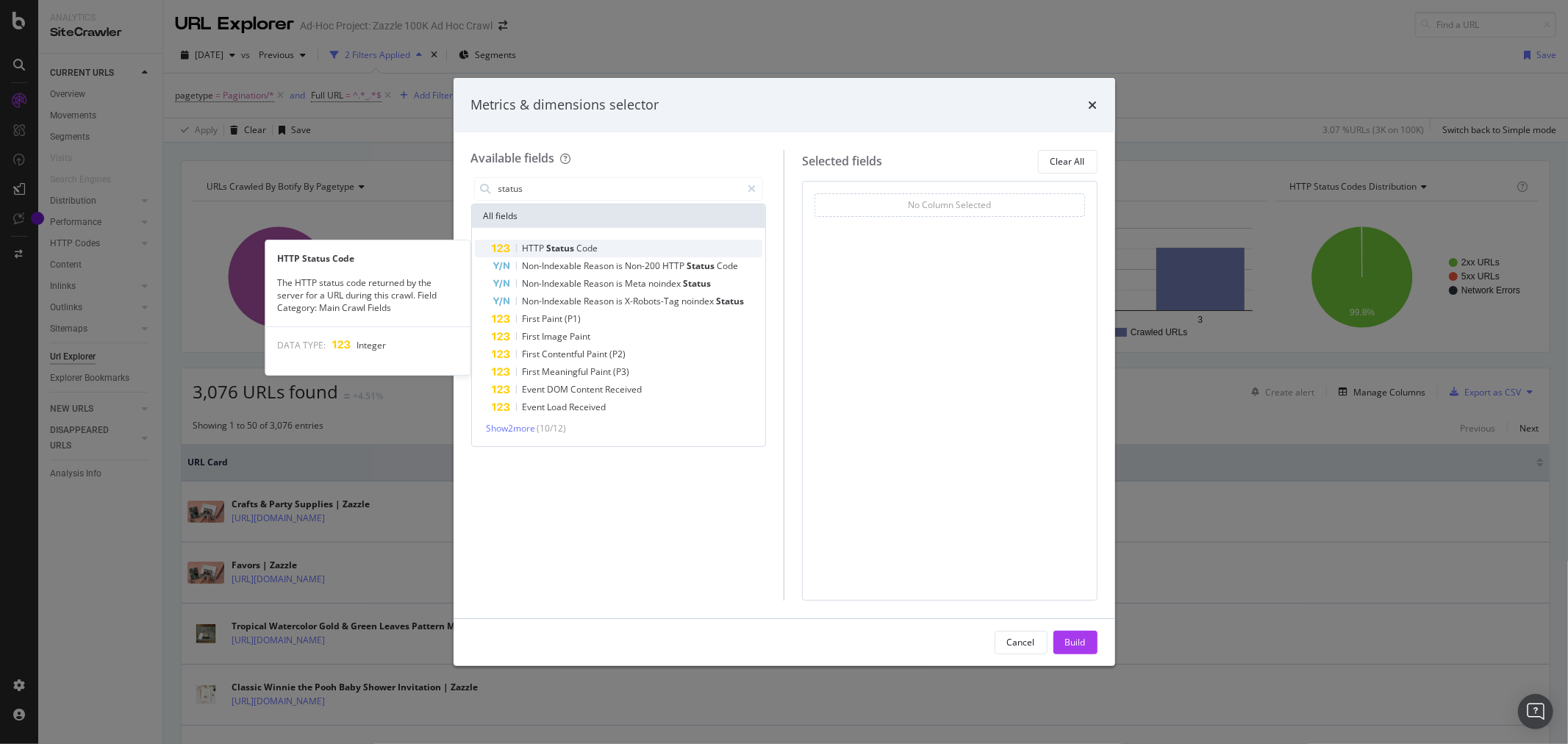
click at [586, 244] on span "Code" at bounding box center [587, 247] width 21 height 12
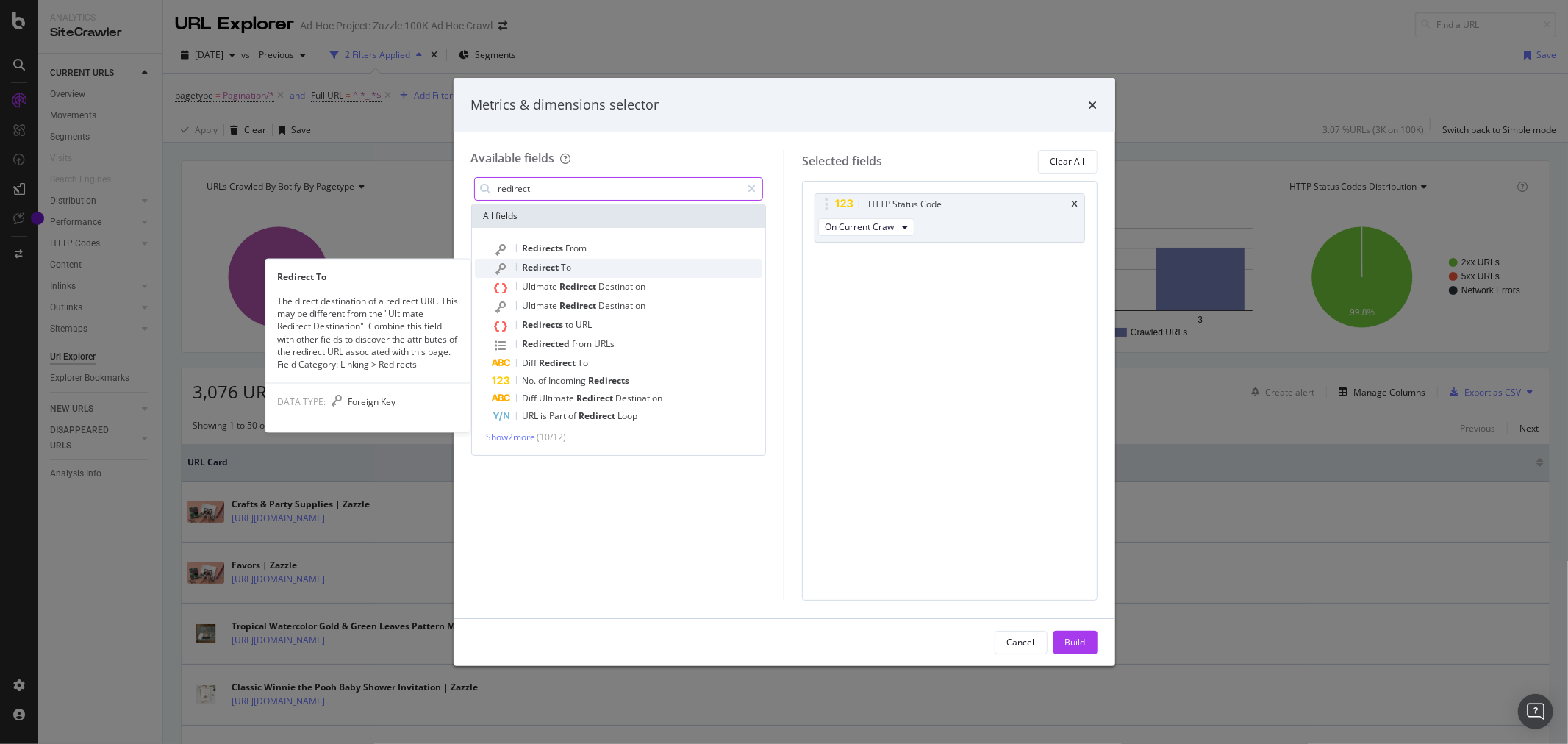
type input "redirect"
click at [547, 263] on span "Redirect" at bounding box center [542, 267] width 39 height 12
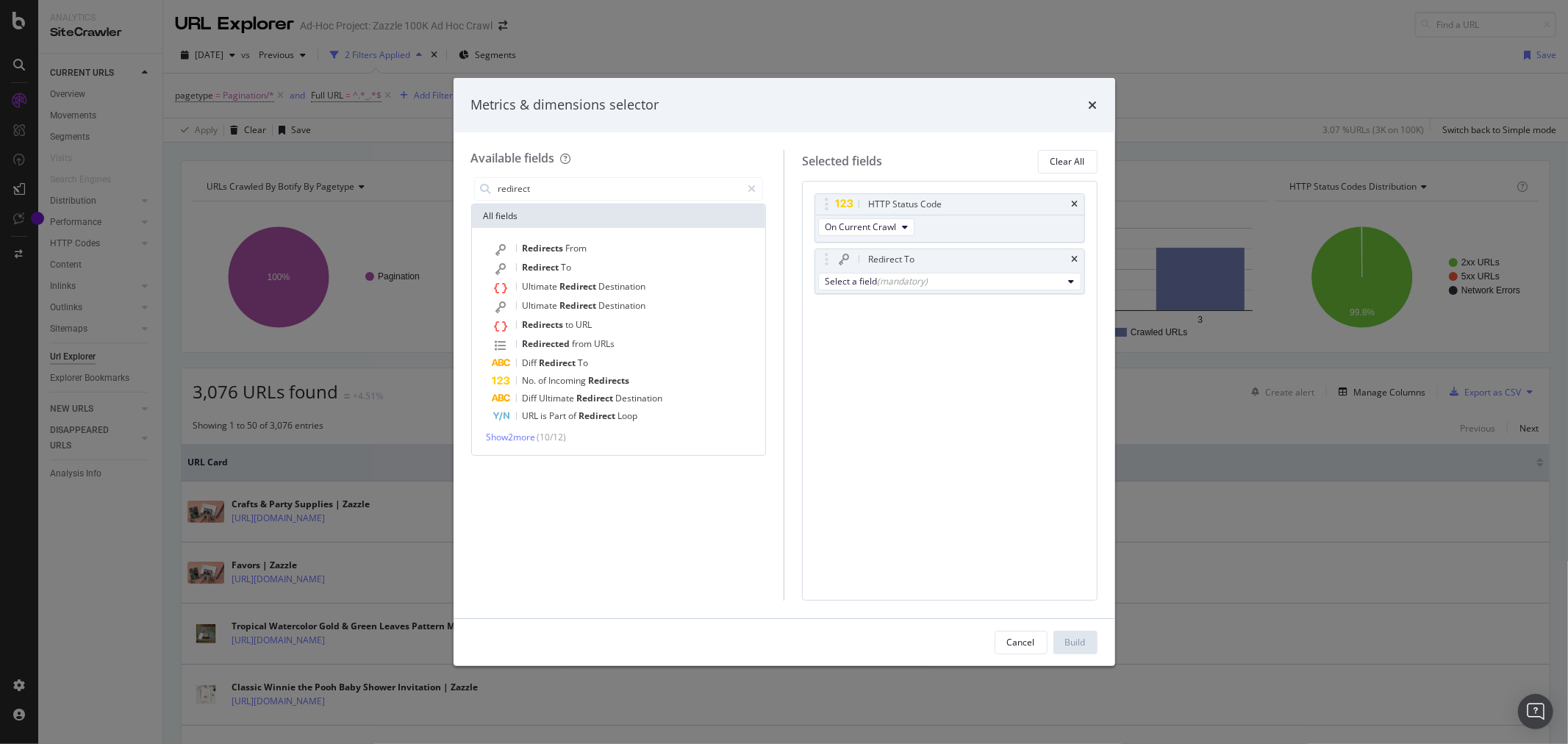
click at [878, 502] on div "HTTP Status Code On Current Crawl Redirect To Select a field (mandatory) You ca…" at bounding box center [949, 391] width 295 height 420
click at [942, 274] on button "Select a field (mandatory)" at bounding box center [949, 281] width 263 height 18
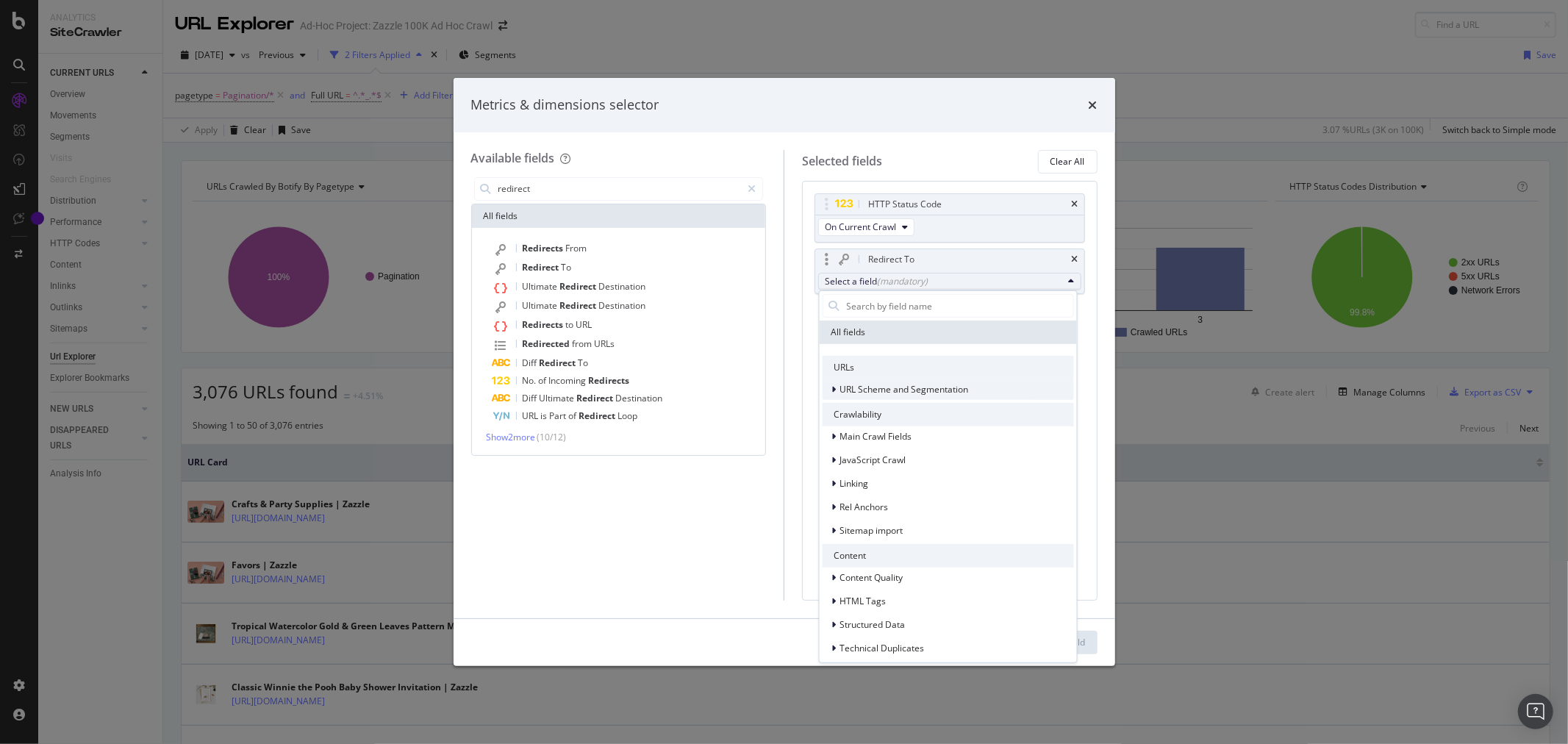
click at [830, 392] on div "modal" at bounding box center [834, 389] width 8 height 15
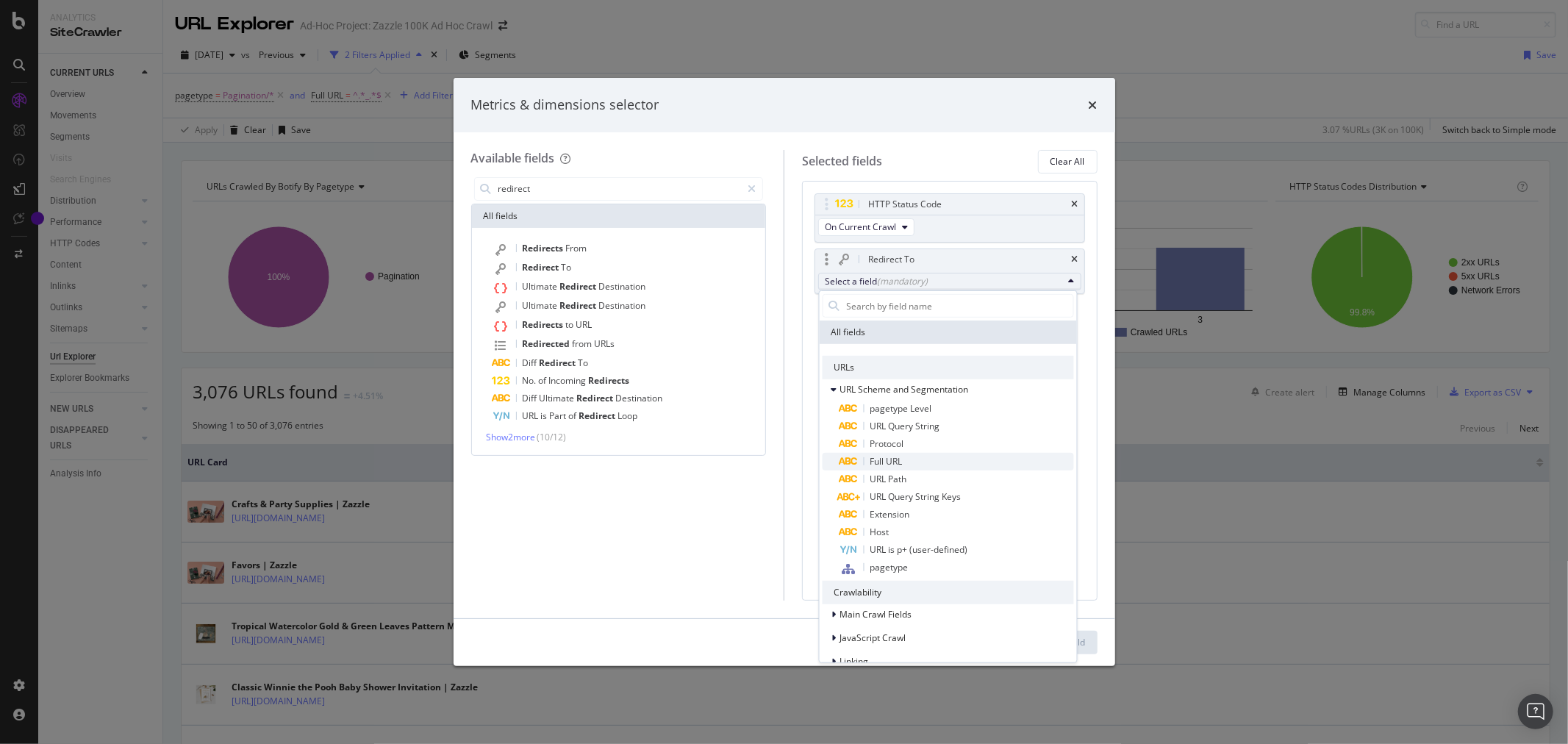
click at [908, 460] on span "Full URL" at bounding box center [957, 461] width 234 height 18
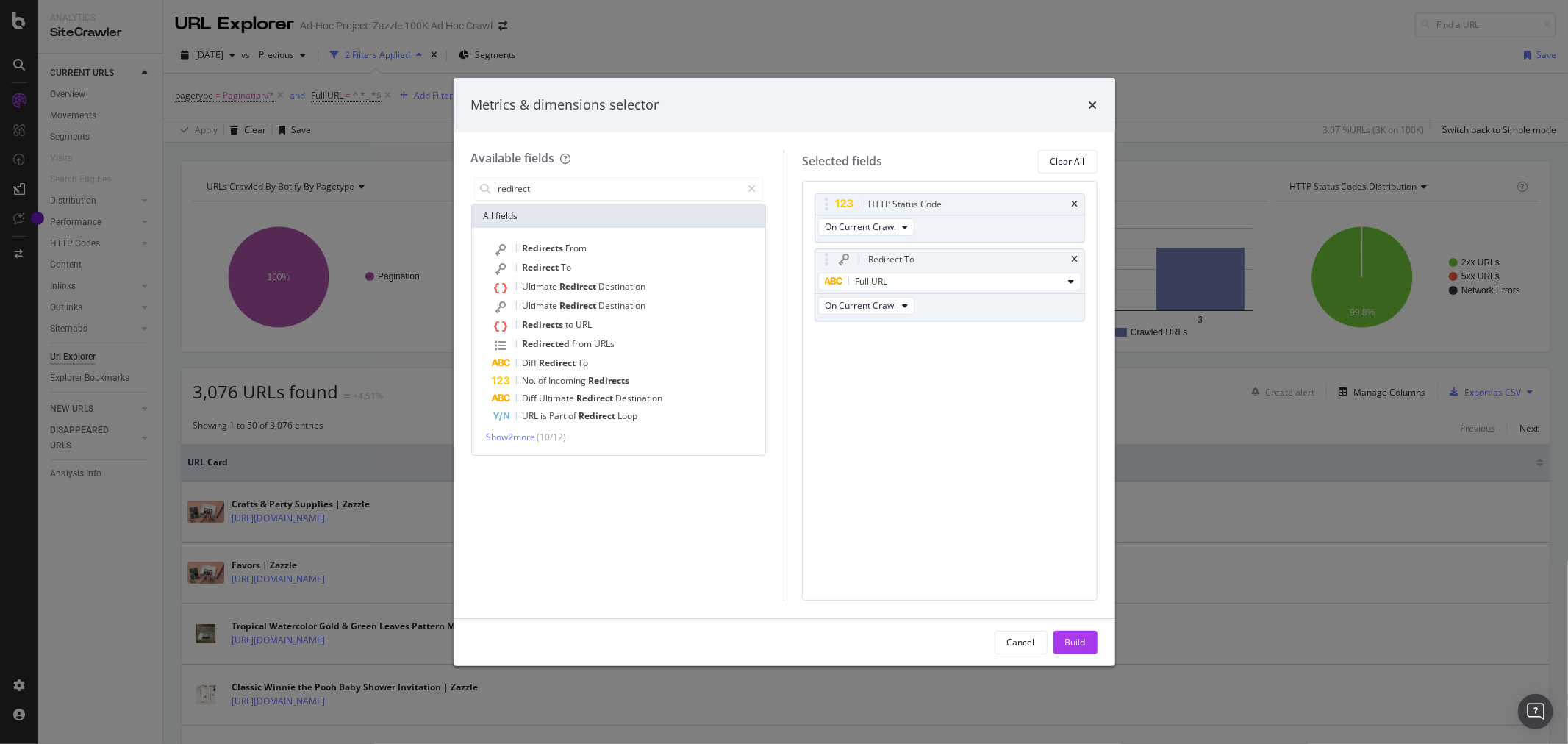
drag, startPoint x: 1075, startPoint y: 641, endPoint x: 1196, endPoint y: 525, distance: 167.6
click at [1076, 641] on div "Build" at bounding box center [1076, 641] width 20 height 12
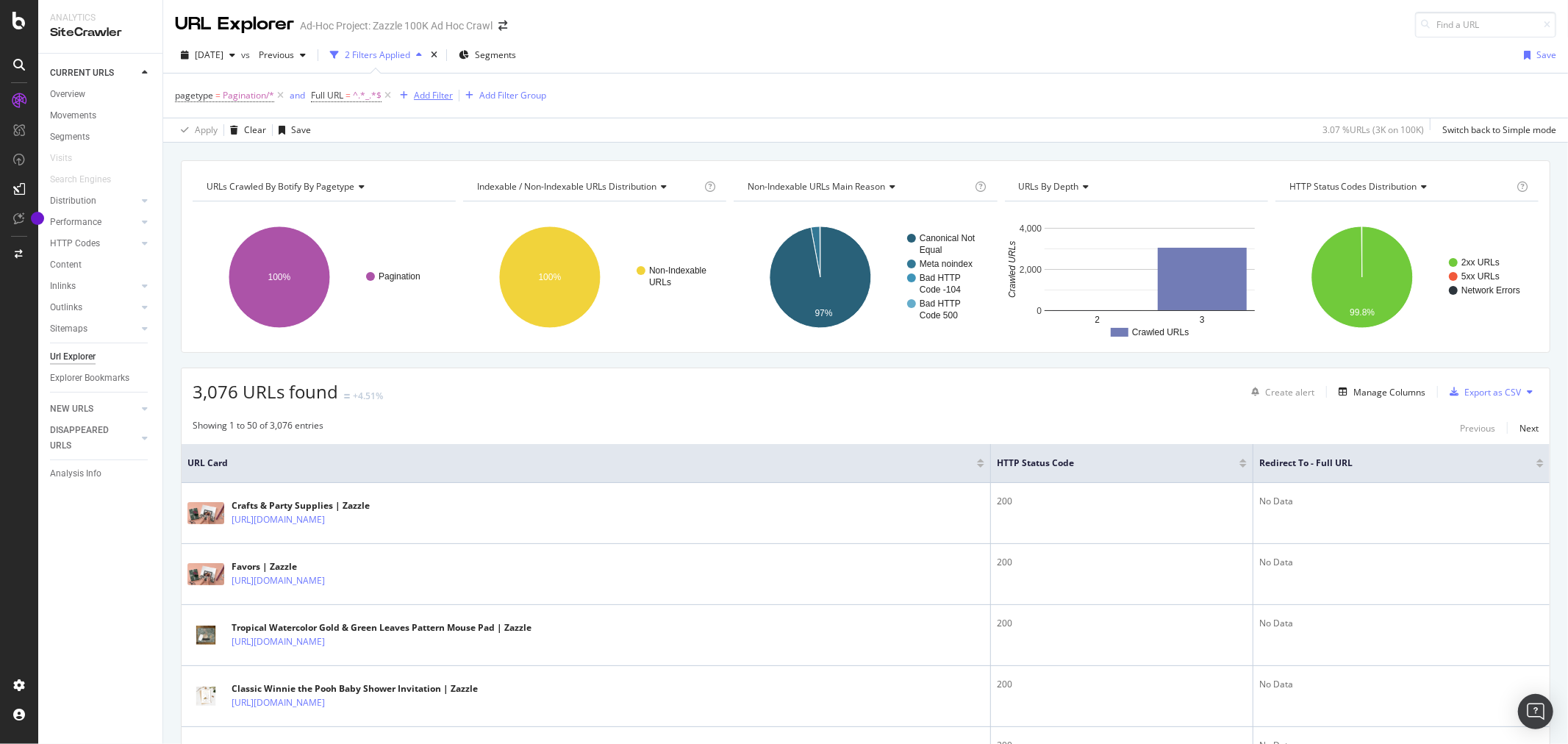
click at [435, 88] on div "Add Filter" at bounding box center [423, 95] width 59 height 16
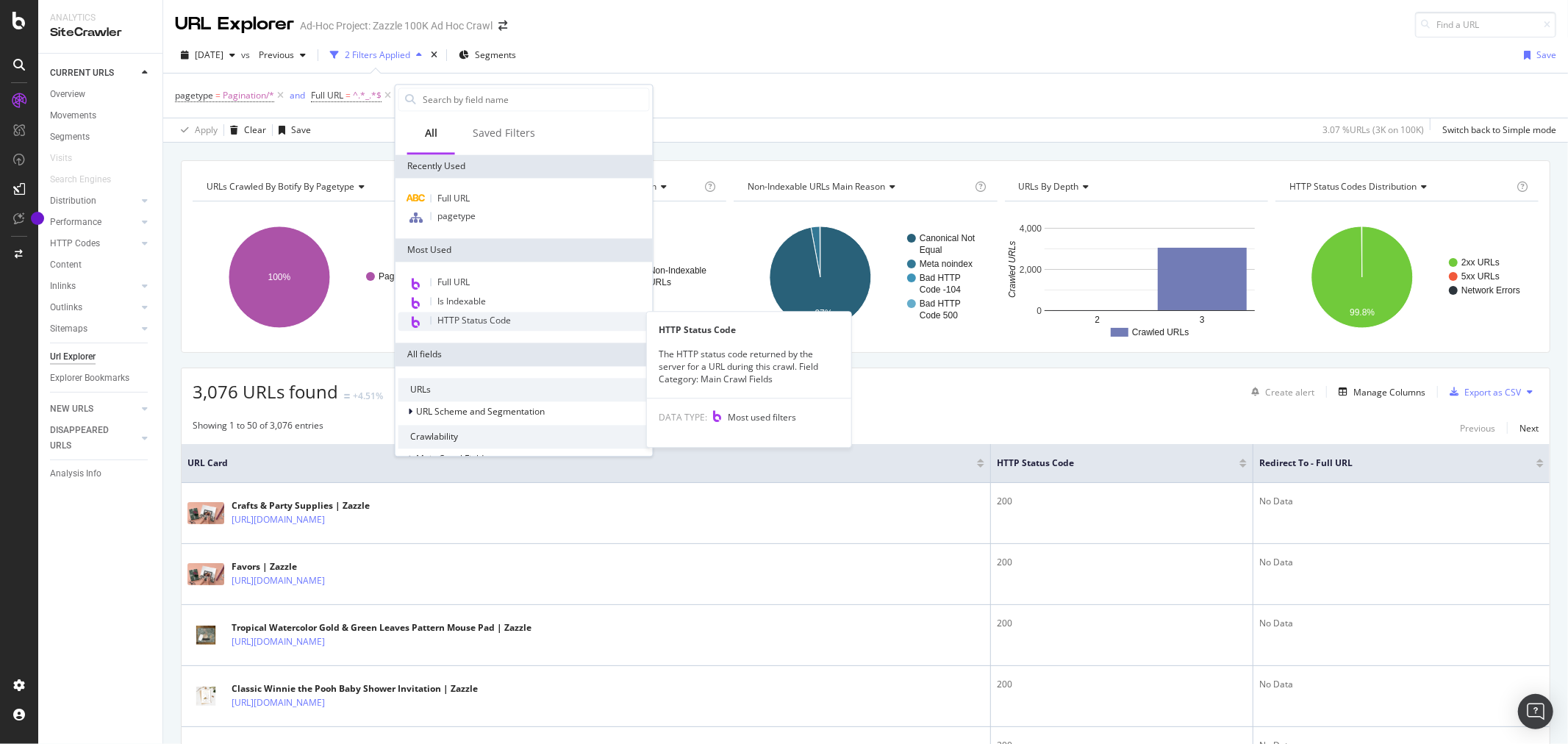
click at [472, 320] on span "HTTP Status Code" at bounding box center [474, 320] width 73 height 12
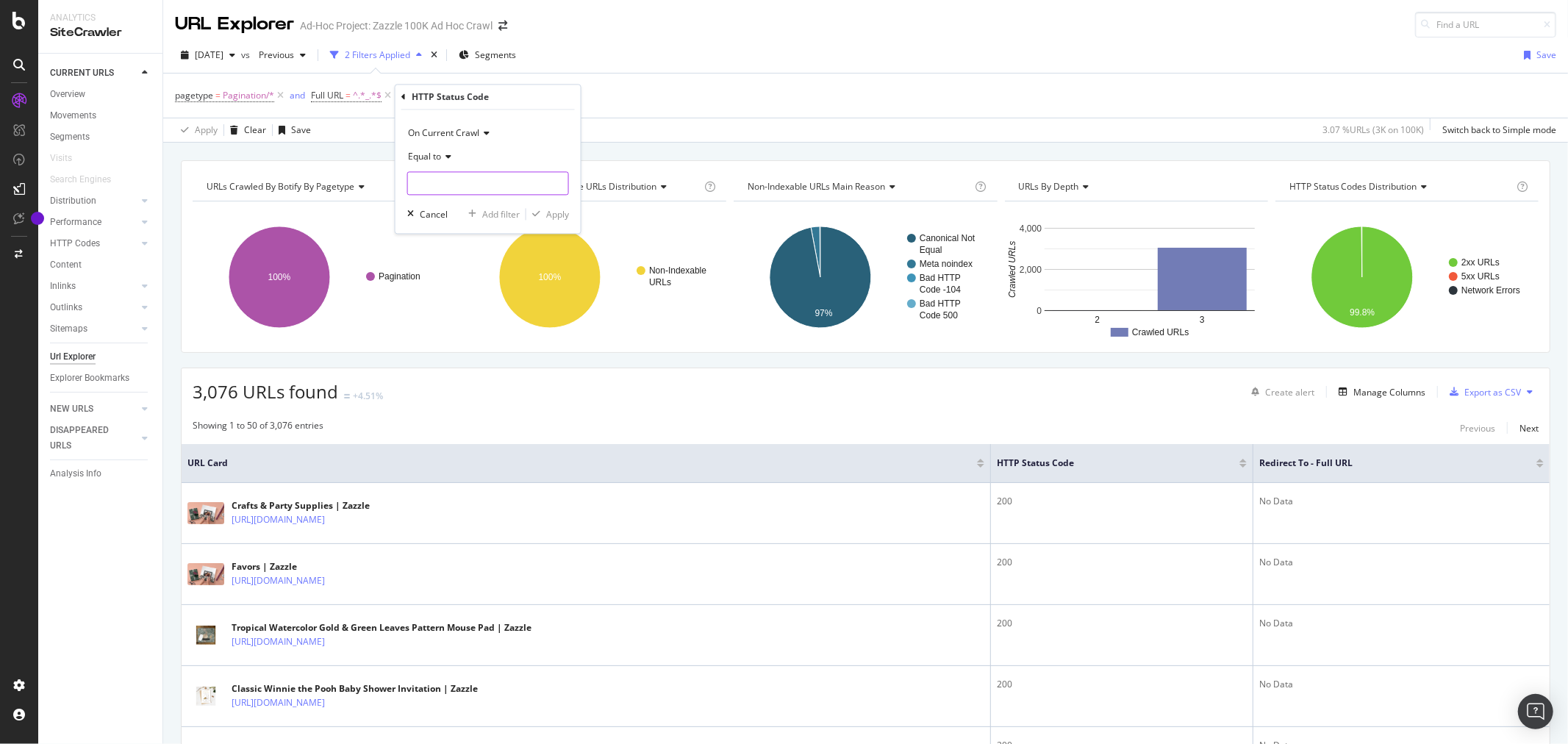
click at [488, 188] on input "number" at bounding box center [488, 183] width 162 height 23
click at [530, 219] on span "379 URLS" at bounding box center [549, 218] width 37 height 12
type input "301"
click at [550, 215] on div "Apply" at bounding box center [557, 214] width 23 height 12
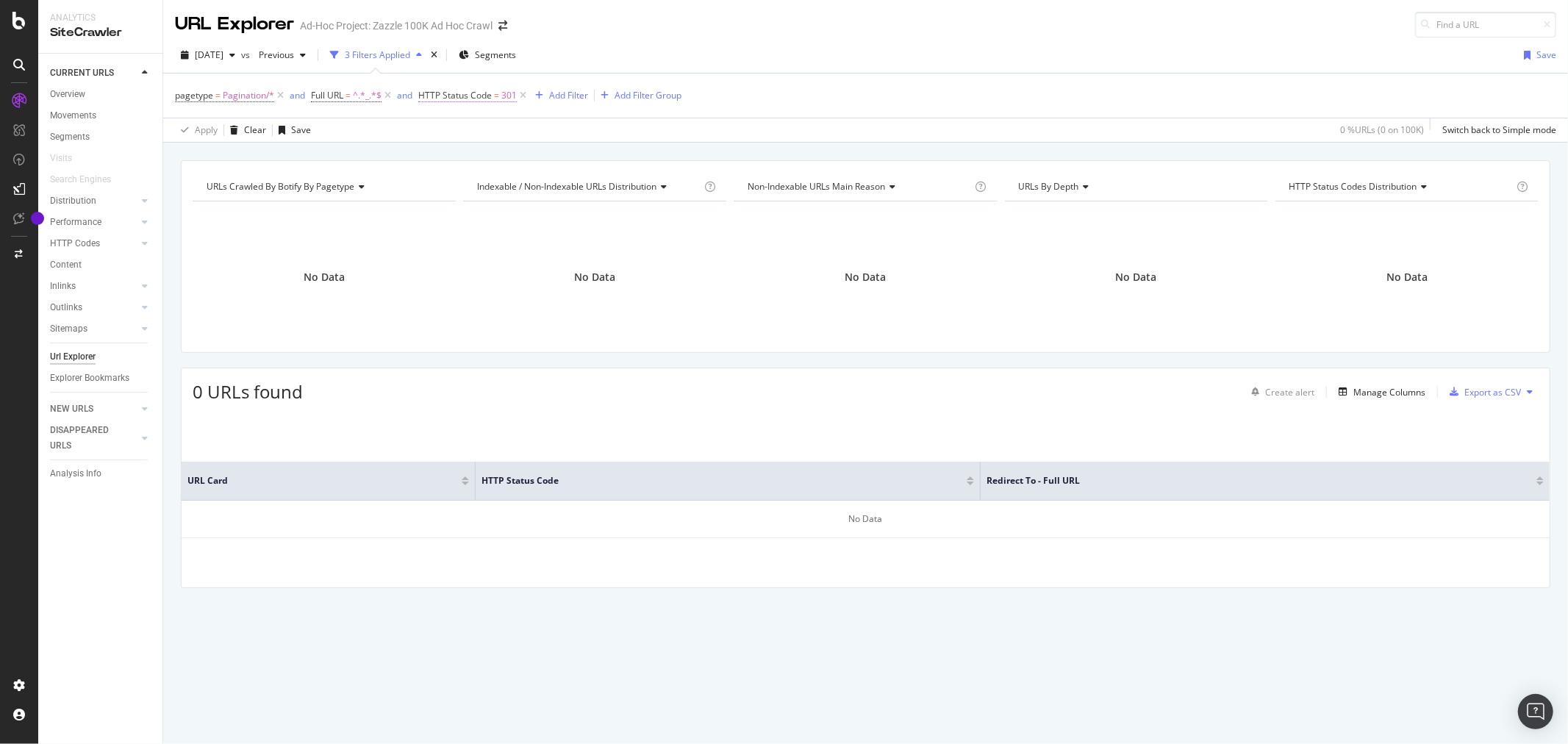
click at [471, 98] on span "HTTP Status Code" at bounding box center [454, 95] width 73 height 12
click at [386, 128] on div "Apply Clear Save 0 % URLs ( 0 on 100K ) Switch back to Simple mode" at bounding box center [866, 130] width 1405 height 24
click at [495, 30] on span at bounding box center [503, 25] width 20 height 10
click at [501, 28] on icon "arrow-right-arrow-left" at bounding box center [502, 25] width 8 height 10
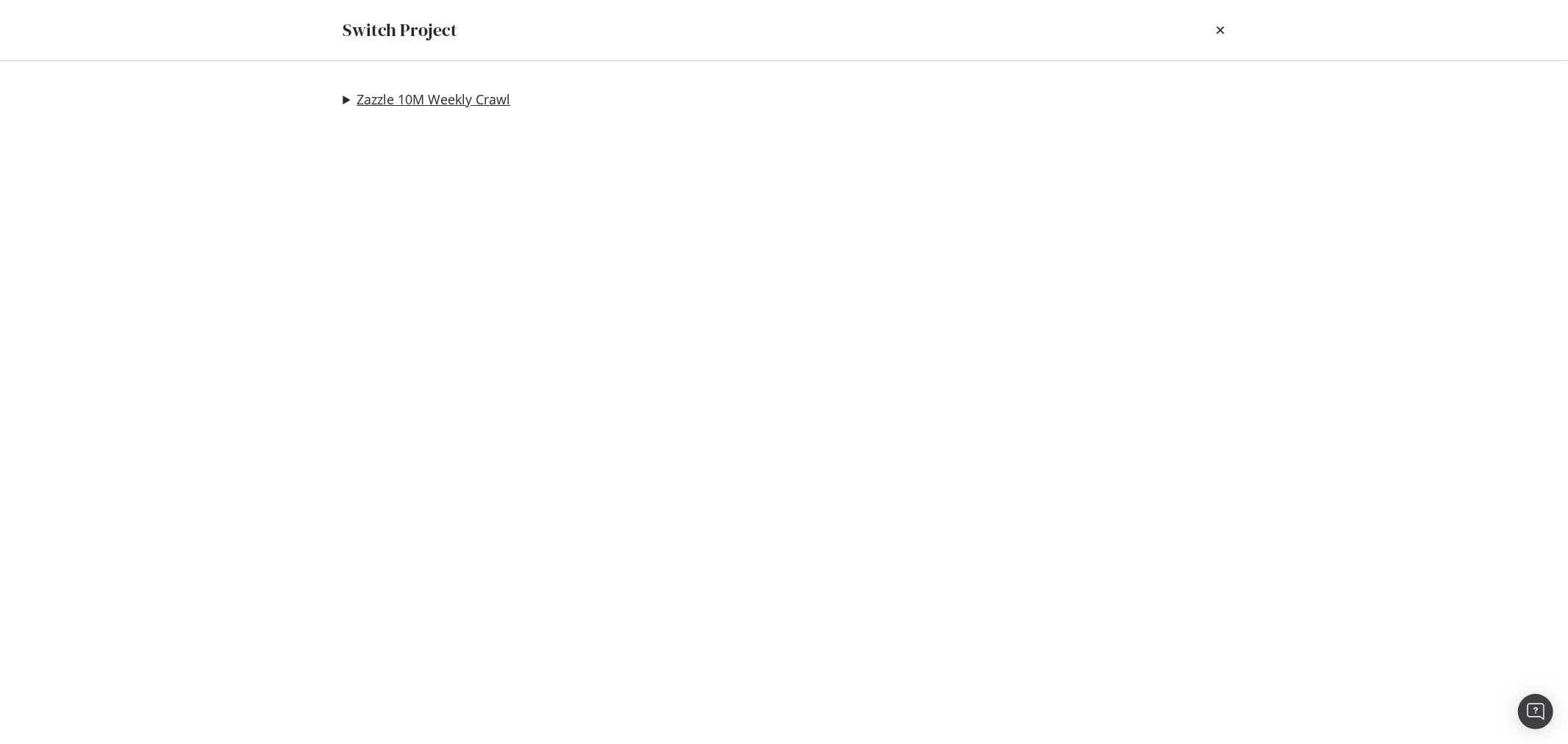
click at [466, 92] on link "Zazzle 10M Weekly Crawl" at bounding box center [434, 99] width 153 height 16
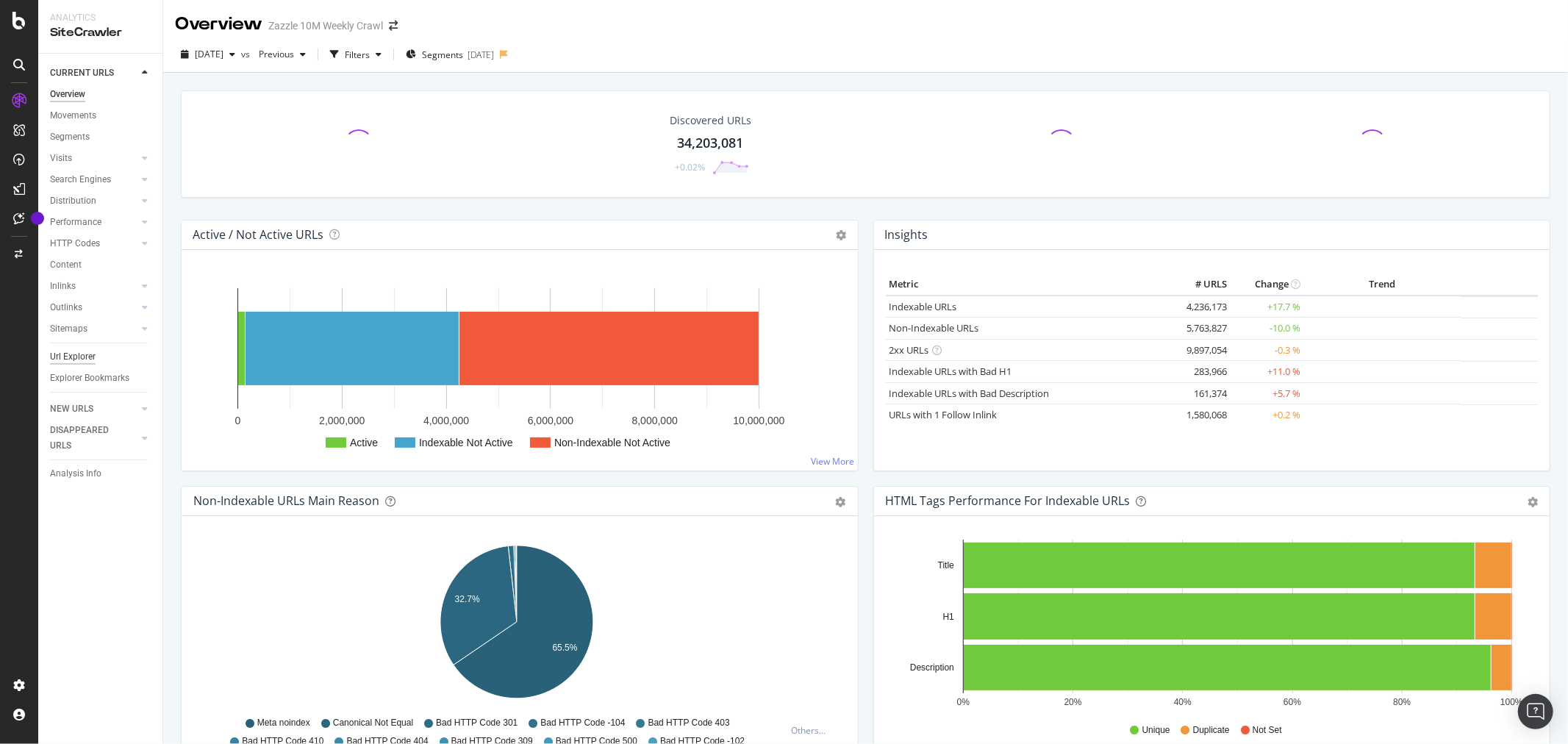
click at [72, 354] on div "Url Explorer" at bounding box center [72, 357] width 46 height 16
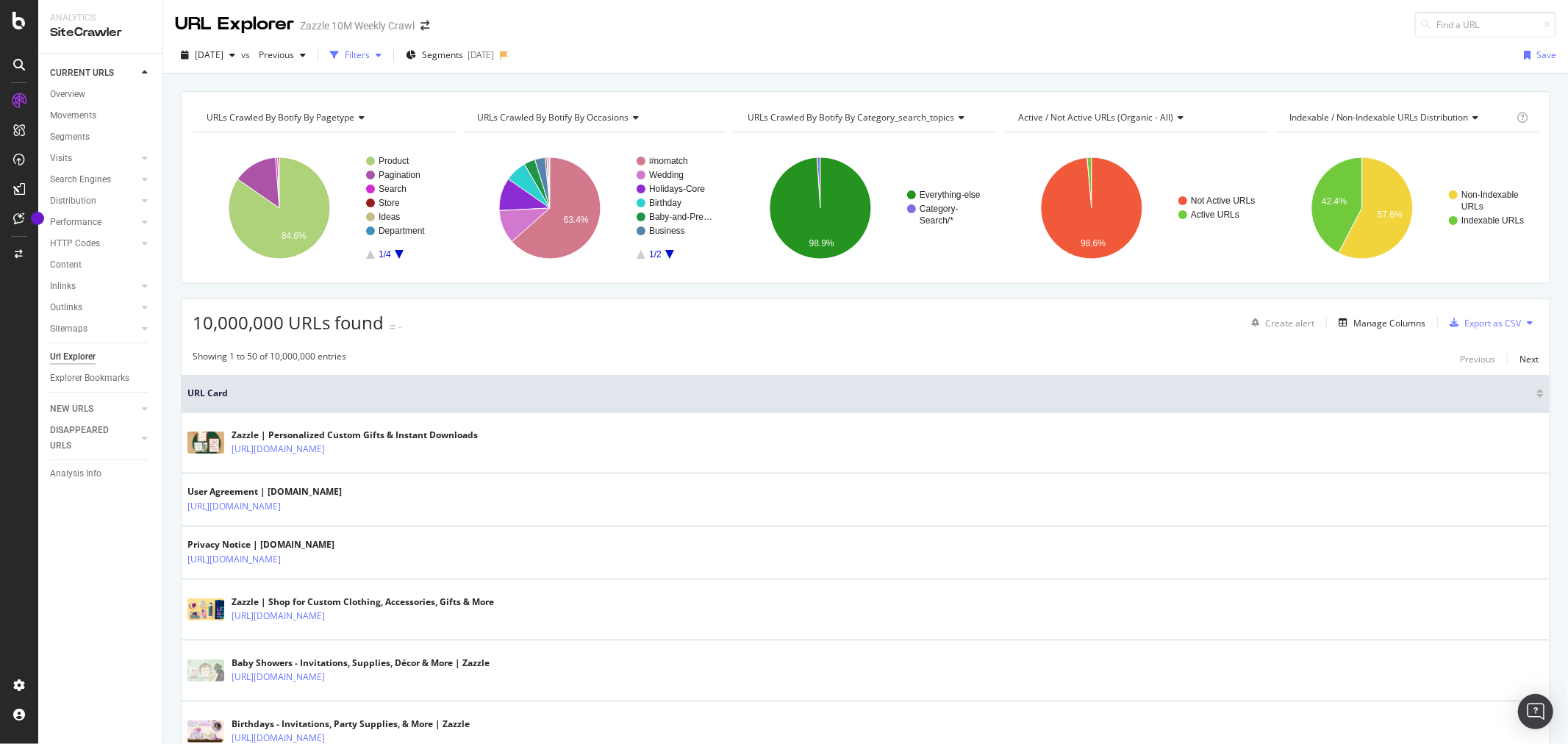
click at [370, 54] on div "Filters" at bounding box center [357, 54] width 25 height 12
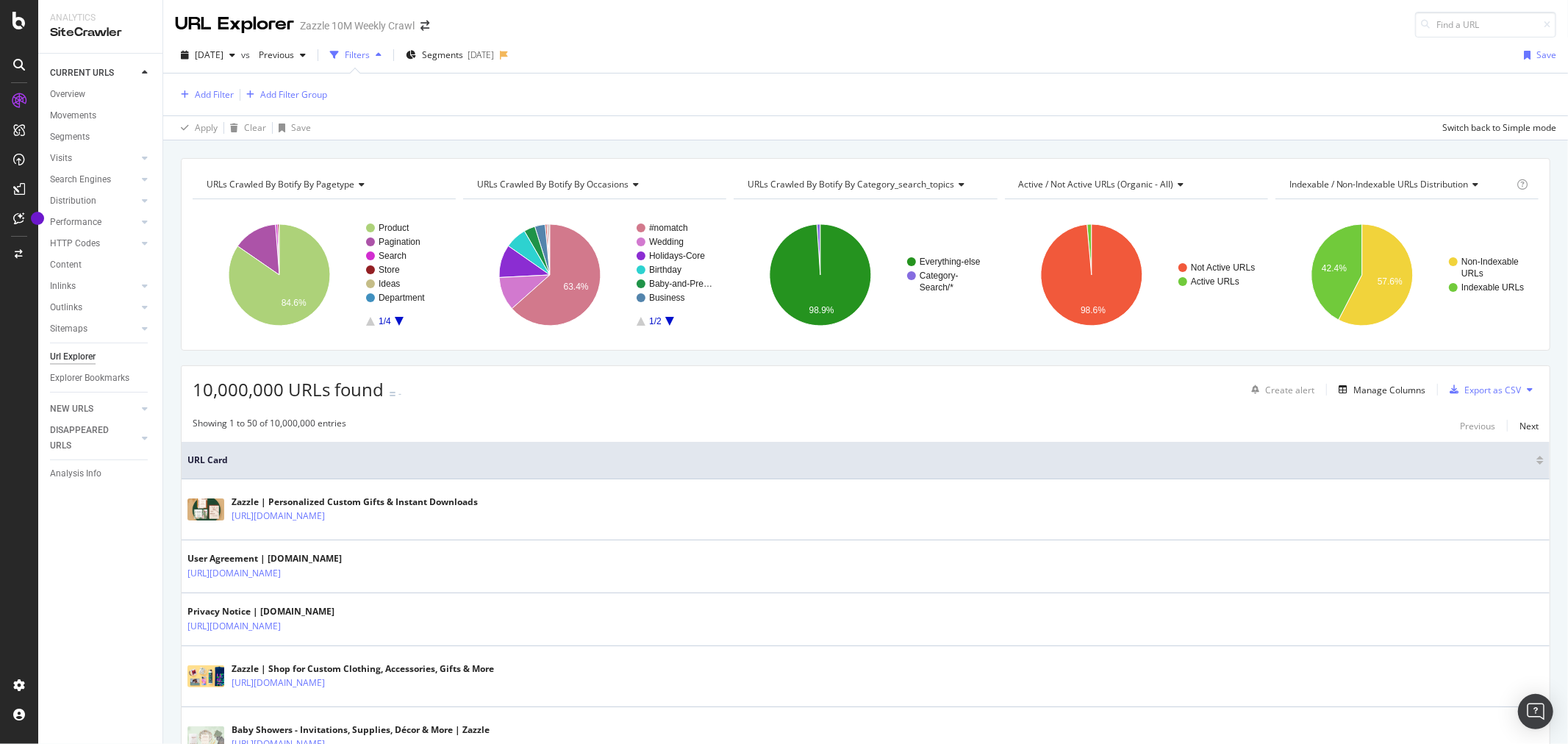
click at [241, 104] on div "Add Filter Add Filter Group" at bounding box center [251, 95] width 152 height 19
click at [224, 97] on div "Add Filter" at bounding box center [215, 94] width 39 height 12
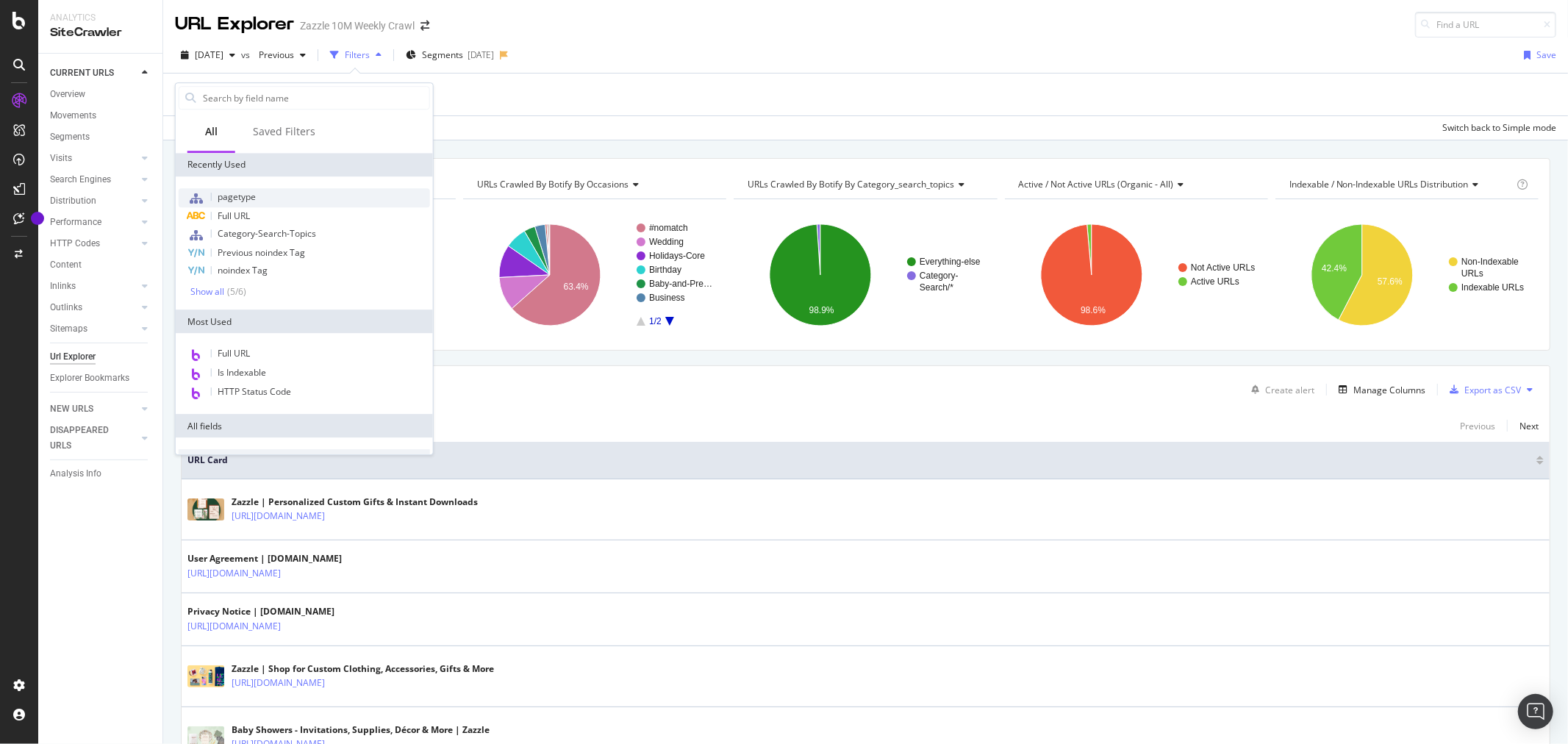
click at [236, 192] on span "pagetype" at bounding box center [236, 196] width 38 height 12
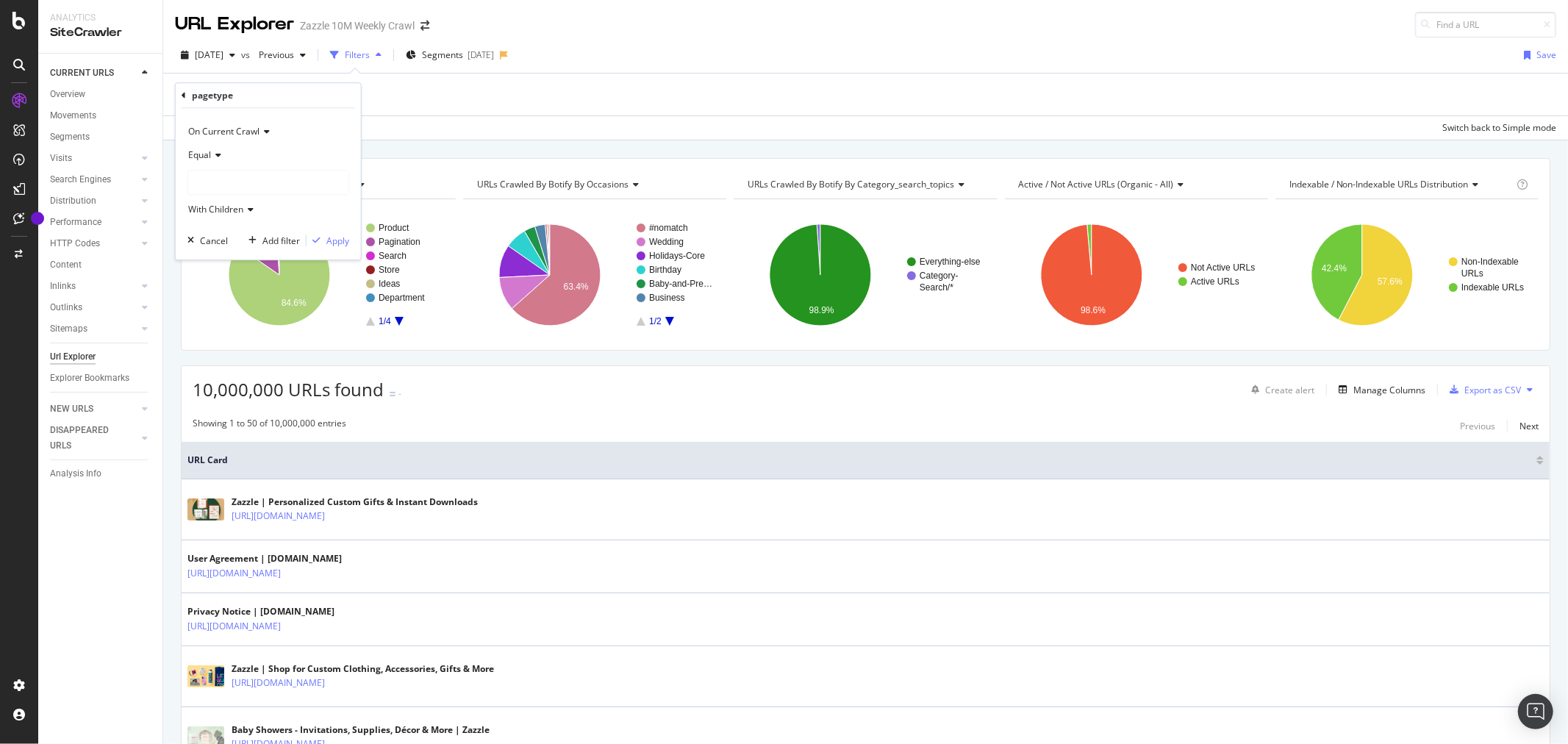
click at [246, 179] on div at bounding box center [268, 182] width 160 height 23
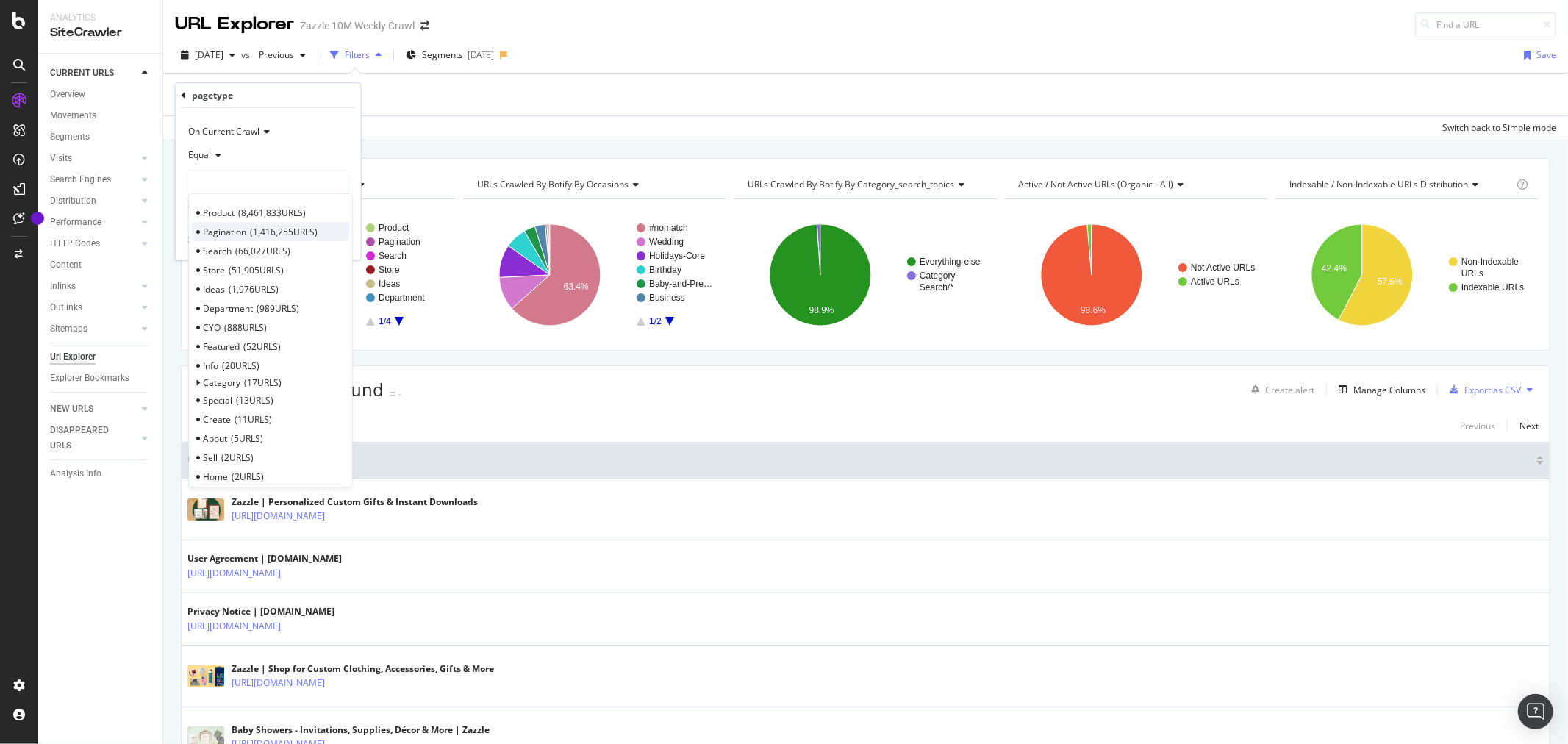
click at [275, 235] on span "1,416,255 URLS" at bounding box center [283, 231] width 68 height 12
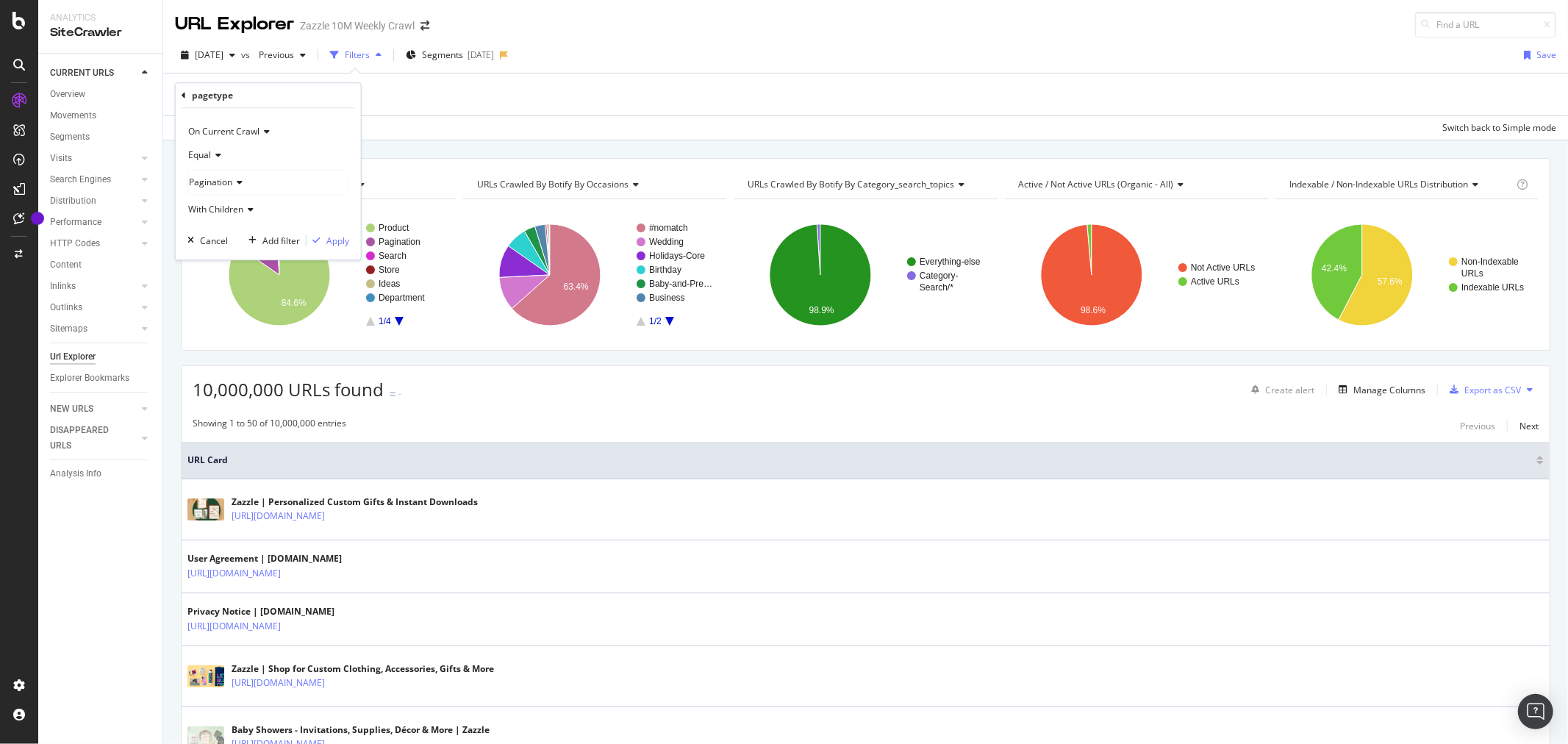
click at [327, 230] on div "On Current Crawl Equal Pagination With Children Cancel Add filter Apply" at bounding box center [268, 183] width 185 height 151
click at [327, 238] on div "Apply" at bounding box center [337, 240] width 23 height 12
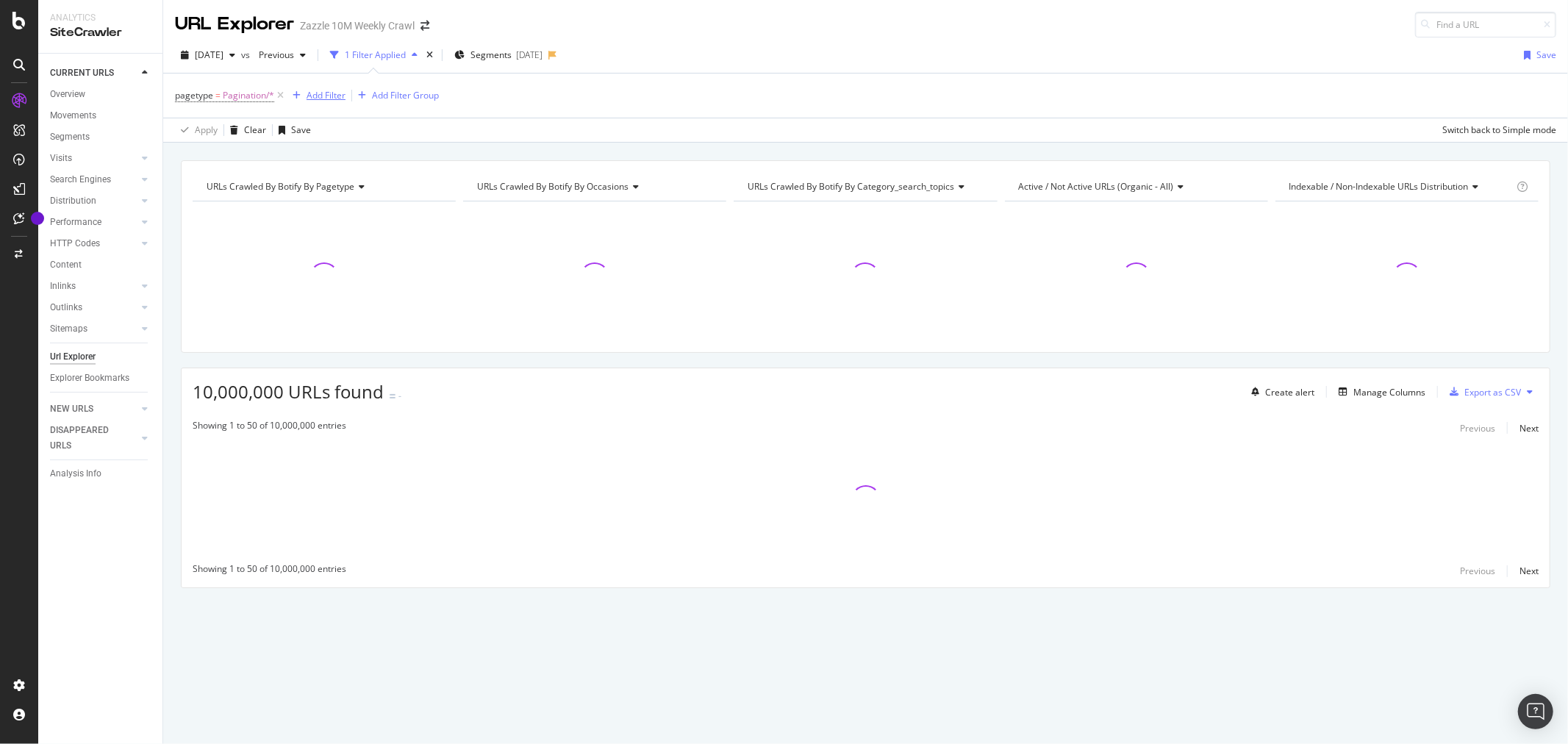
click at [325, 98] on div "Add Filter" at bounding box center [326, 95] width 39 height 12
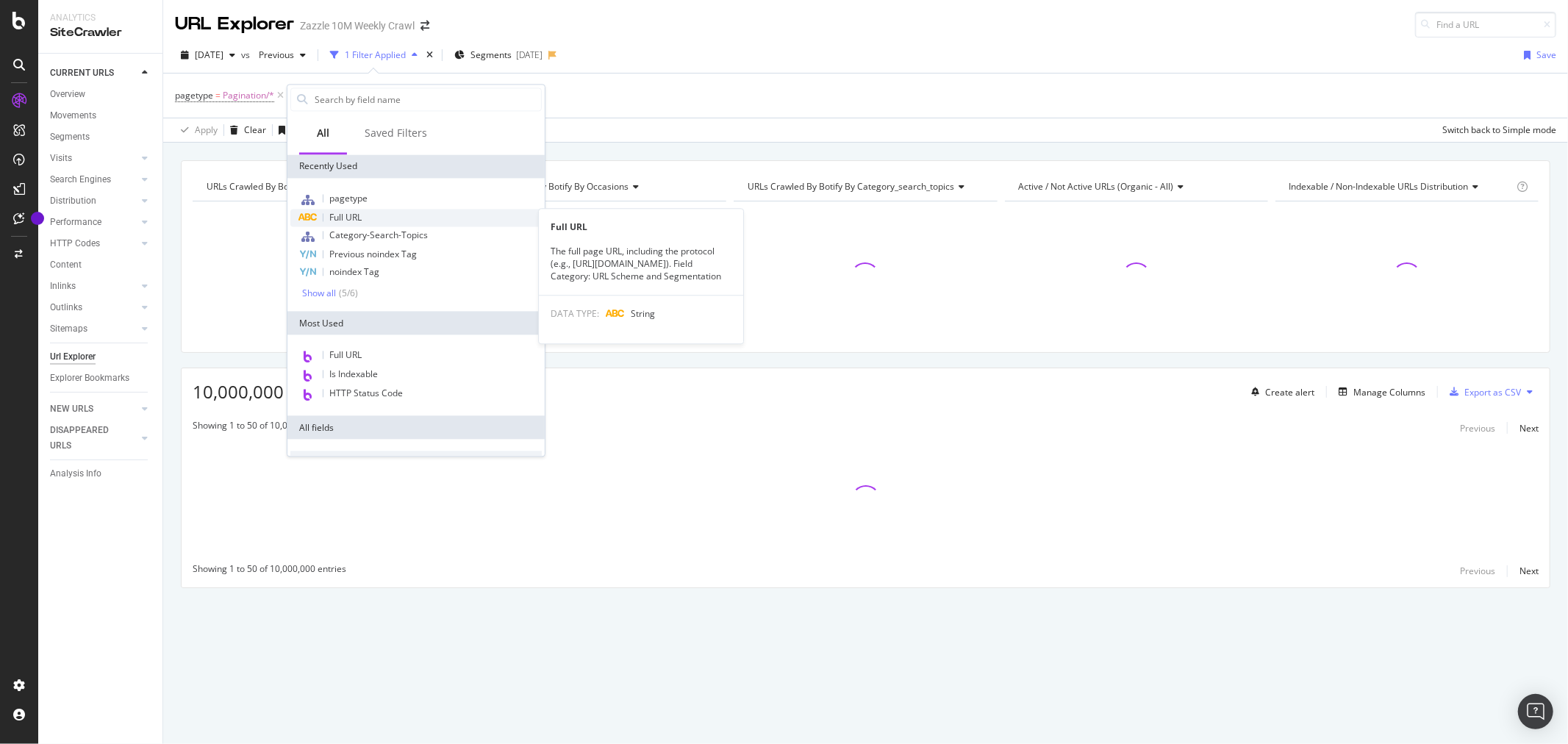
click at [357, 221] on span "Full URL" at bounding box center [345, 216] width 33 height 12
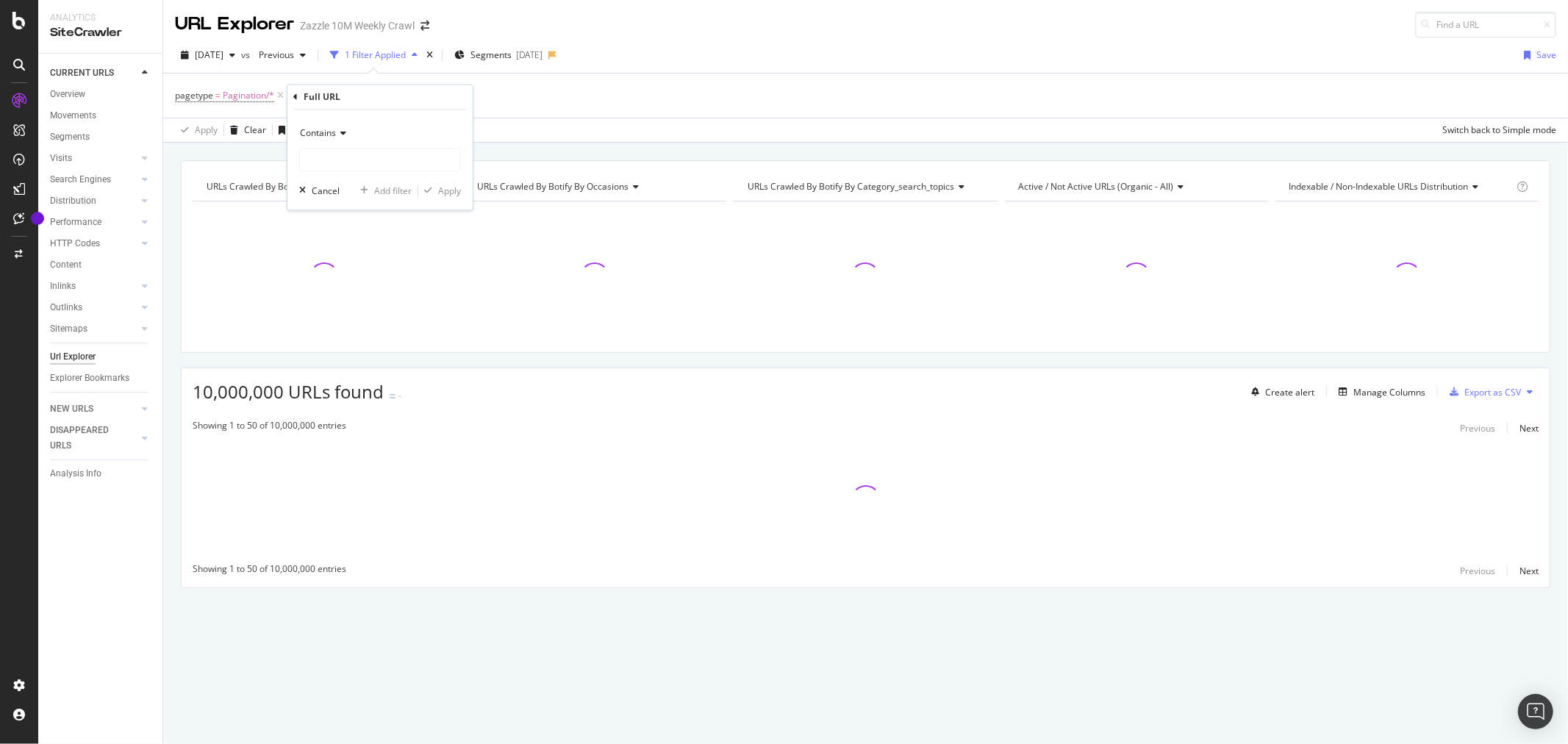
click at [341, 135] on icon at bounding box center [341, 133] width 10 height 8
click at [397, 132] on div "Contains" at bounding box center [380, 133] width 162 height 23
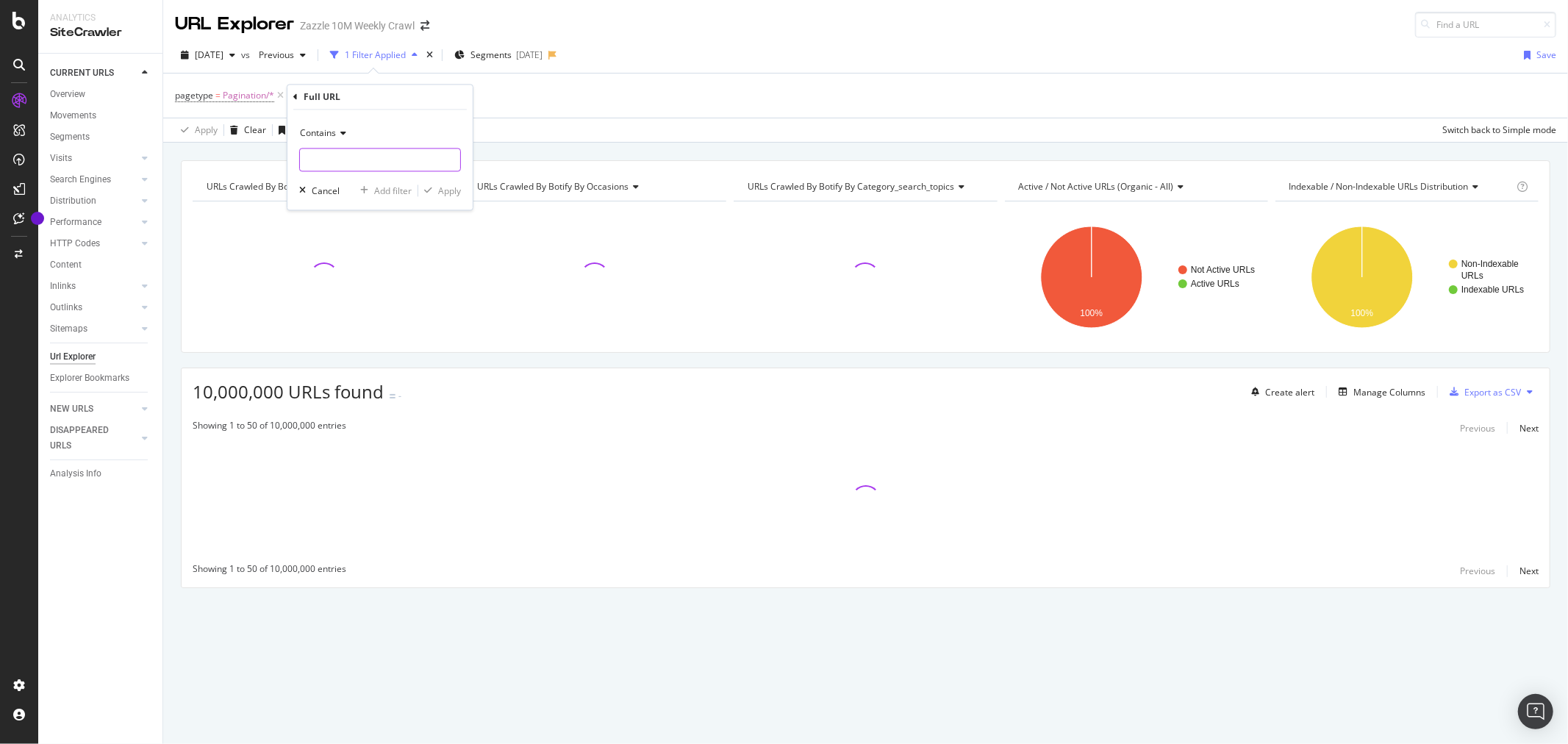
click at [390, 163] on input "text" at bounding box center [380, 160] width 160 height 23
type input "+"
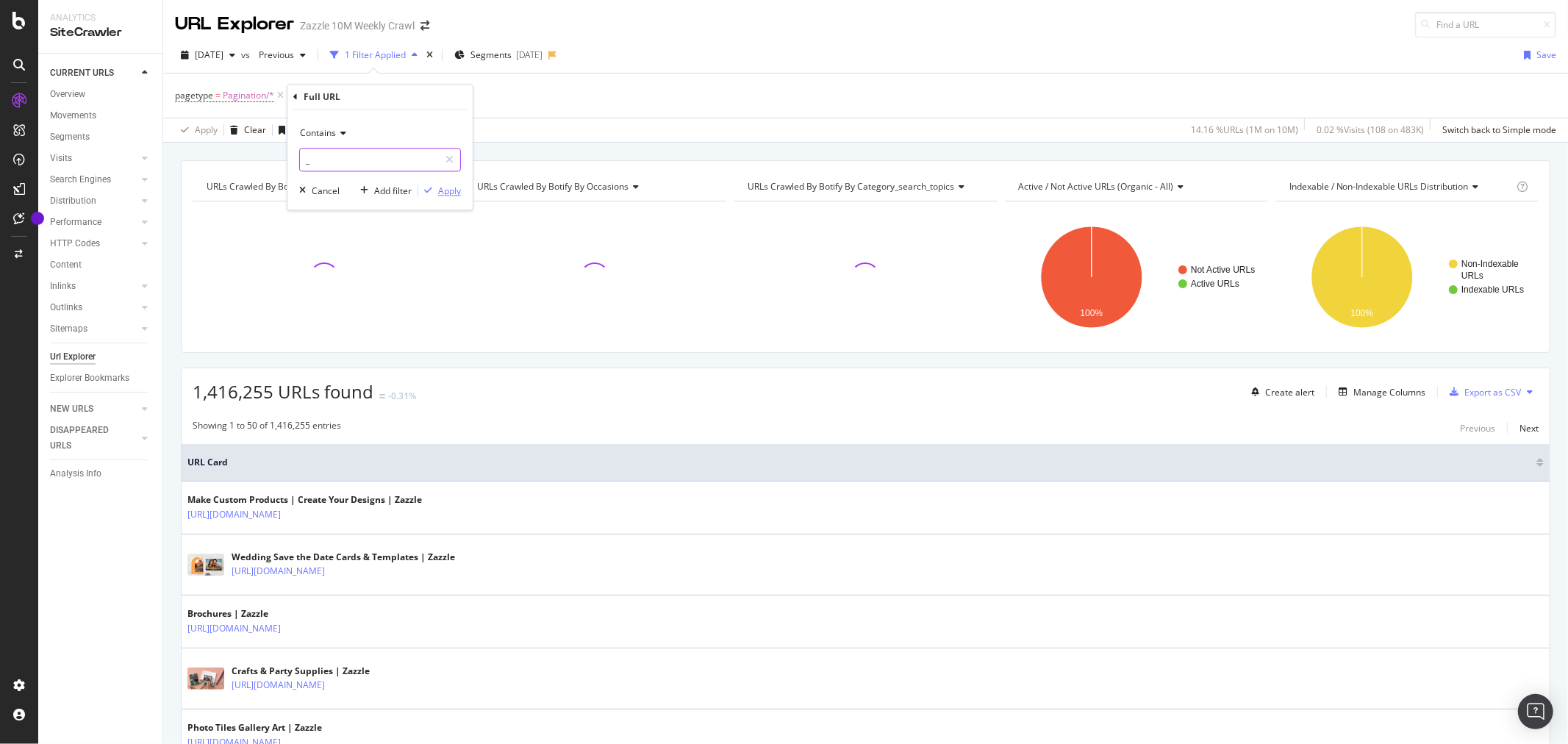
type input "_"
click at [450, 188] on div "Apply" at bounding box center [450, 190] width 23 height 12
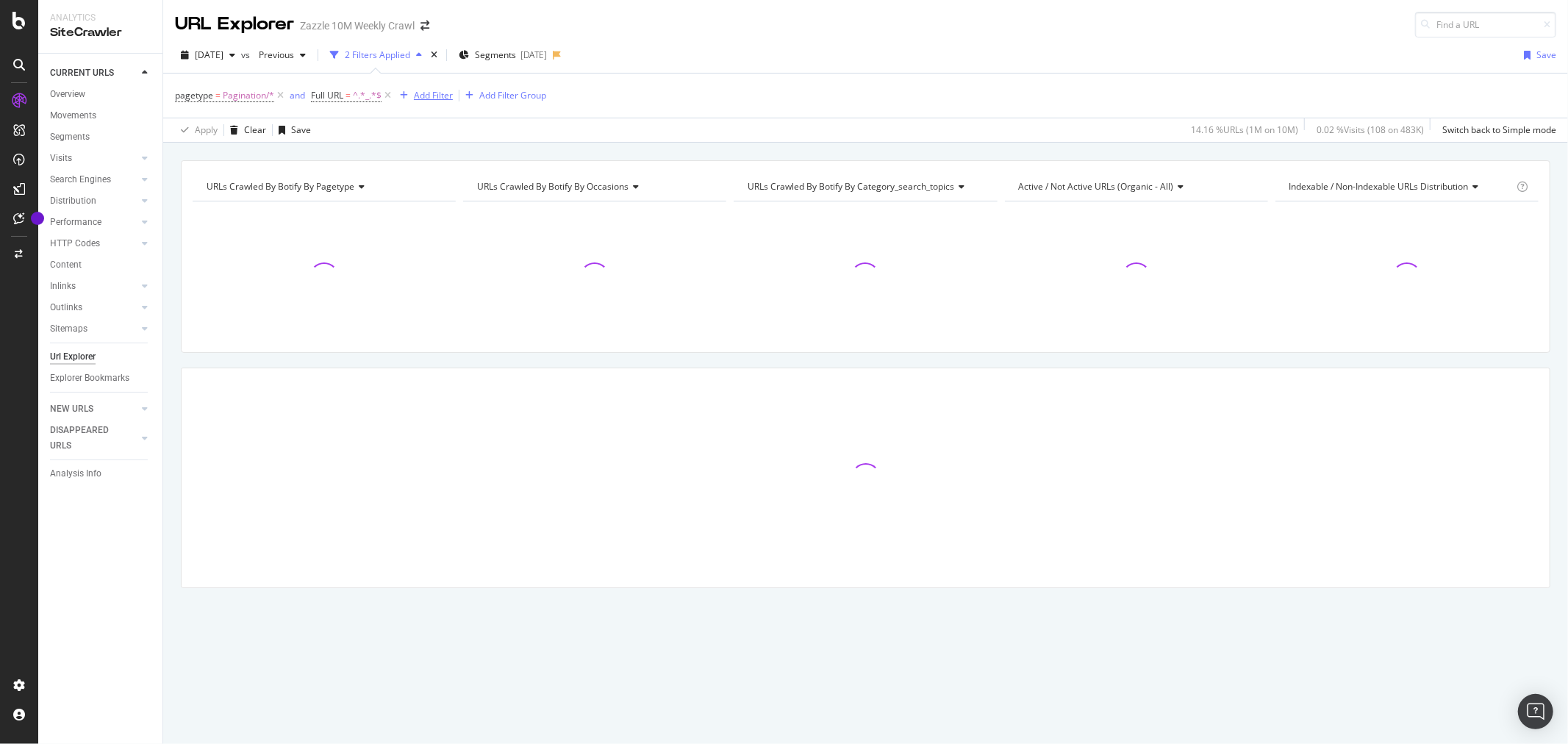
click at [431, 97] on div "Add Filter" at bounding box center [433, 95] width 39 height 12
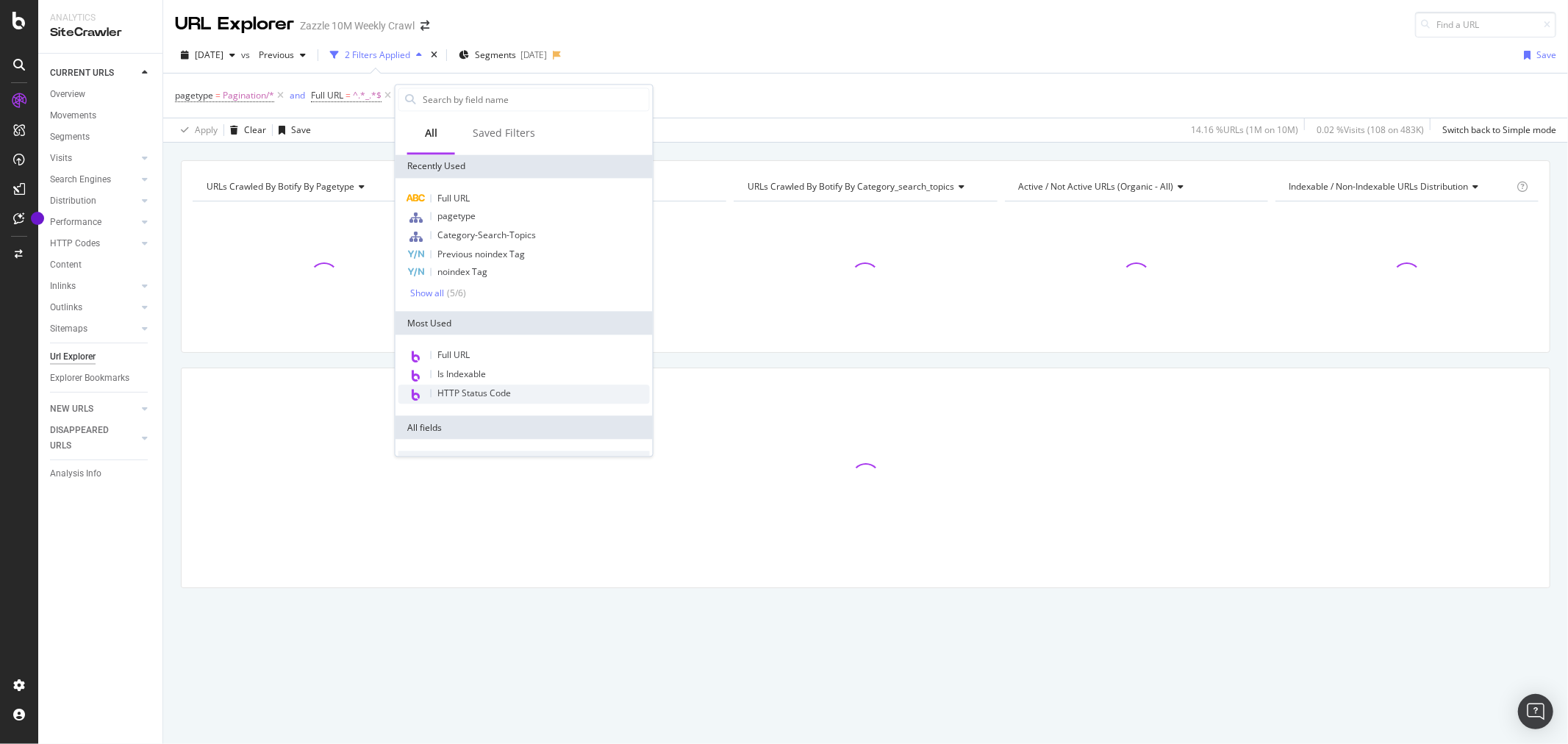
click at [474, 392] on span "HTTP Status Code" at bounding box center [474, 393] width 73 height 12
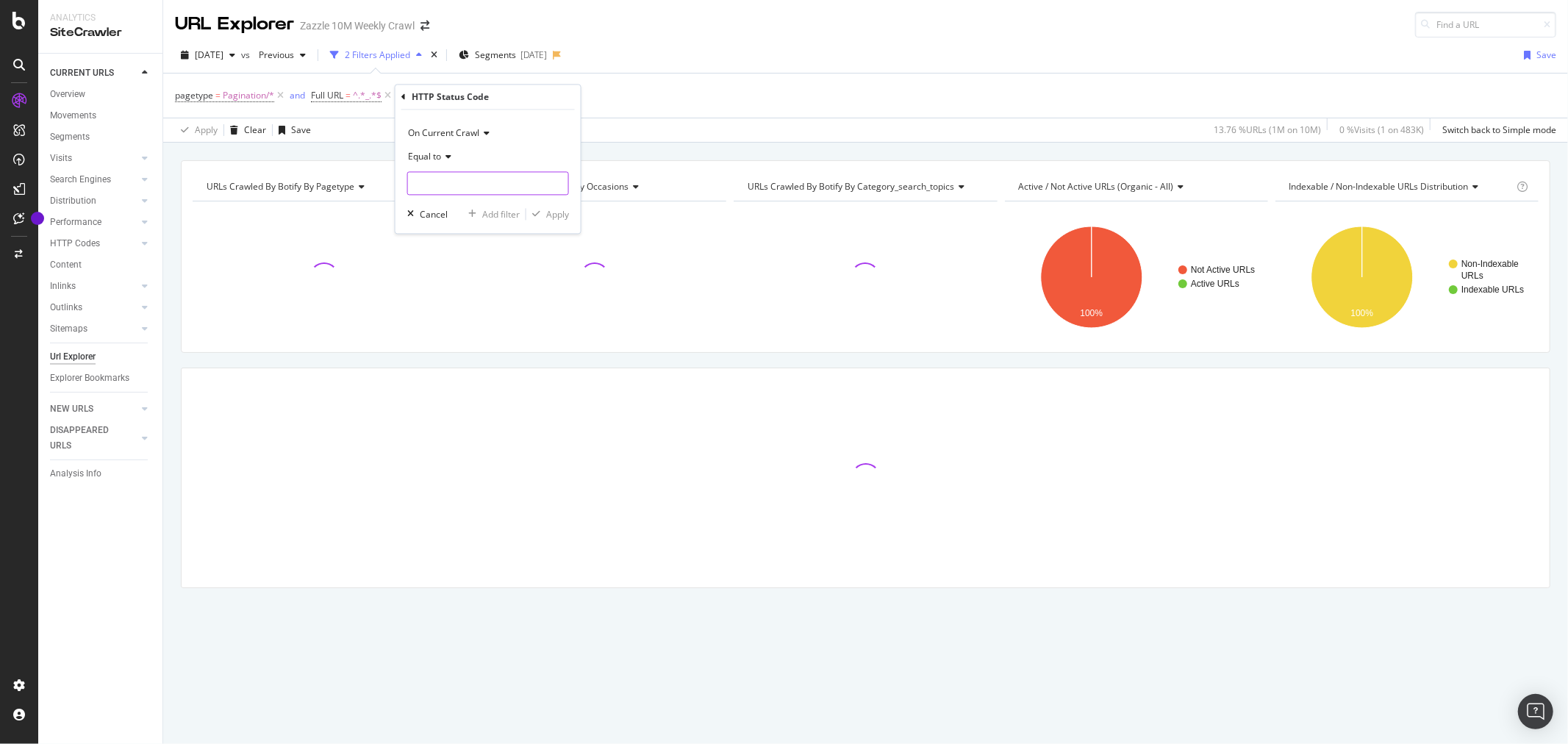
click at [460, 180] on input "number" at bounding box center [488, 183] width 162 height 23
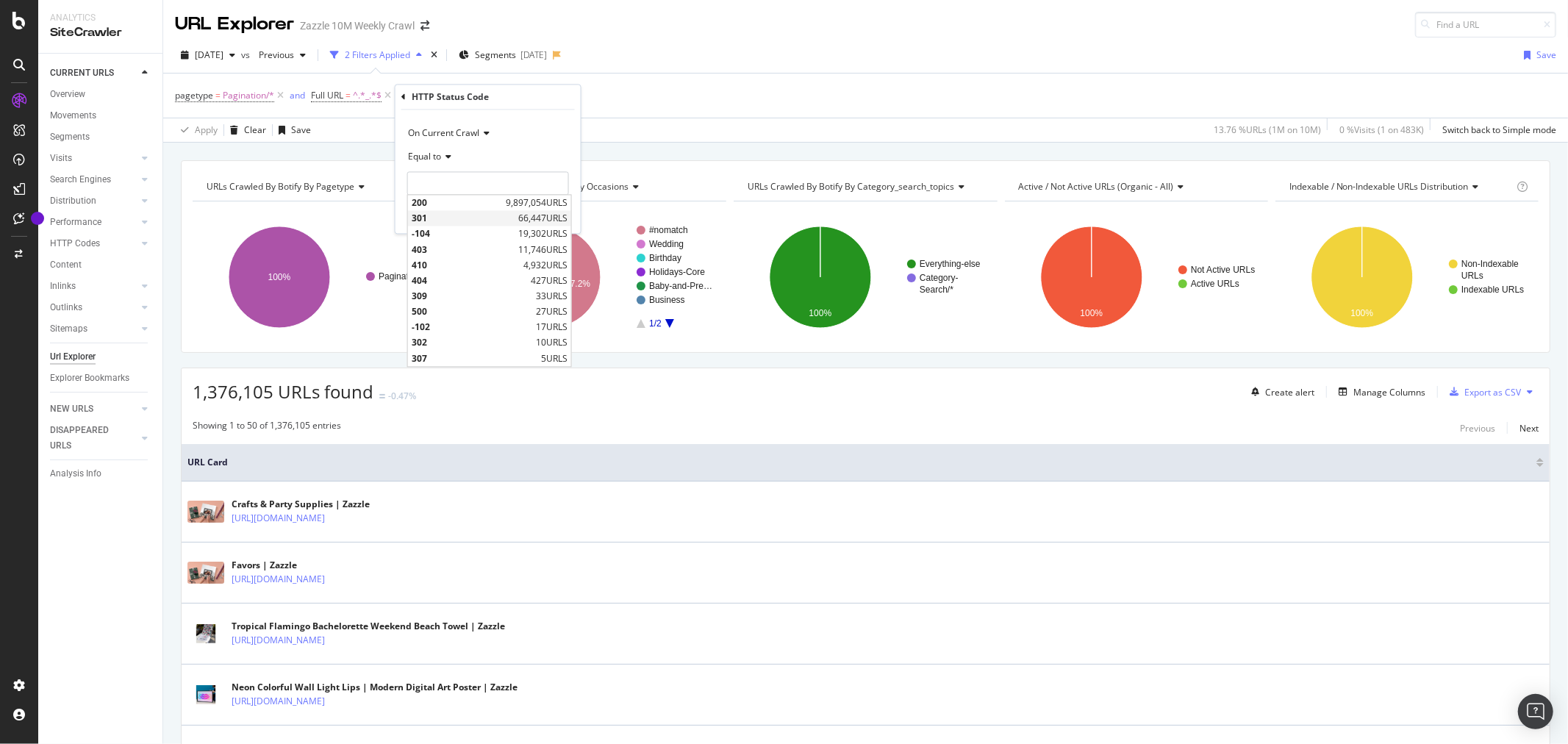
click at [553, 217] on span "66,447 URLS" at bounding box center [542, 218] width 49 height 12
type input "301"
click at [557, 211] on div "Apply" at bounding box center [557, 214] width 23 height 12
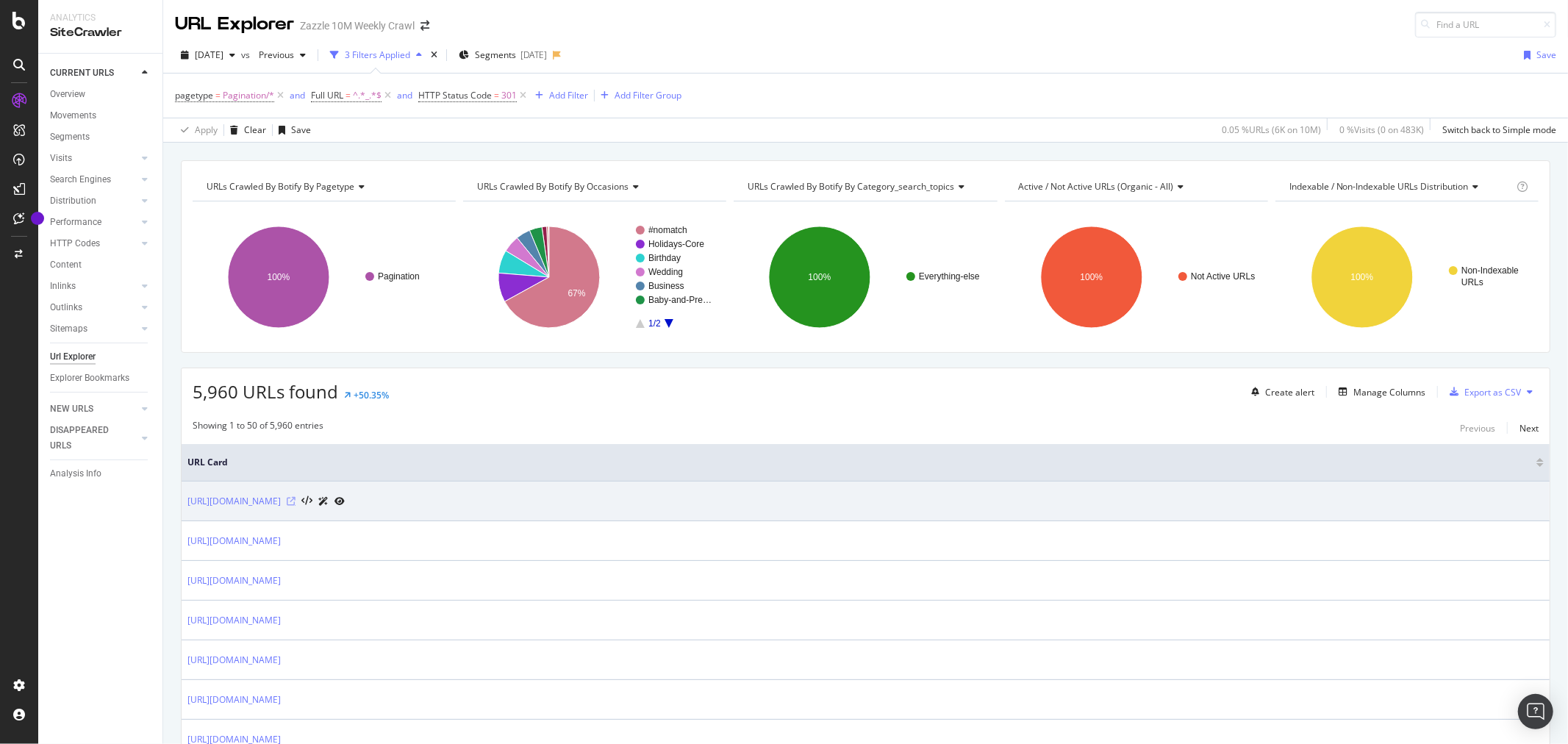
click at [295, 502] on icon at bounding box center [291, 501] width 8 height 8
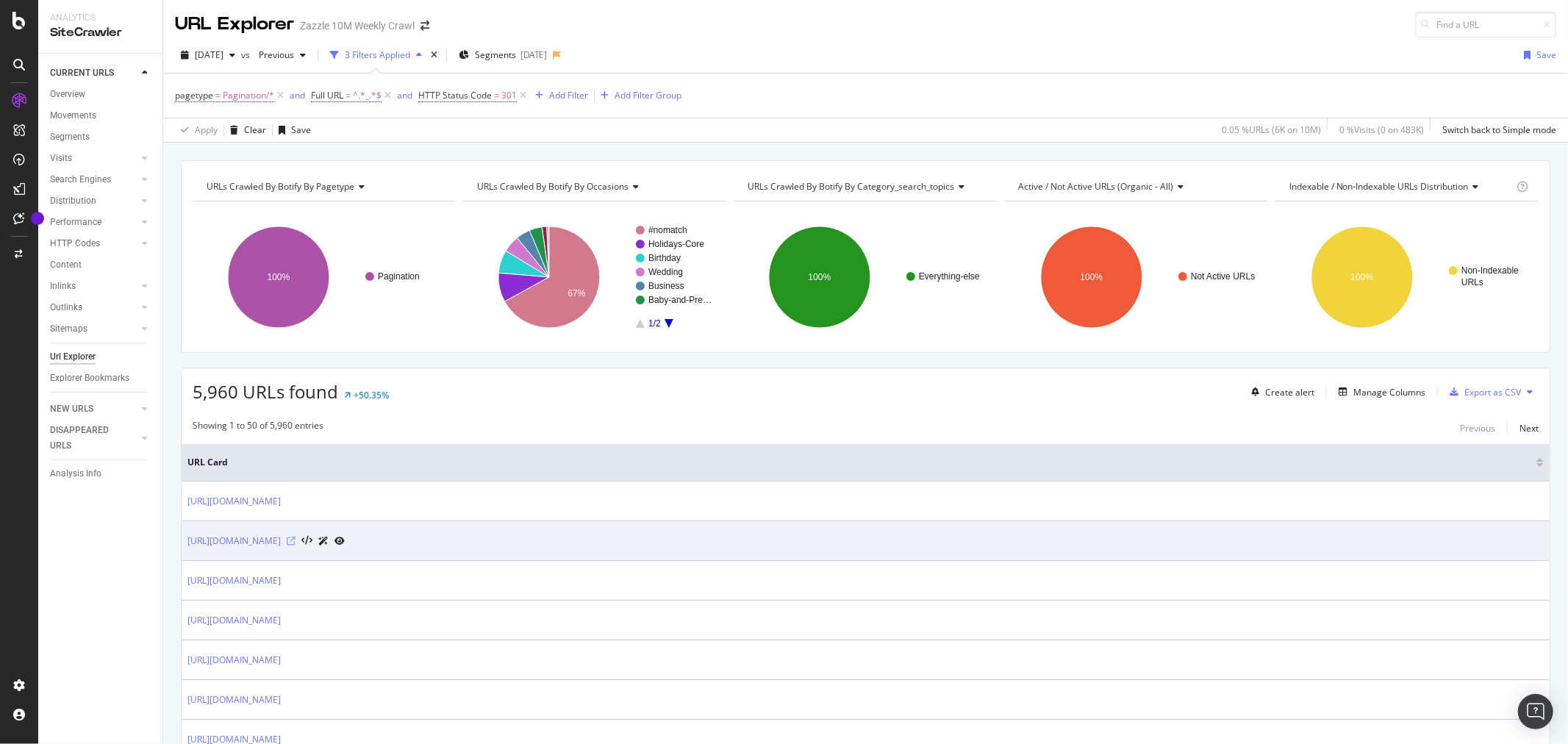
click at [295, 542] on icon at bounding box center [291, 541] width 8 height 8
click at [295, 545] on icon at bounding box center [291, 541] width 8 height 8
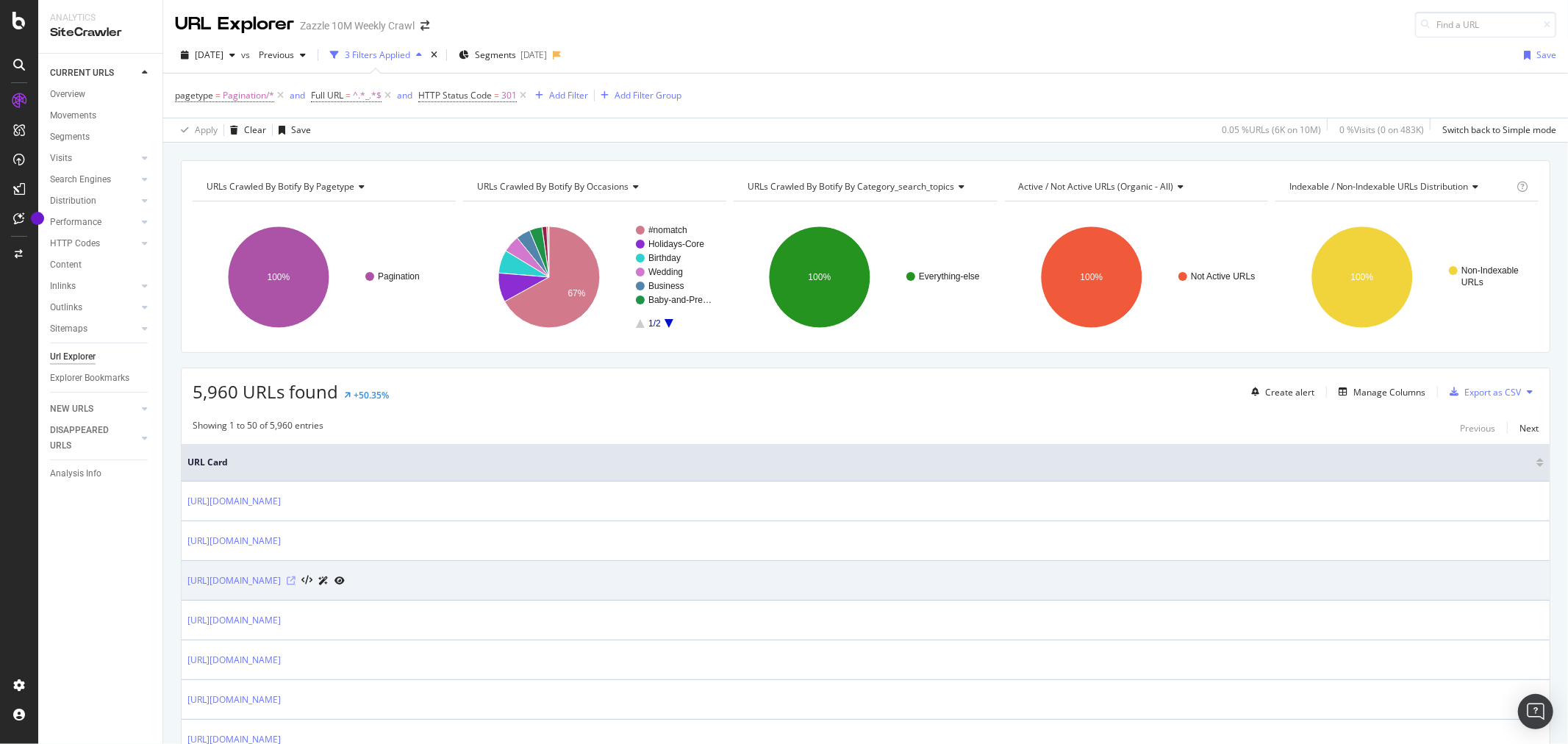
click at [295, 581] on icon at bounding box center [291, 580] width 8 height 8
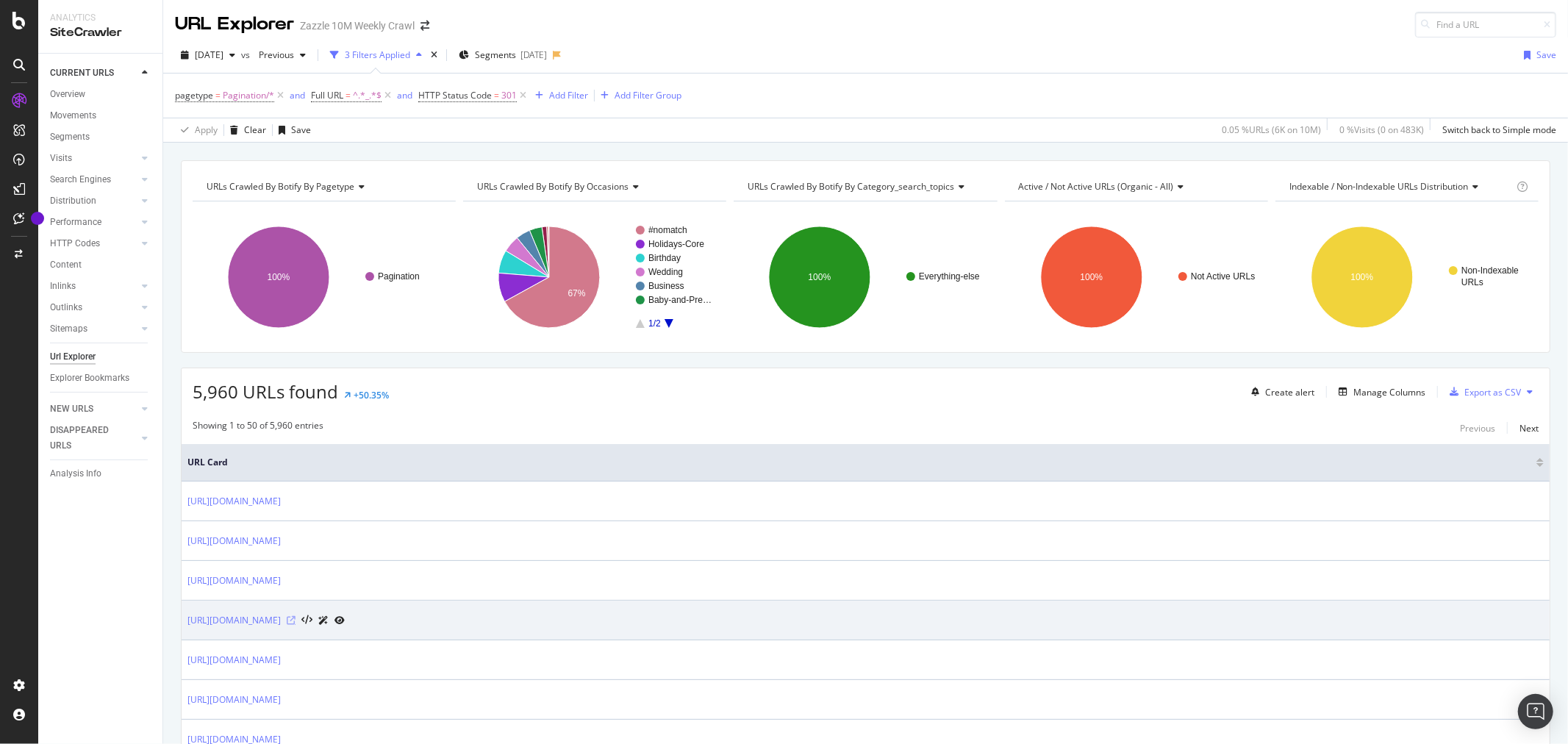
click at [295, 620] on icon at bounding box center [291, 620] width 8 height 8
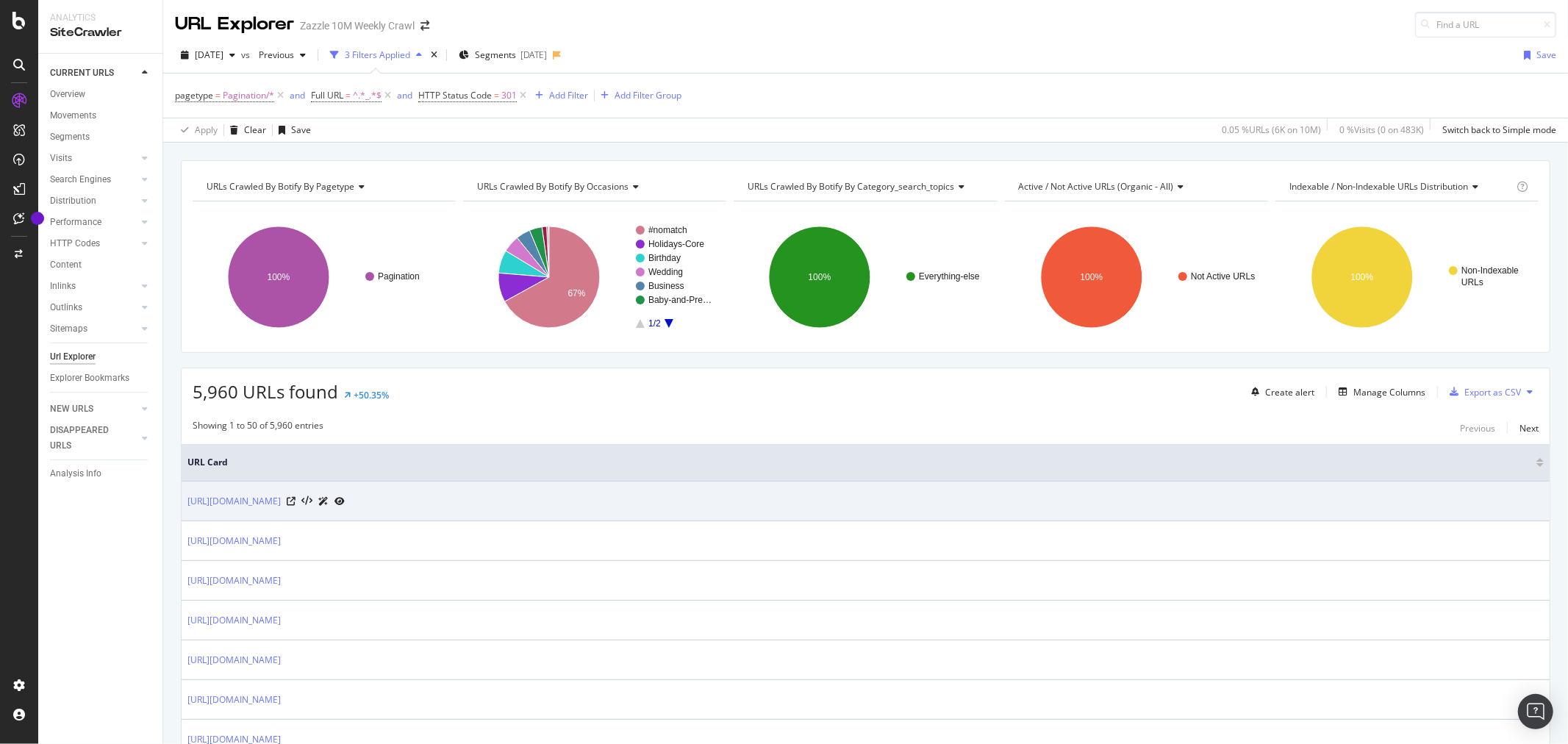
scroll to position [650, 0]
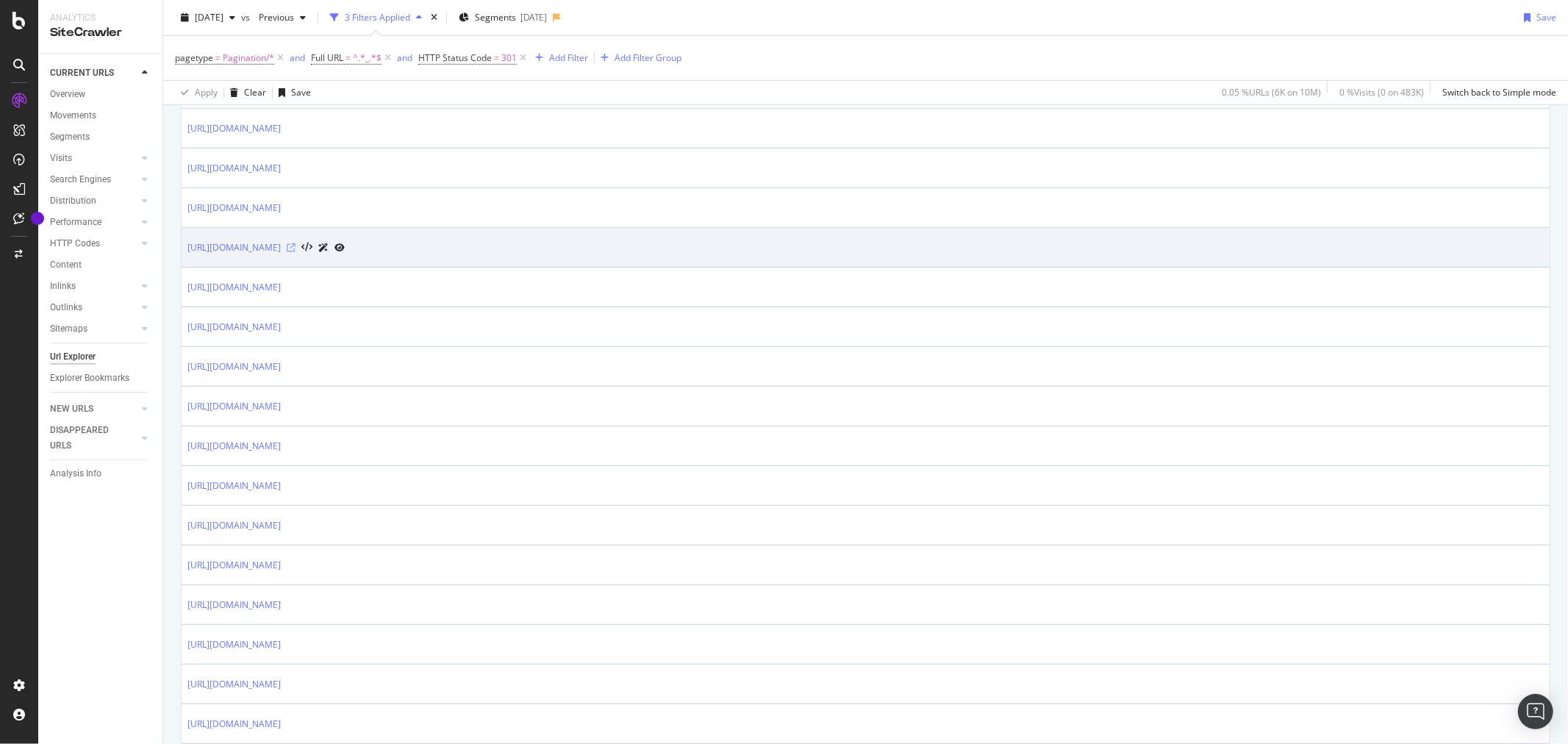
click at [295, 248] on icon at bounding box center [291, 247] width 8 height 8
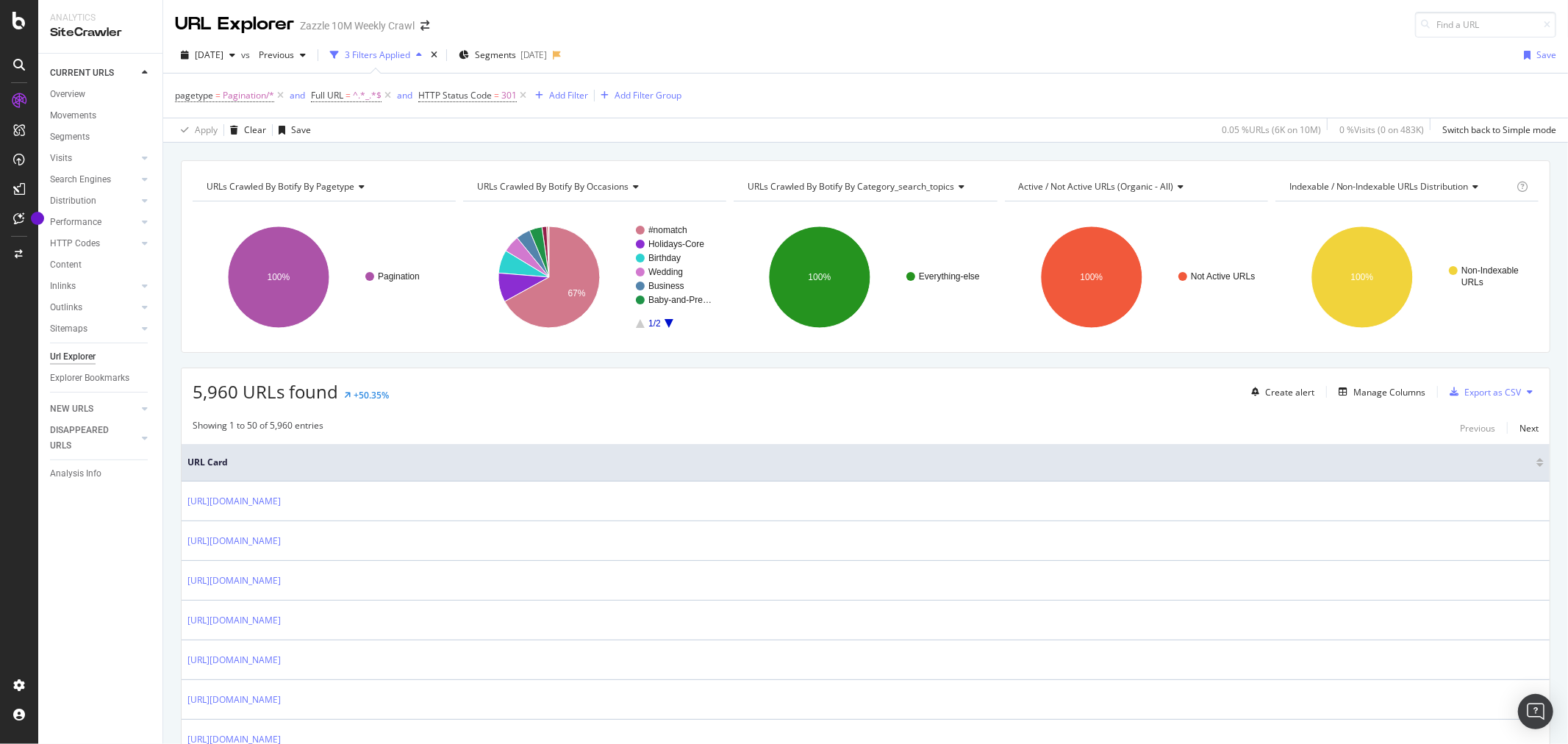
scroll to position [1301, 0]
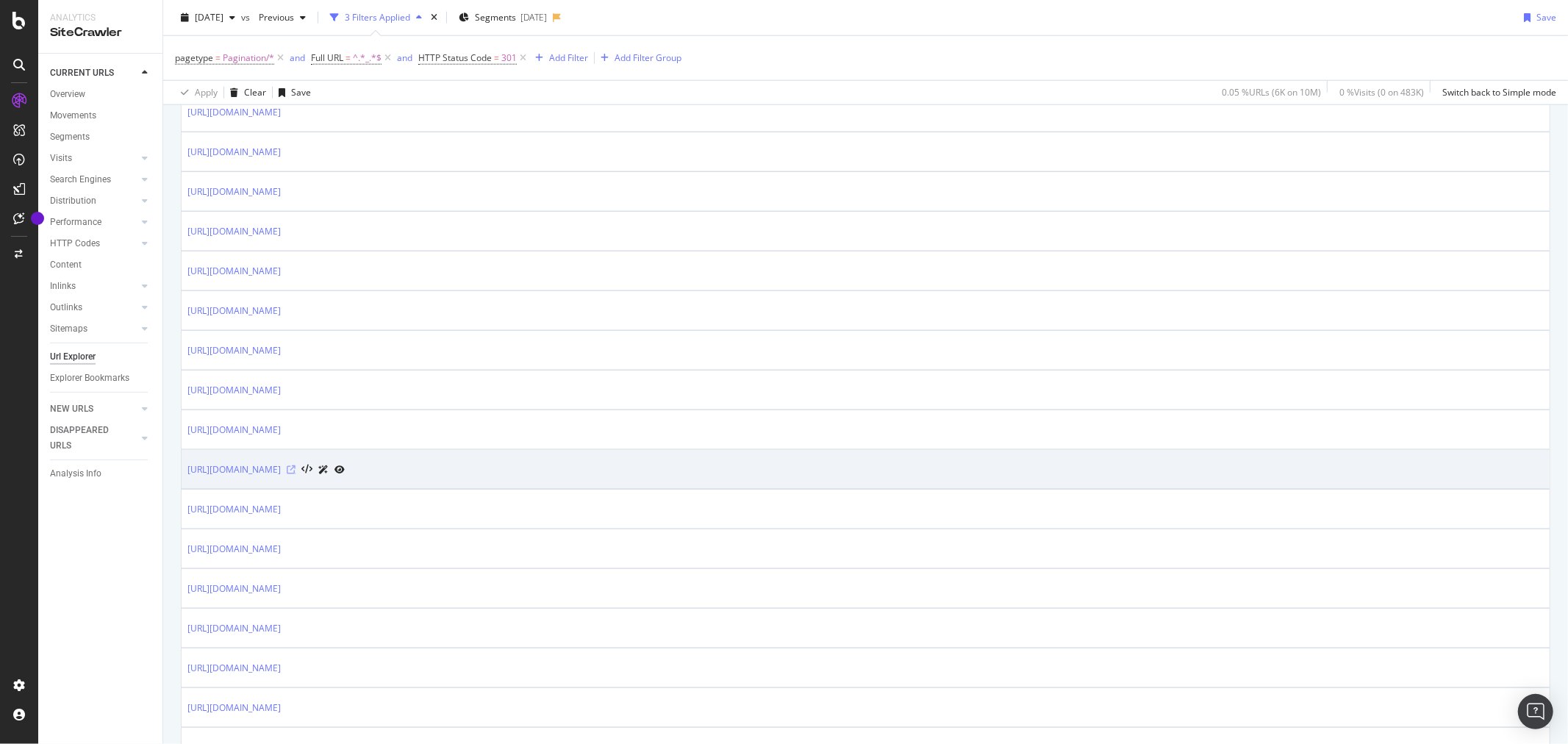
click at [295, 473] on icon at bounding box center [291, 469] width 8 height 8
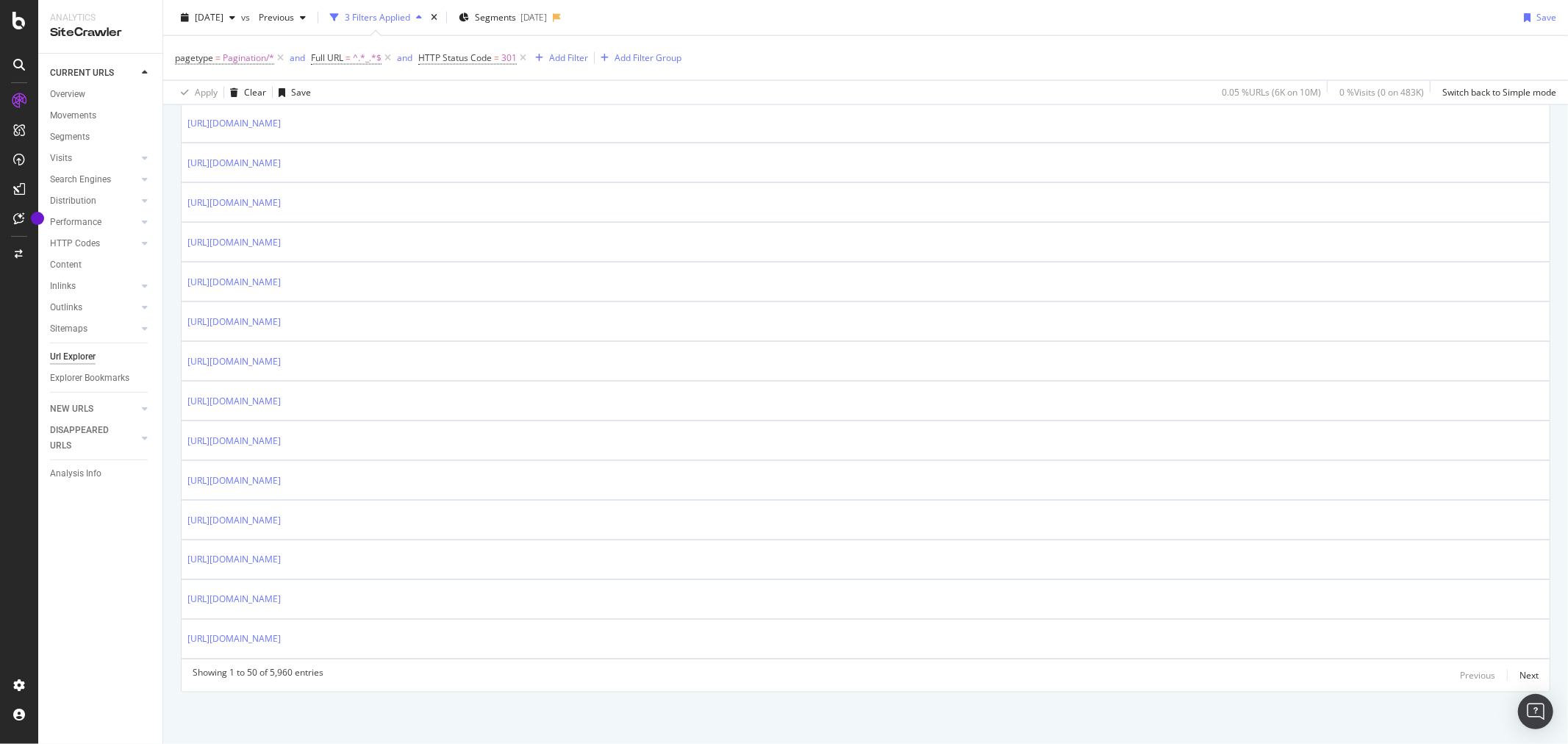
scroll to position [0, 0]
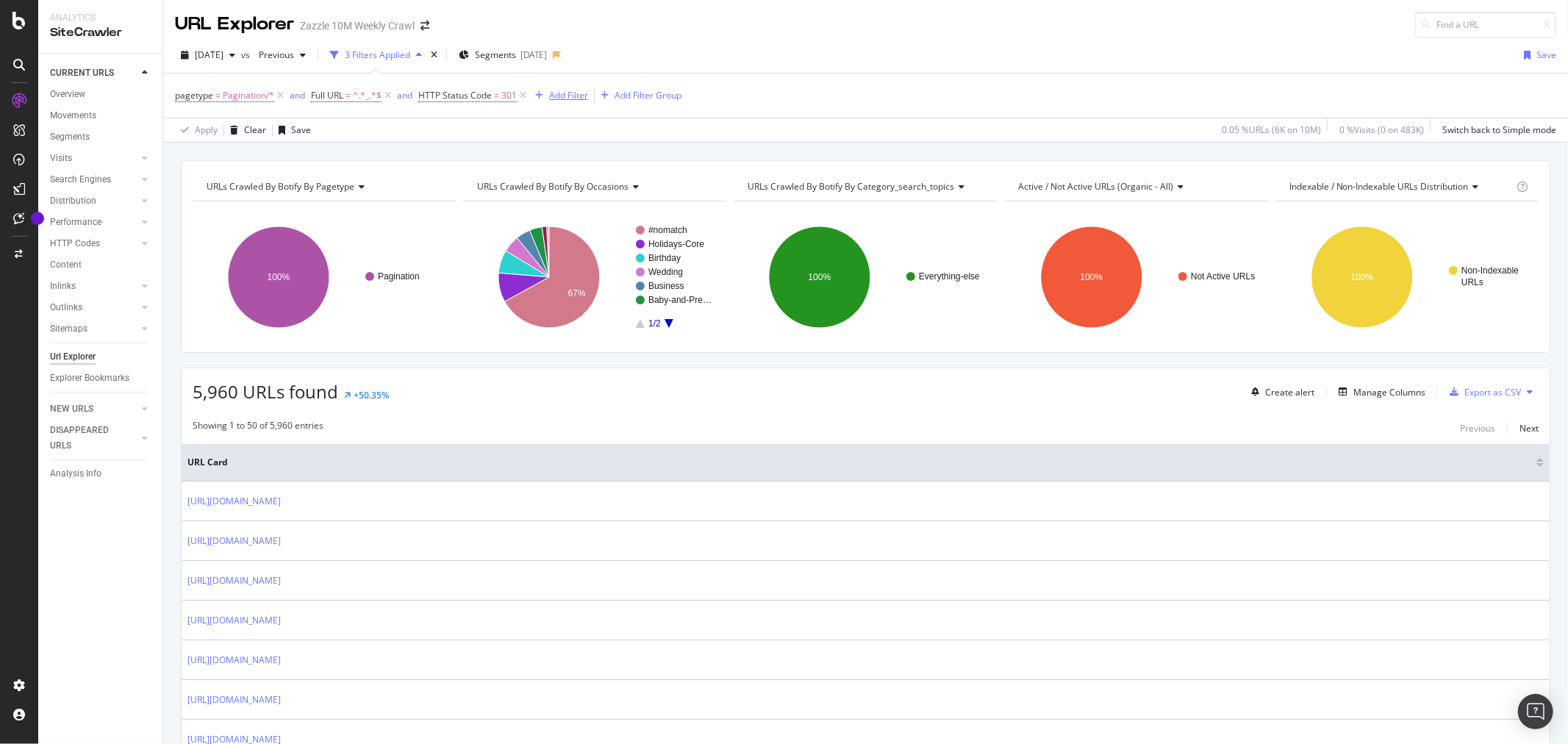
click at [549, 99] on div "Add Filter" at bounding box center [568, 95] width 39 height 12
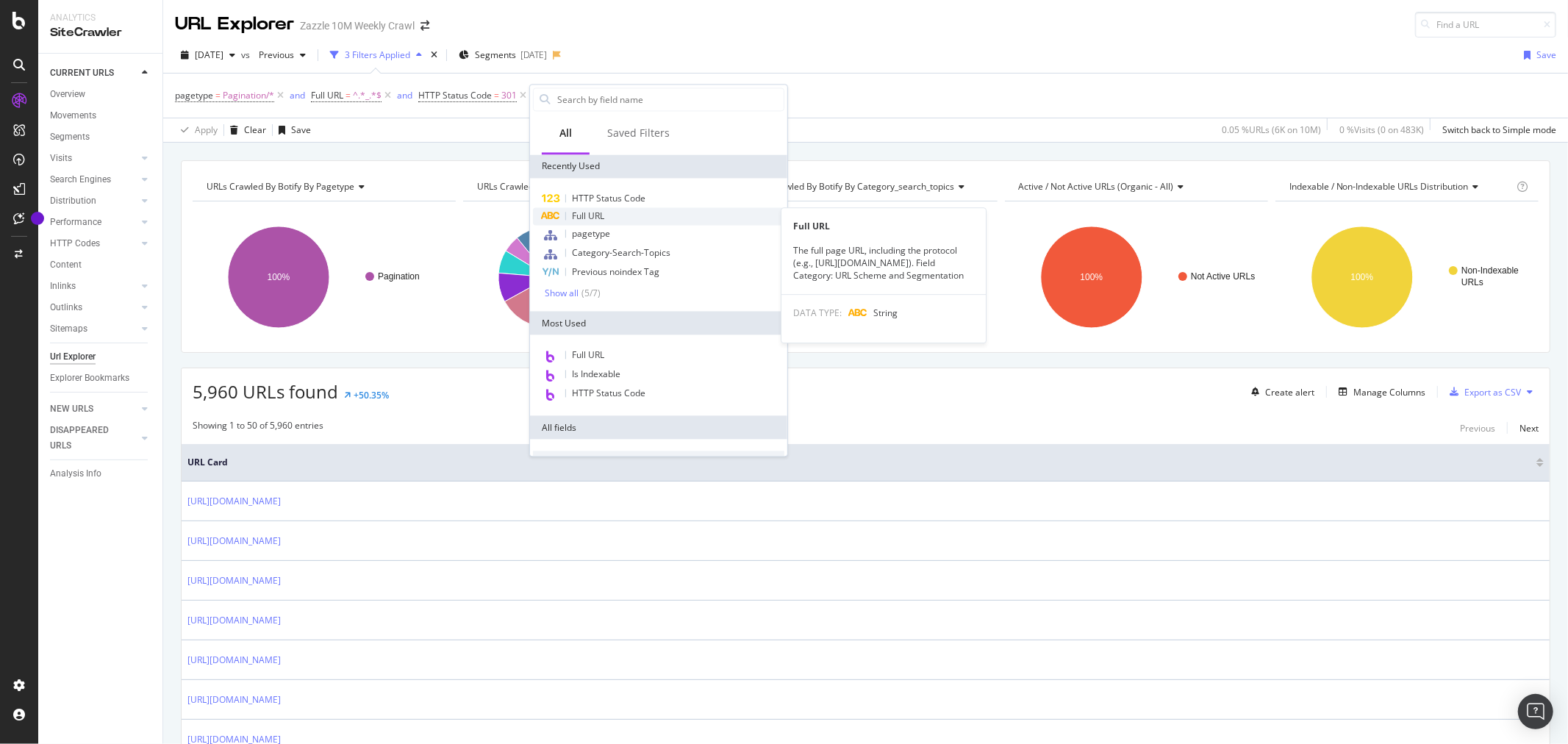
click at [598, 217] on span "Full URL" at bounding box center [588, 215] width 33 height 12
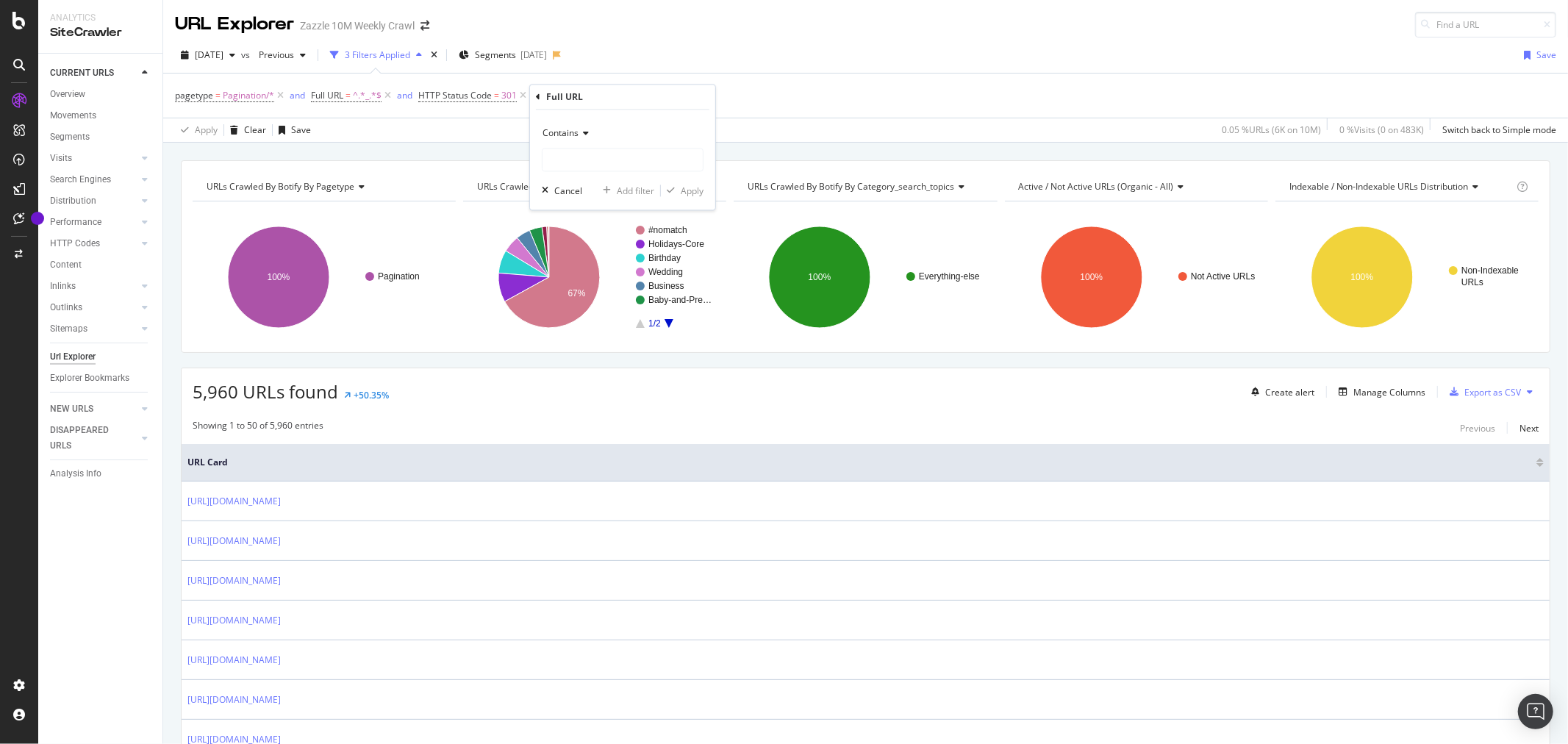
click at [595, 172] on div "Contains Cancel Add filter Apply" at bounding box center [622, 161] width 185 height 100
click at [594, 159] on input "text" at bounding box center [622, 160] width 160 height 23
paste input "256630707918606773"
type input "256630707918606773"
click at [685, 192] on div "Apply" at bounding box center [692, 190] width 23 height 12
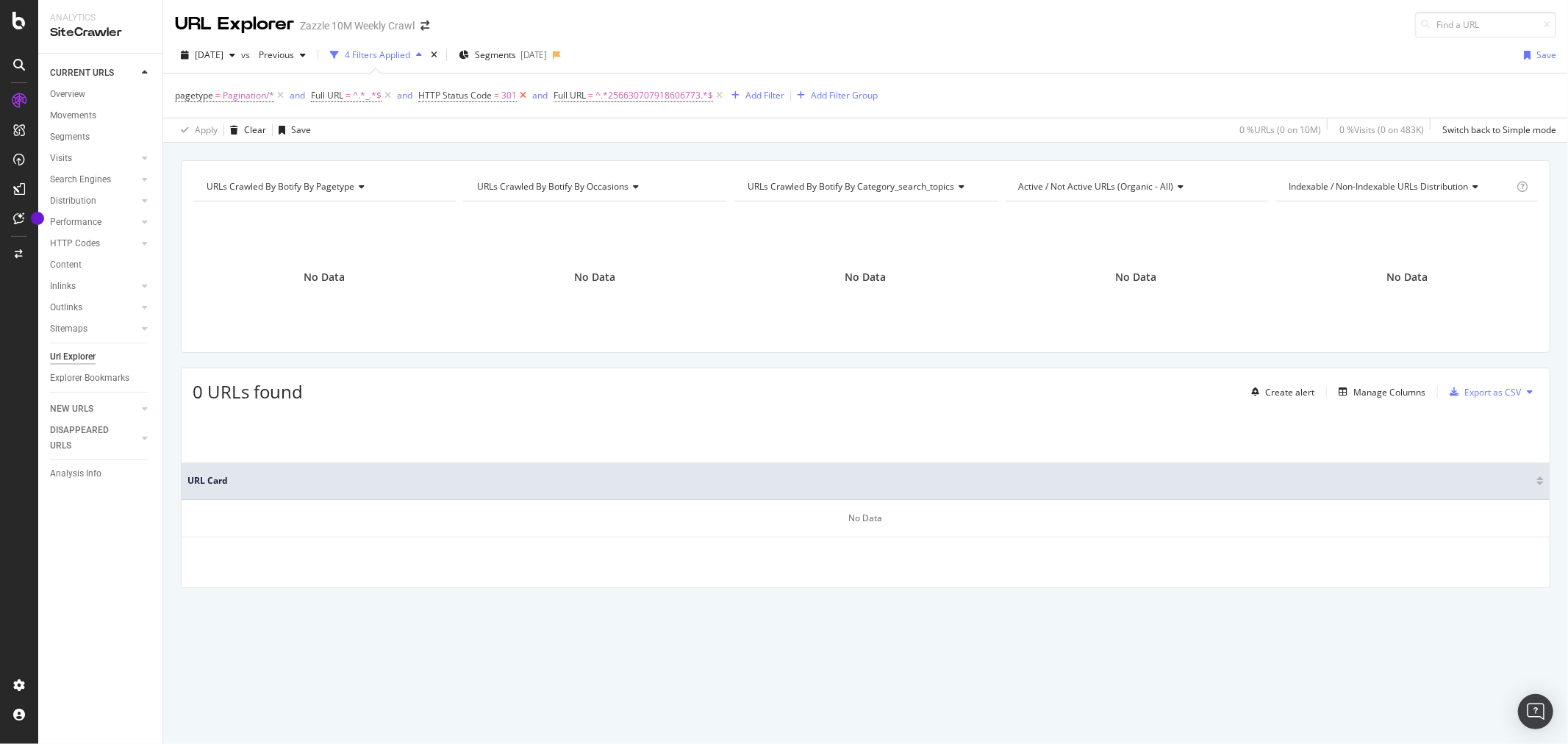
click at [523, 97] on icon at bounding box center [522, 96] width 12 height 15
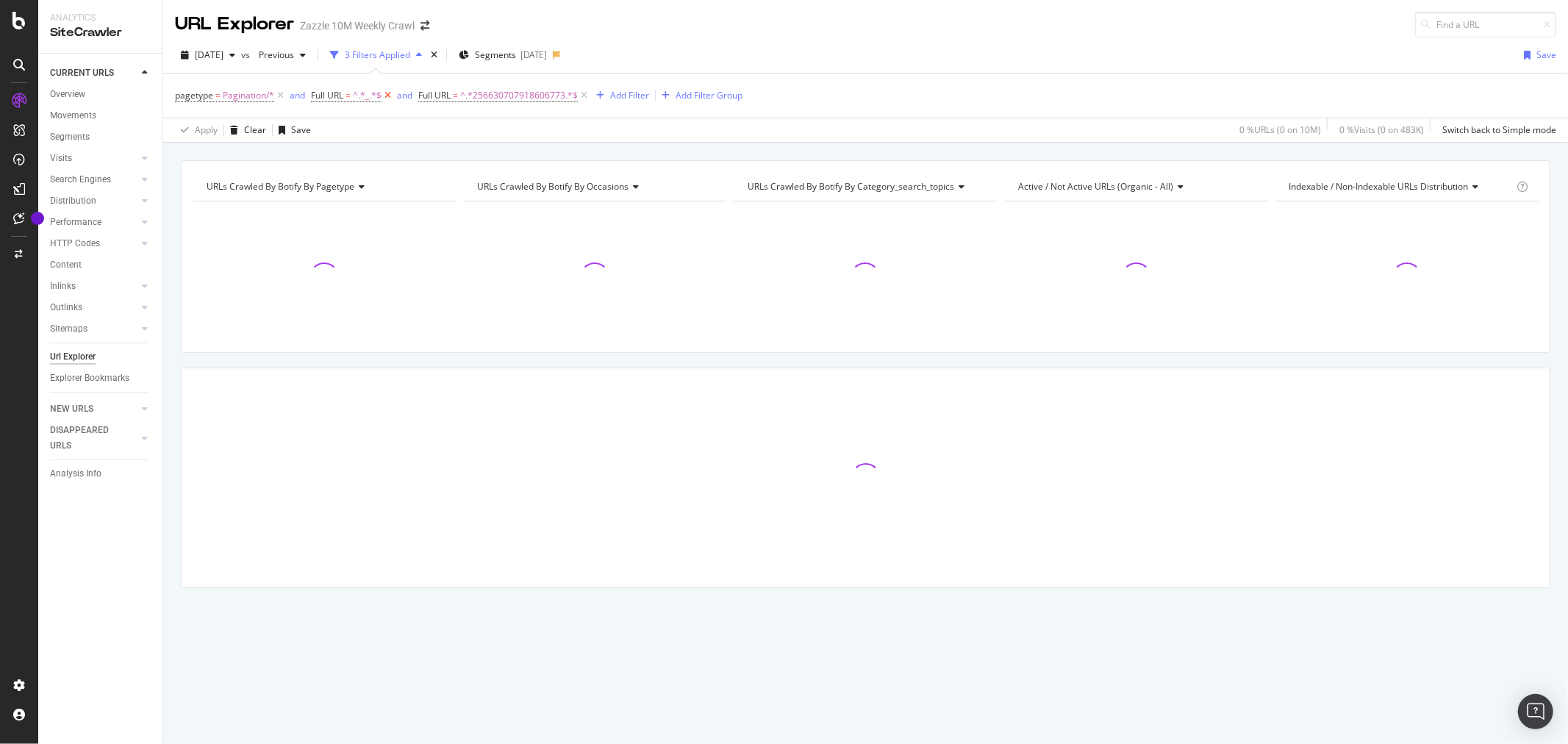
click at [385, 97] on icon at bounding box center [387, 96] width 12 height 15
click at [281, 97] on icon at bounding box center [280, 96] width 12 height 15
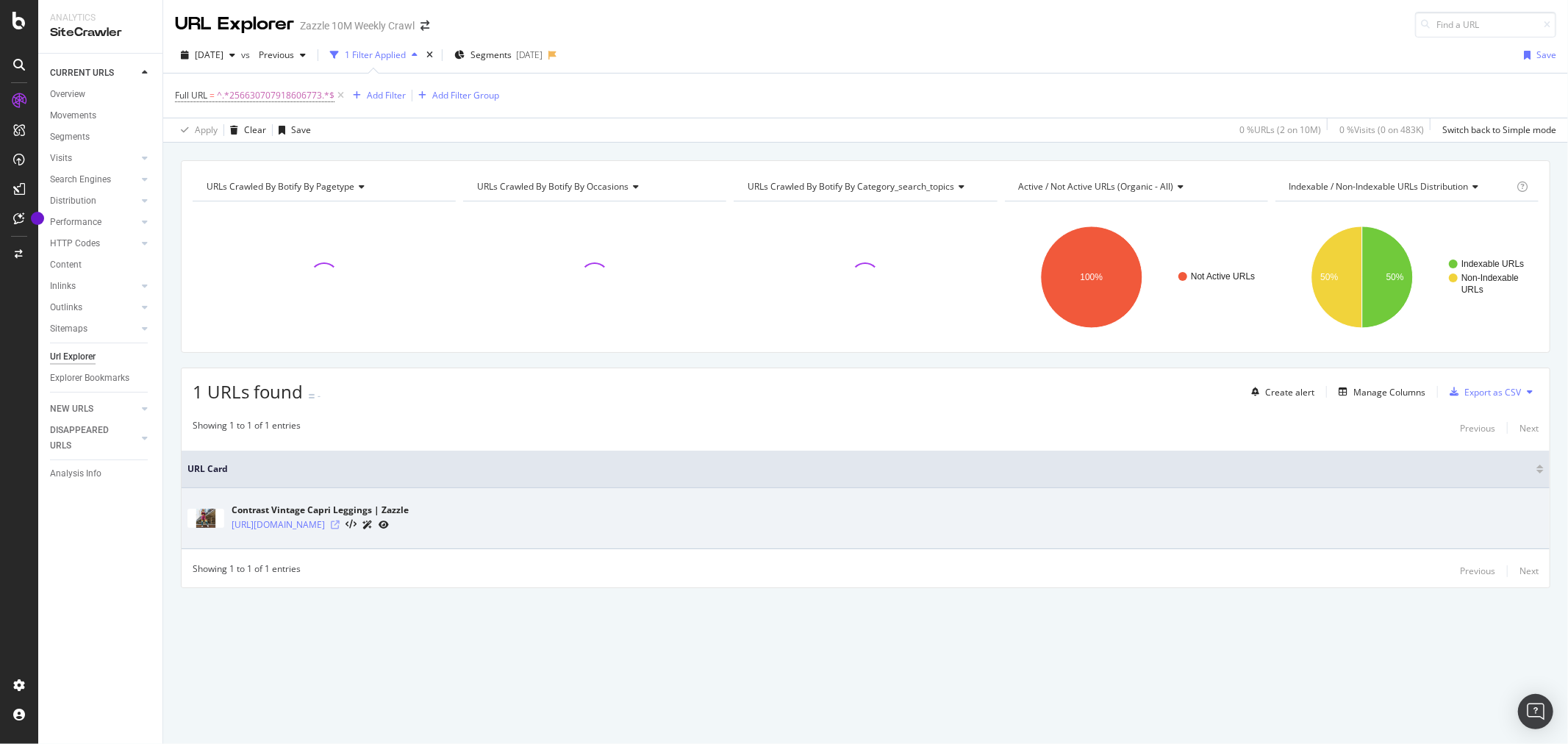
click at [340, 523] on icon at bounding box center [334, 524] width 8 height 8
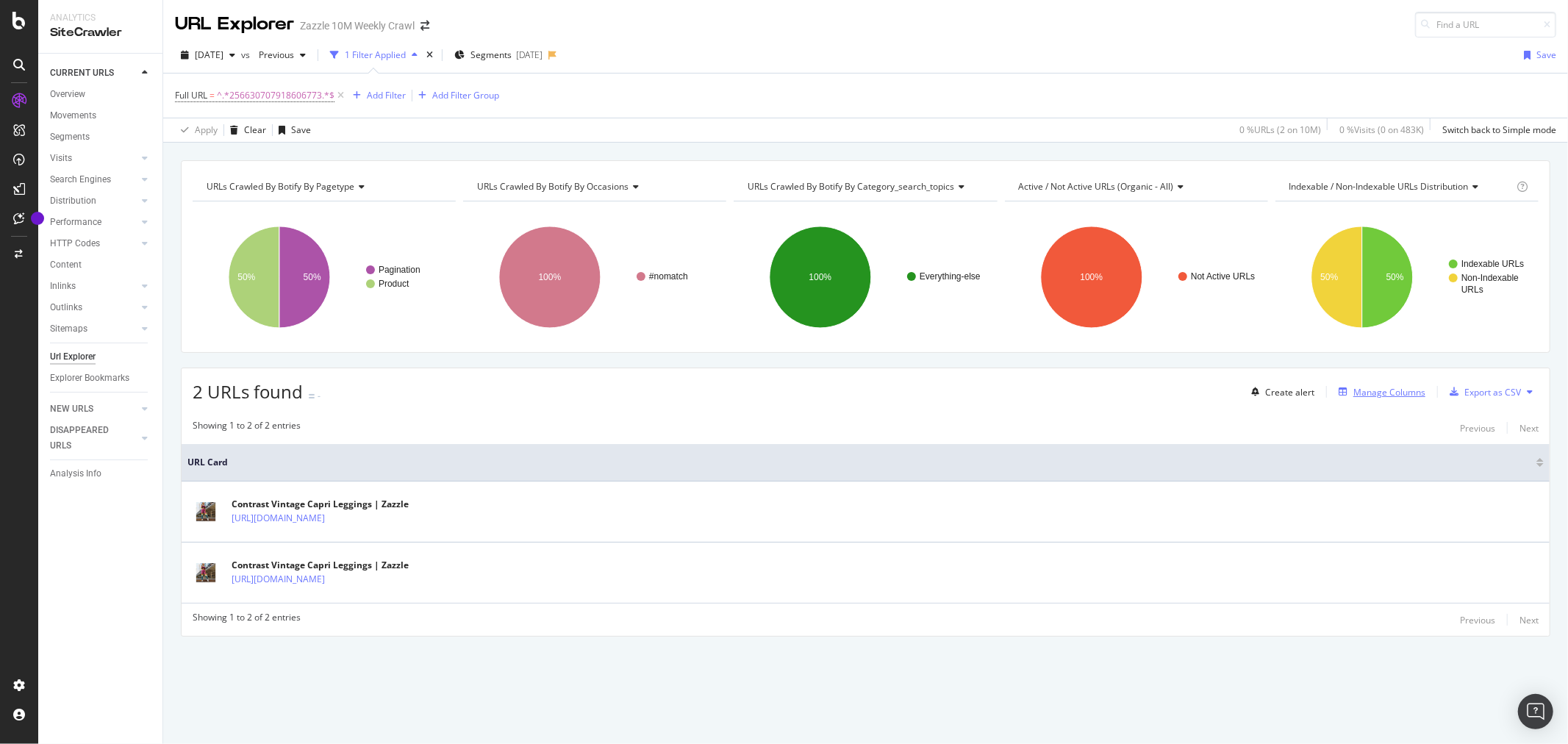
click at [1377, 392] on div "Manage Columns" at bounding box center [1390, 391] width 72 height 12
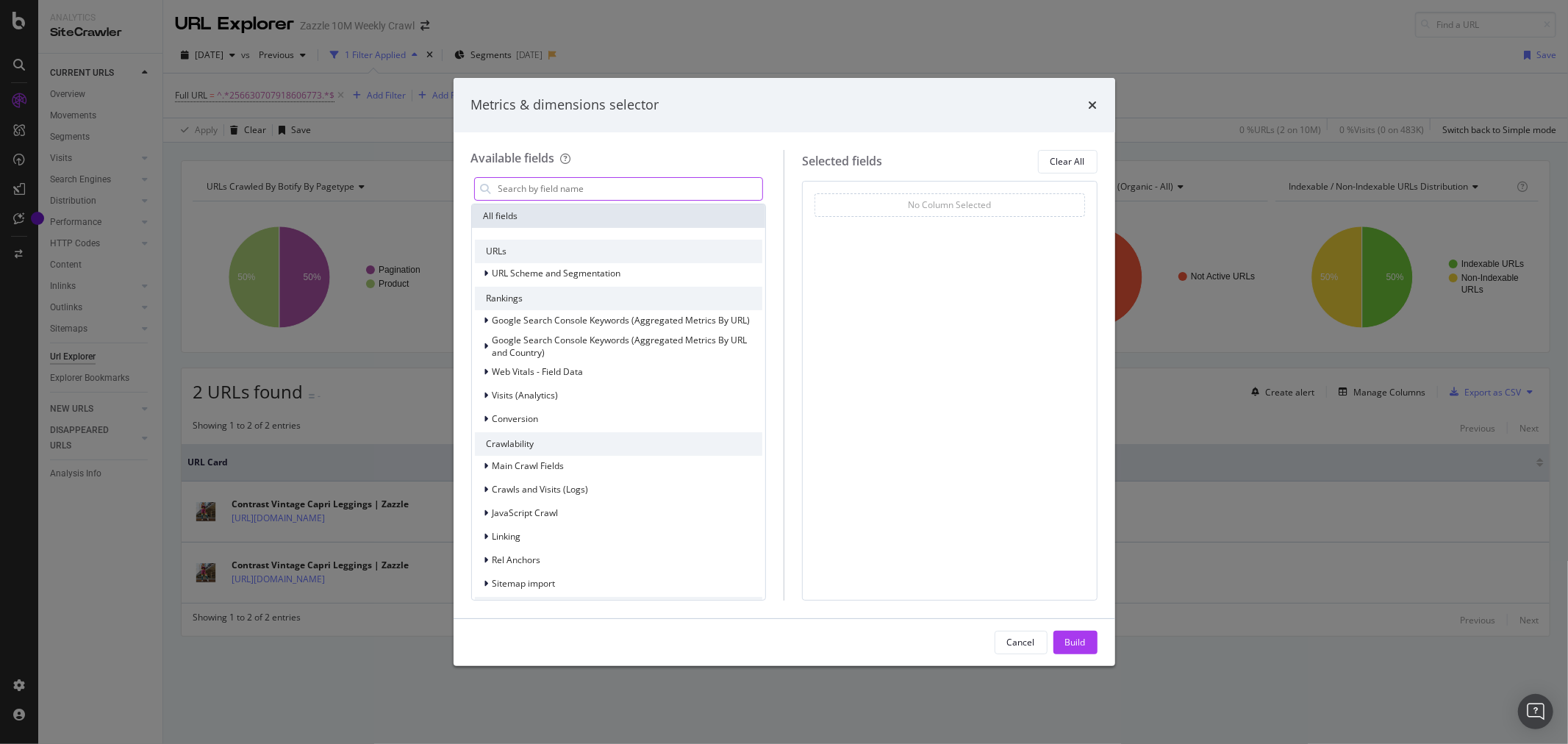
click at [592, 184] on input "modal" at bounding box center [630, 189] width 266 height 22
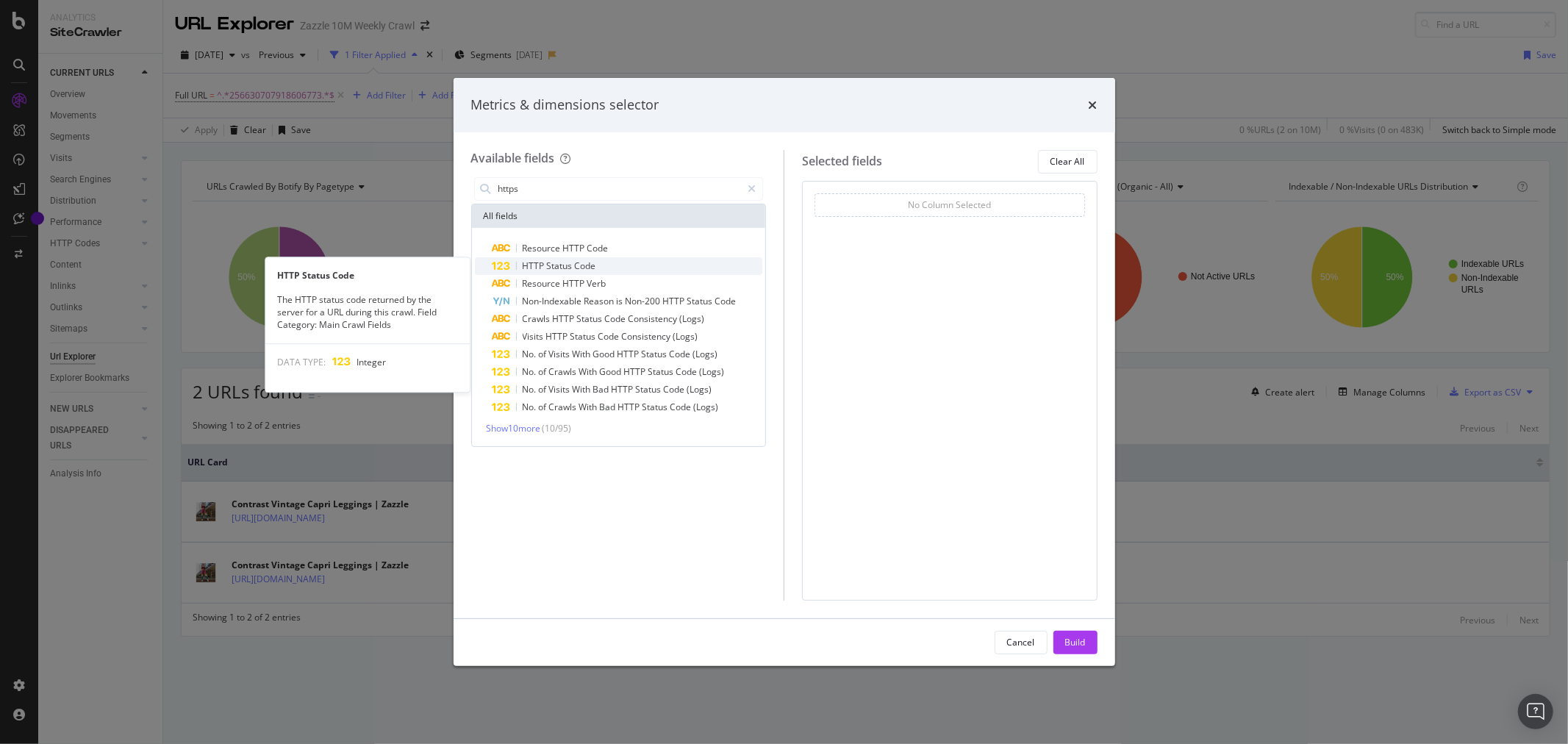
type input "https"
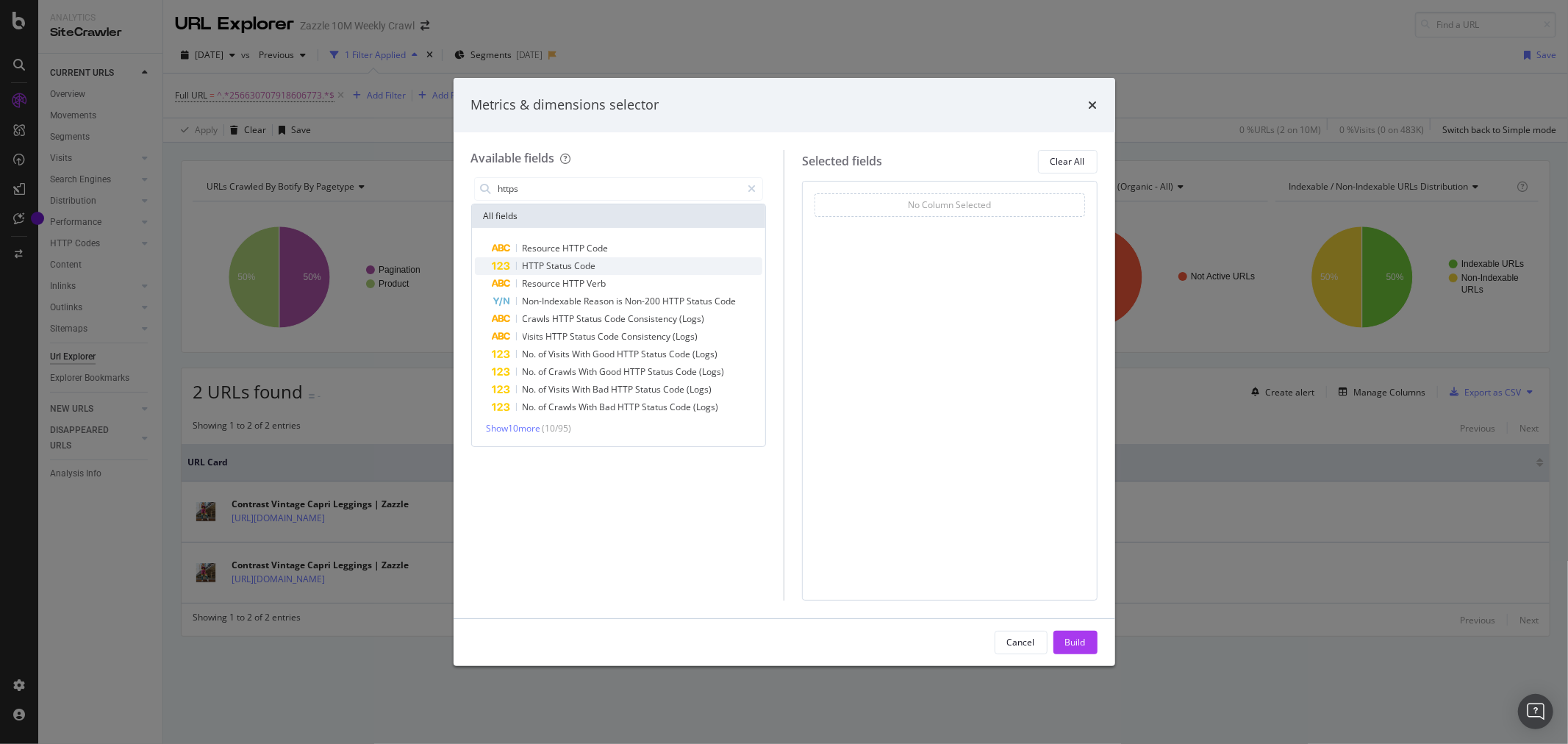
click at [582, 262] on span "Code" at bounding box center [585, 265] width 21 height 12
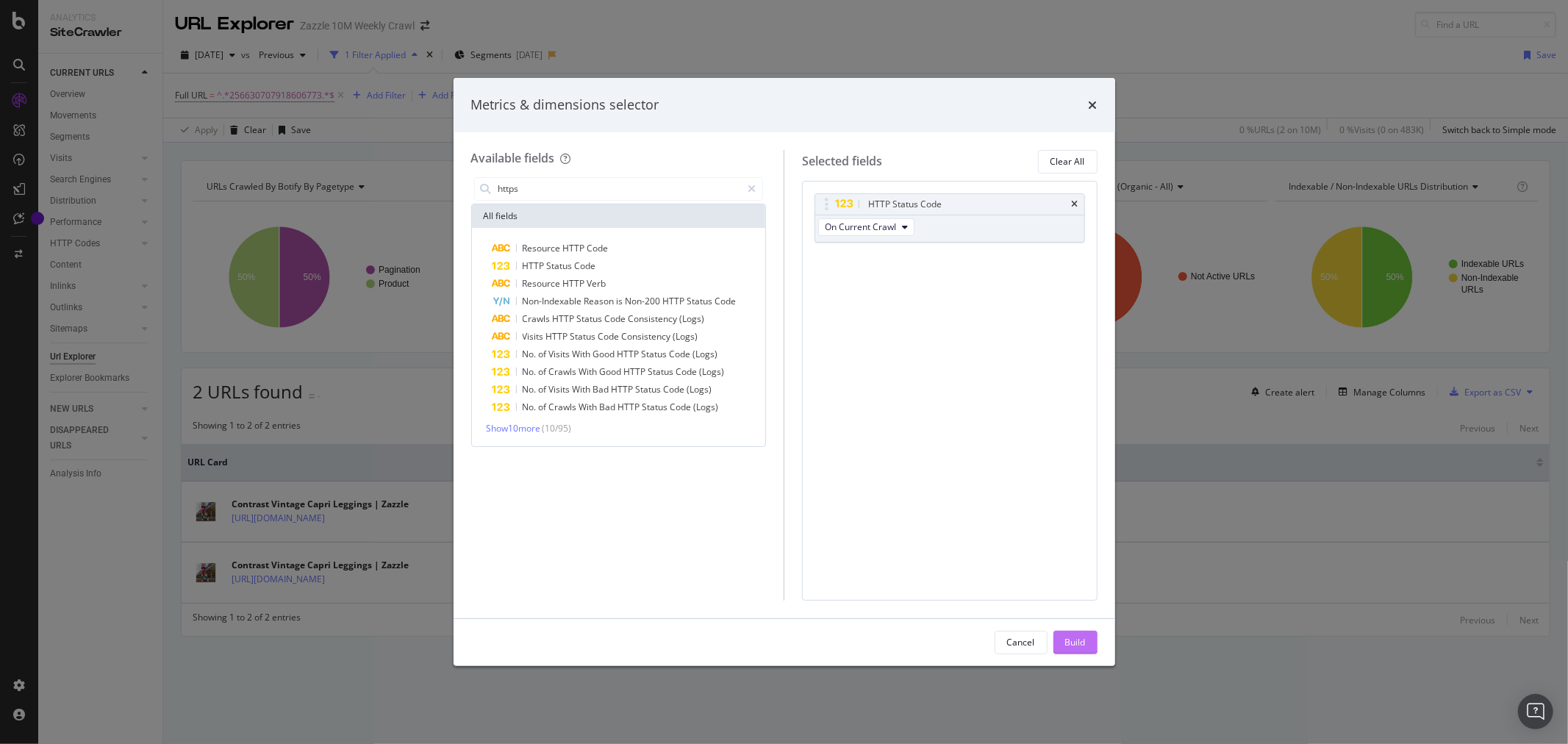
click at [1084, 646] on div "Build" at bounding box center [1076, 641] width 20 height 12
